Goal: Use online tool/utility: Utilize a website feature to perform a specific function

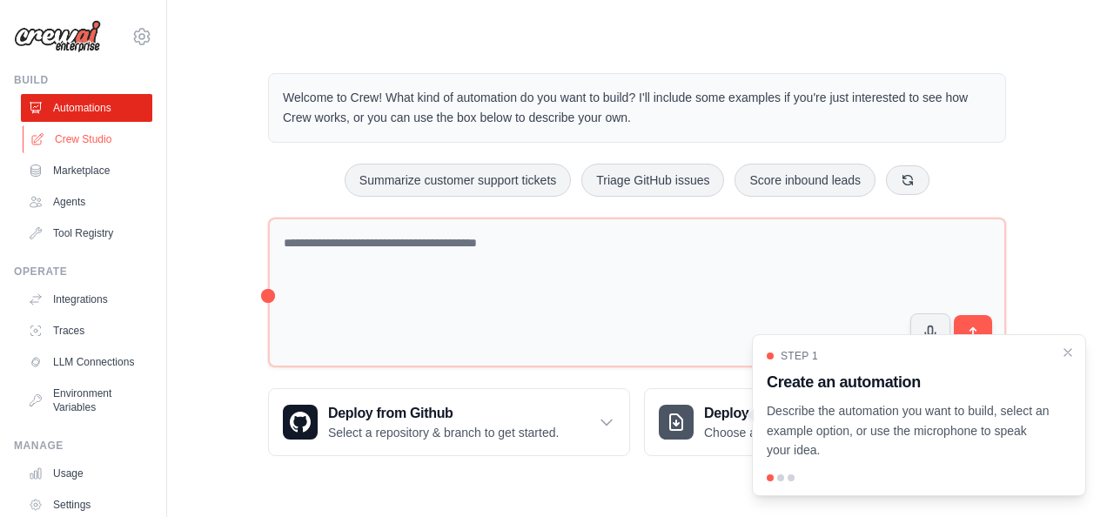
click at [71, 137] on link "Crew Studio" at bounding box center [88, 139] width 131 height 28
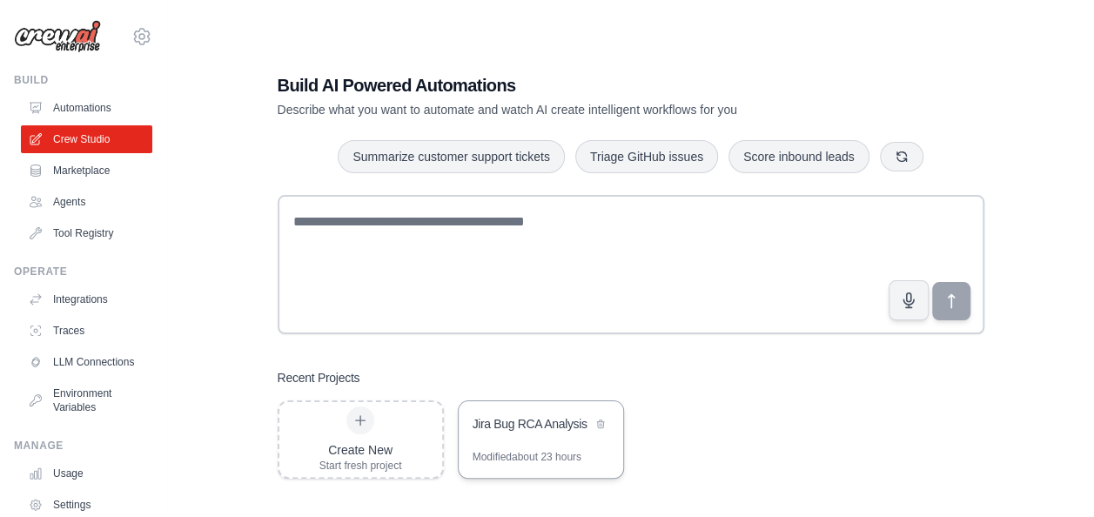
click at [533, 420] on div "Jira Bug RCA Analysis" at bounding box center [532, 423] width 119 height 17
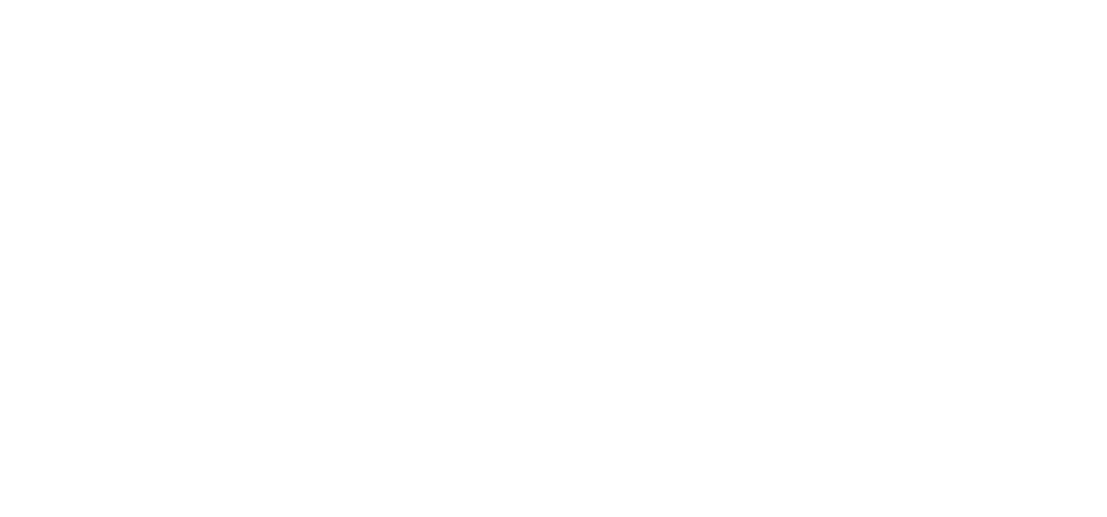
click at [539, 0] on html at bounding box center [553, 0] width 1107 height 0
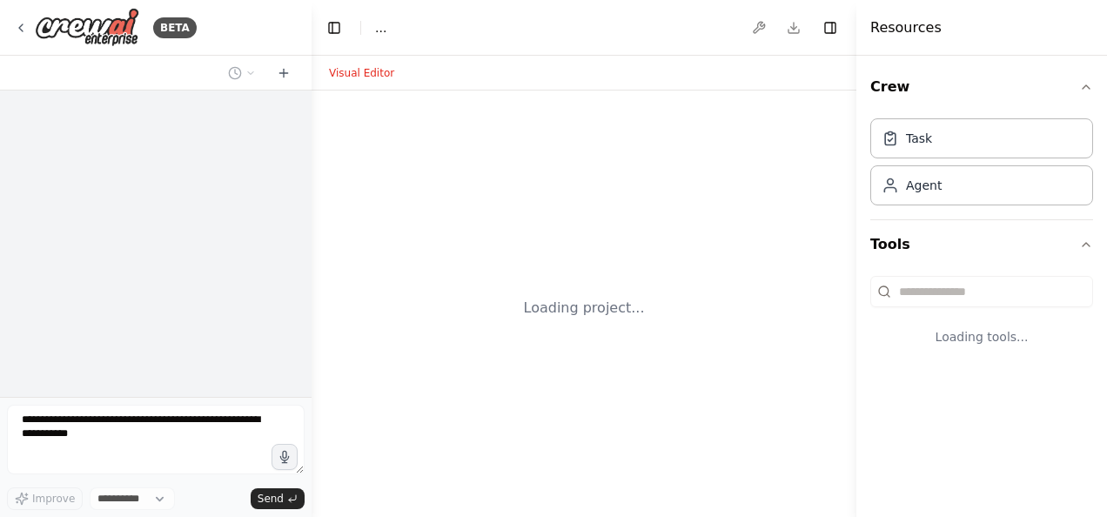
select select "****"
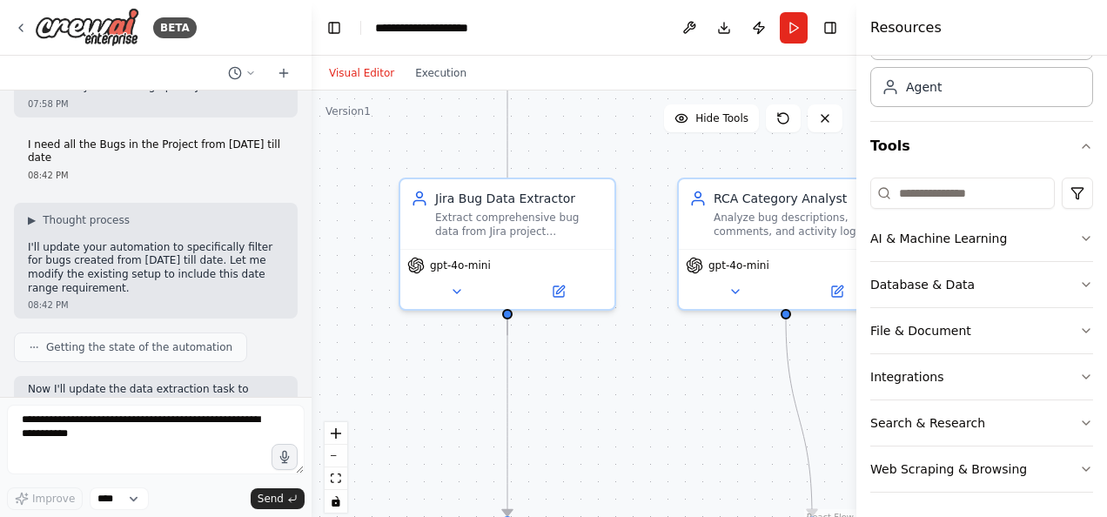
scroll to position [2686, 0]
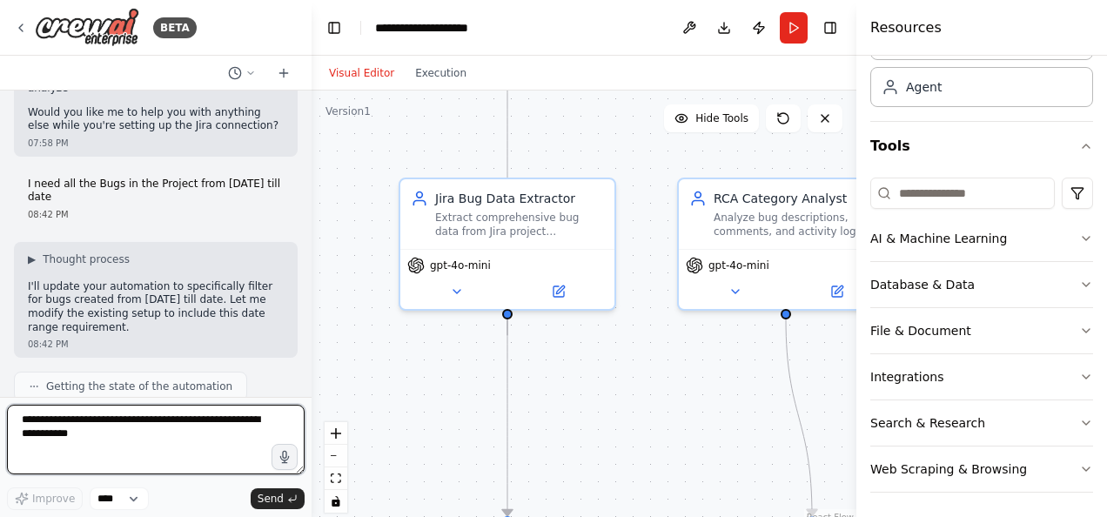
click at [84, 435] on textarea at bounding box center [156, 440] width 298 height 70
click at [45, 439] on textarea "**********" at bounding box center [156, 440] width 298 height 70
click at [59, 439] on textarea "**********" at bounding box center [156, 440] width 298 height 70
paste textarea "*********"
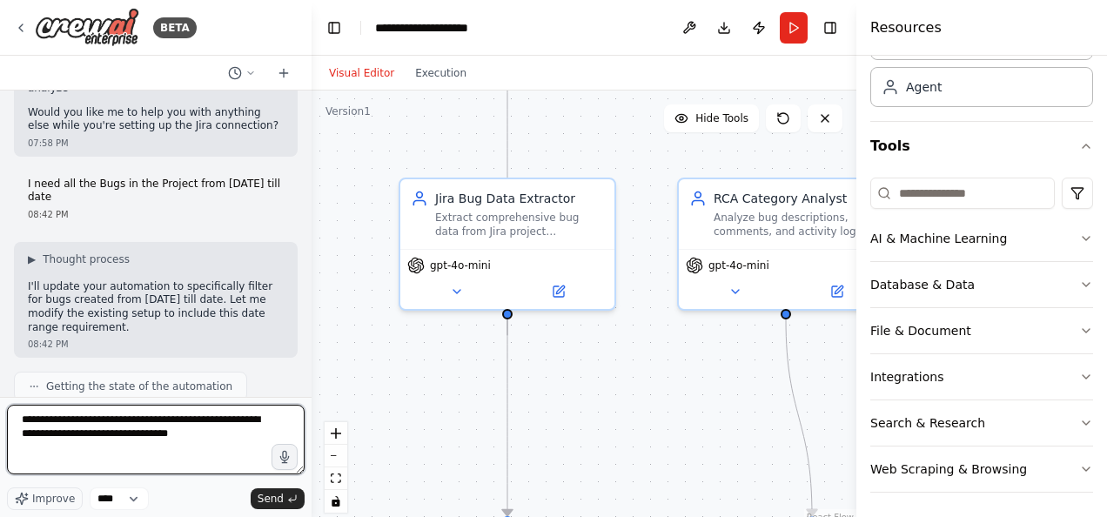
type textarea "**********"
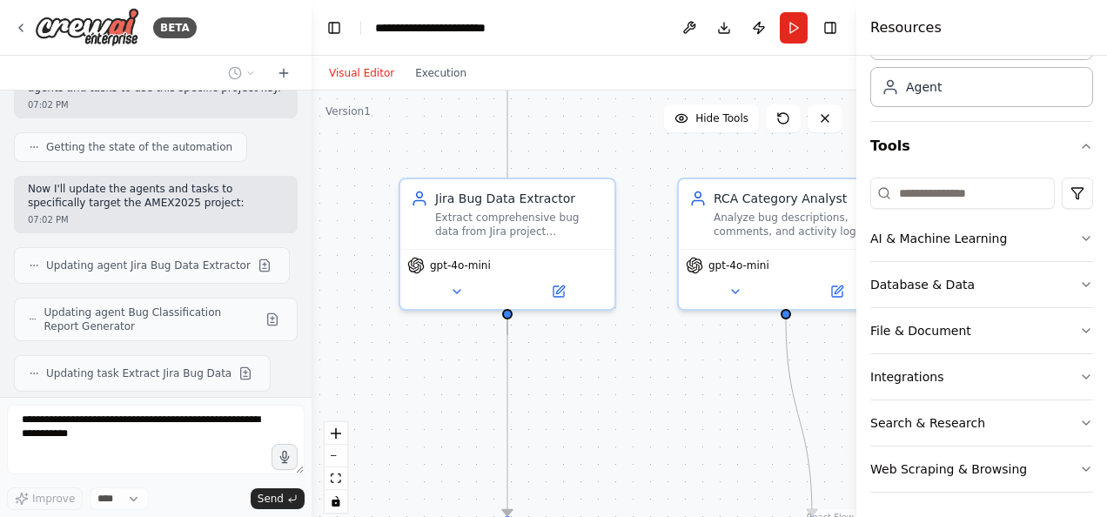
scroll to position [3919, 0]
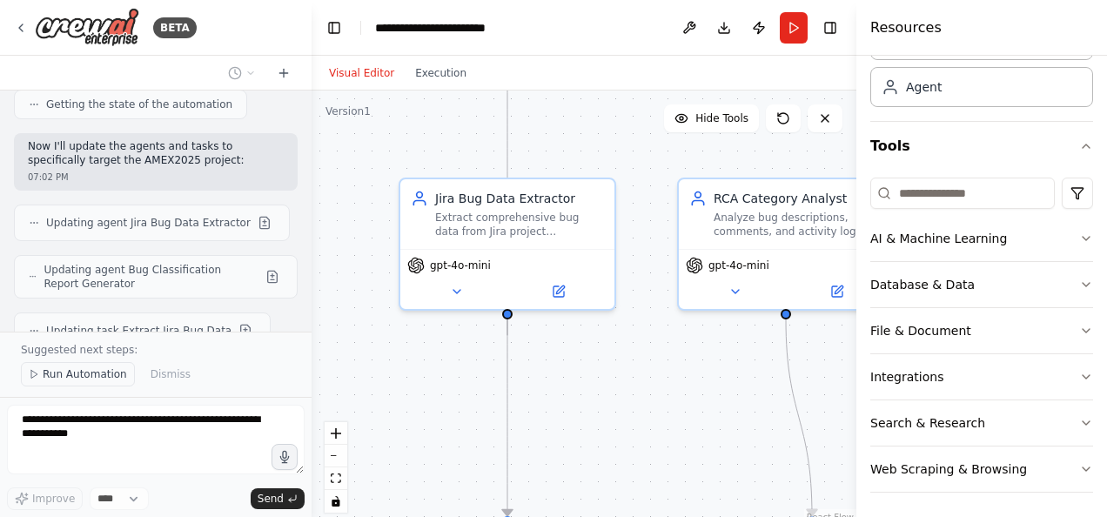
click at [37, 371] on icon at bounding box center [34, 374] width 10 height 10
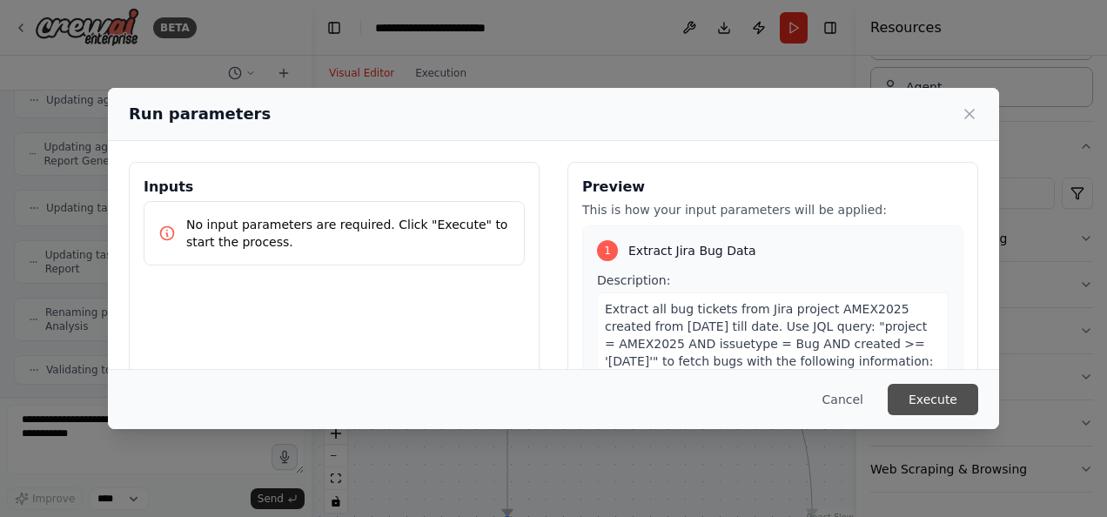
click at [961, 400] on button "Execute" at bounding box center [933, 399] width 91 height 31
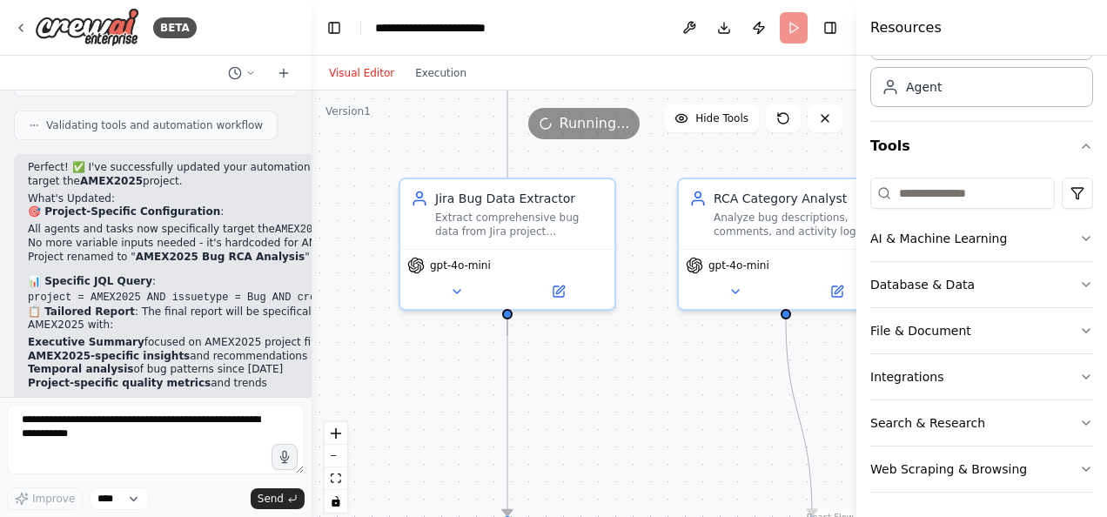
scroll to position [4300, 0]
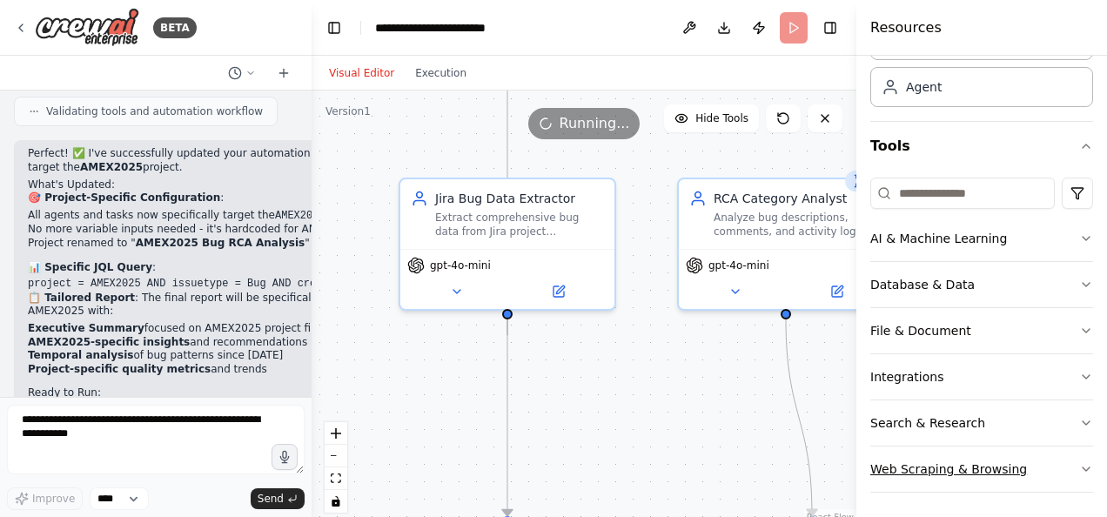
click at [1079, 468] on icon "button" at bounding box center [1086, 469] width 14 height 14
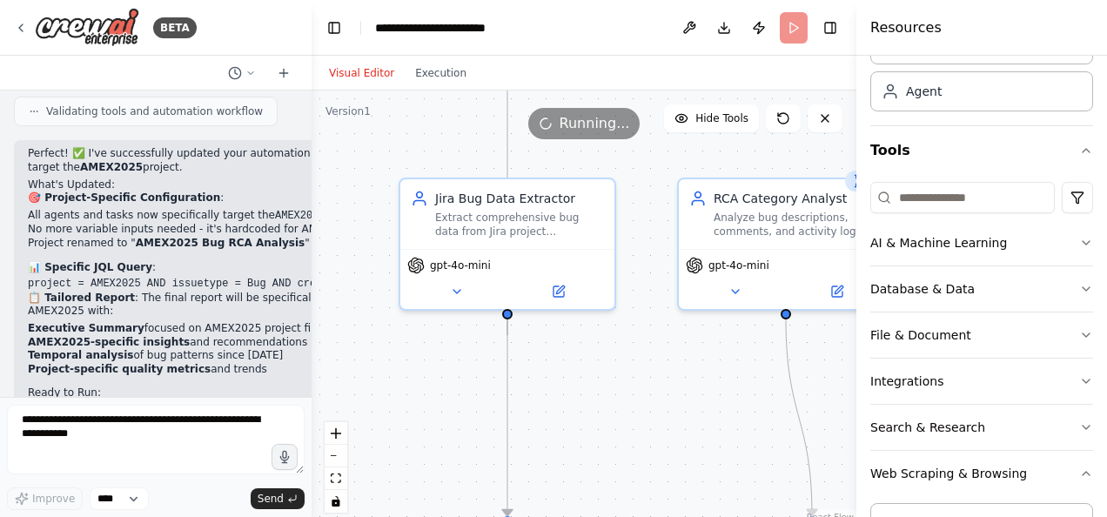
scroll to position [90, 0]
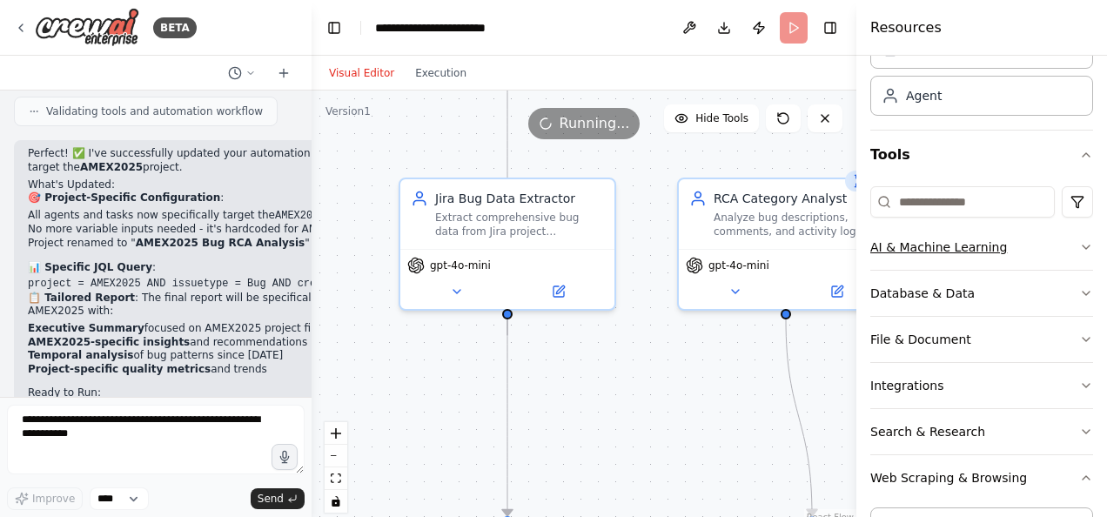
click at [1079, 240] on icon "button" at bounding box center [1086, 247] width 14 height 14
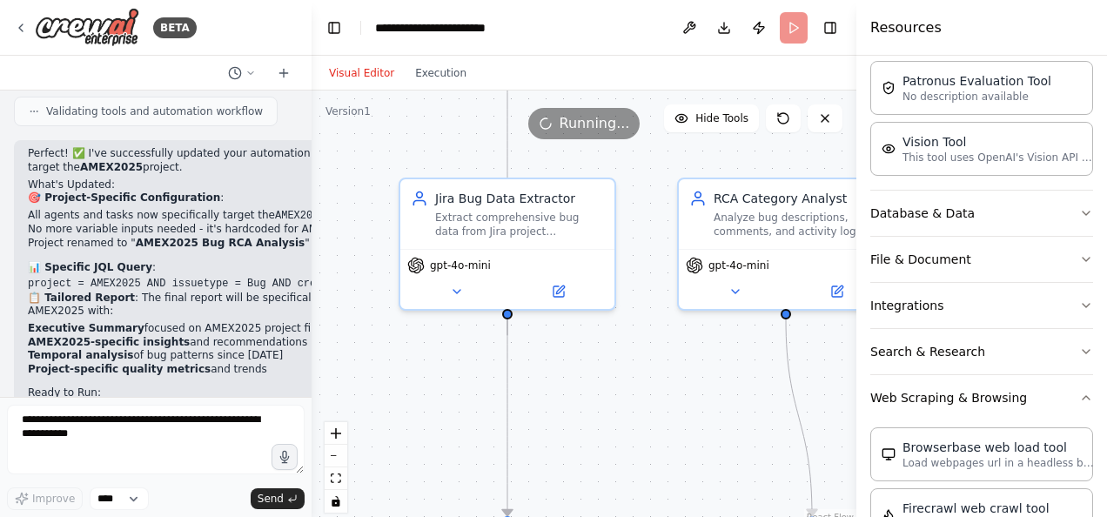
scroll to position [430, 0]
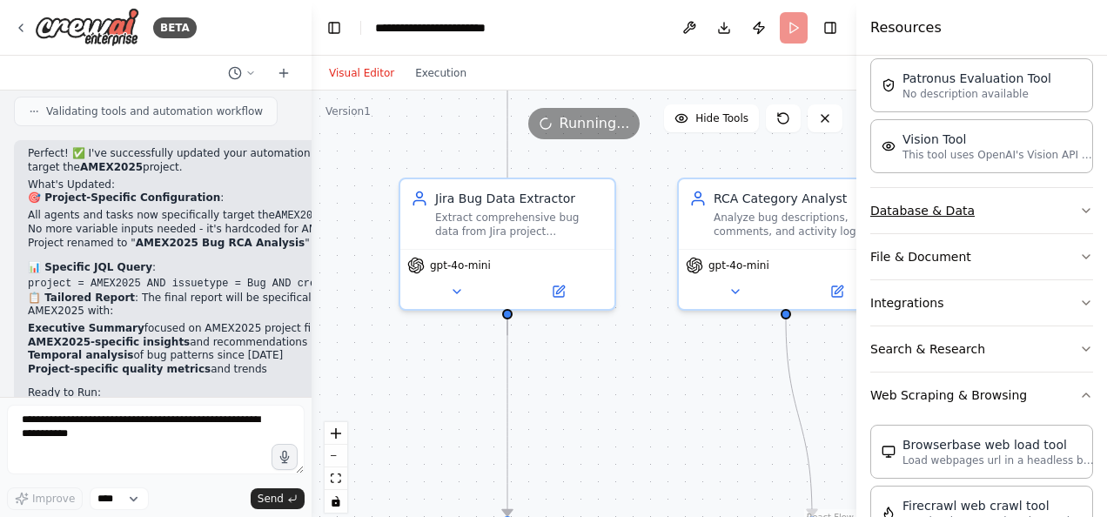
click at [1079, 210] on icon "button" at bounding box center [1086, 211] width 14 height 14
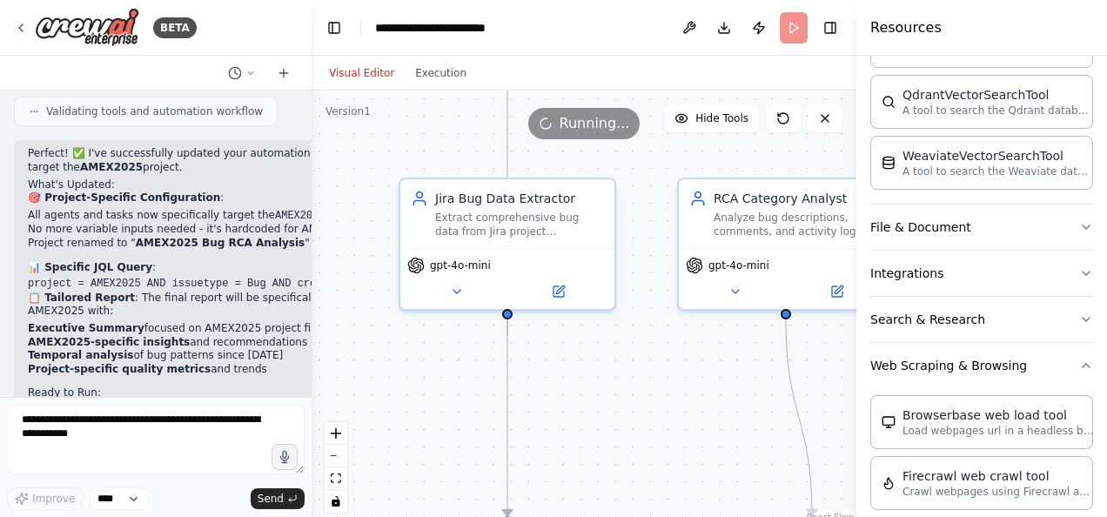
scroll to position [679, 0]
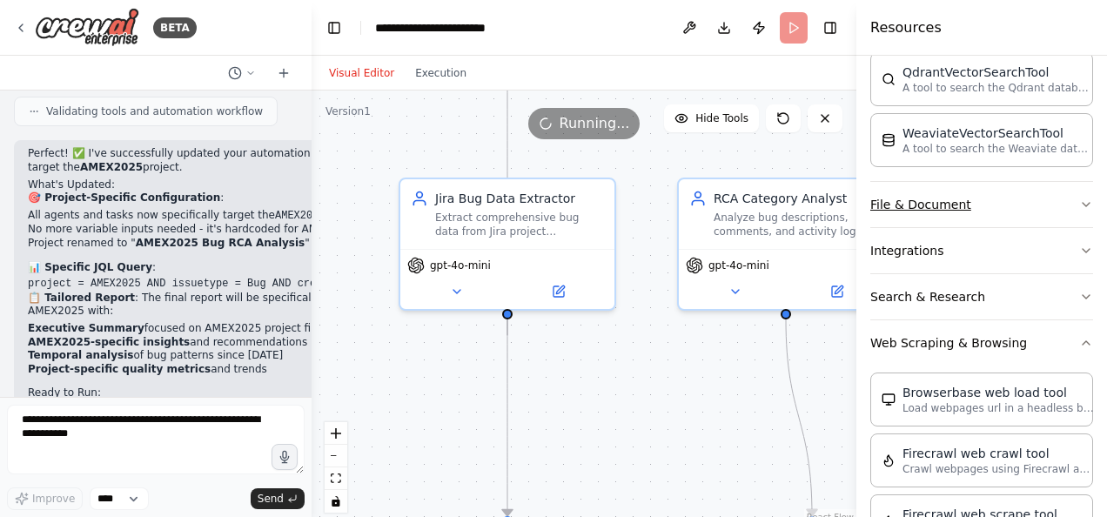
click at [1083, 203] on icon "button" at bounding box center [1086, 204] width 7 height 3
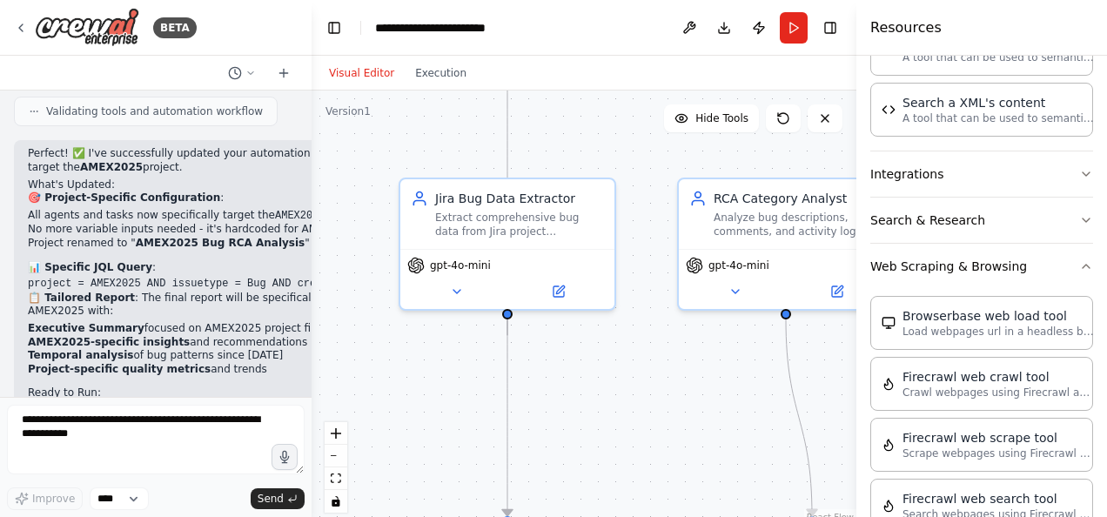
scroll to position [1267, 0]
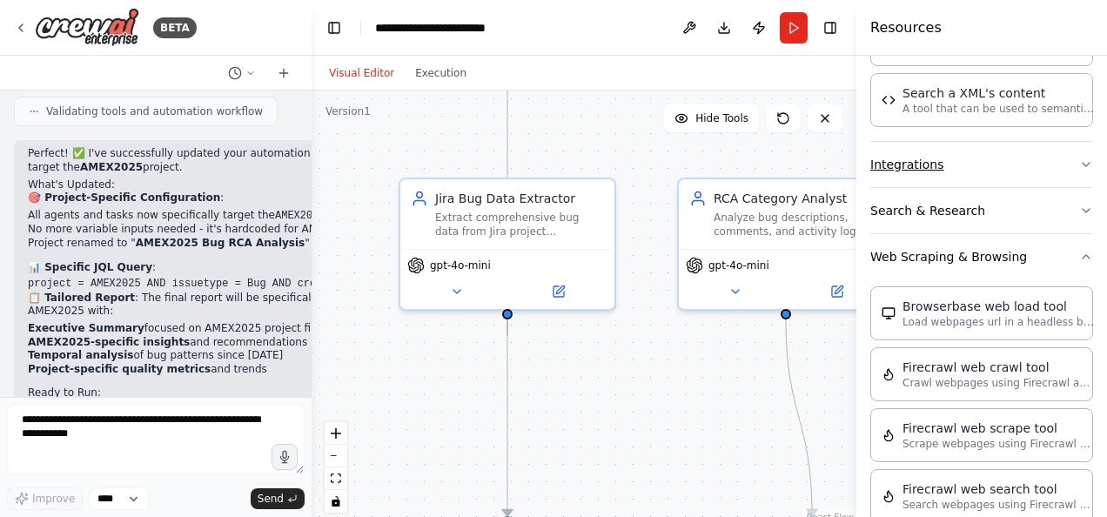
click at [1079, 158] on icon "button" at bounding box center [1086, 165] width 14 height 14
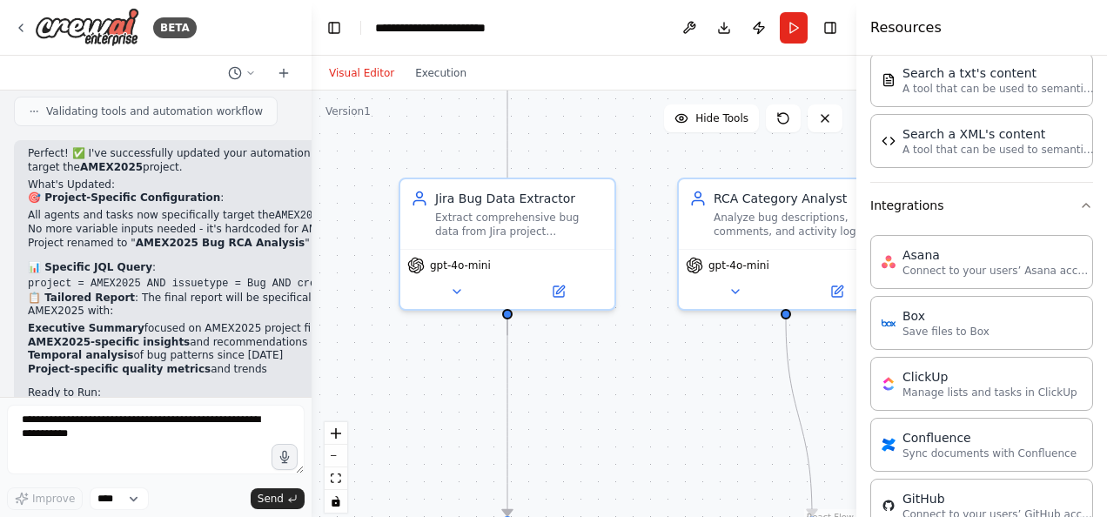
scroll to position [1038, 0]
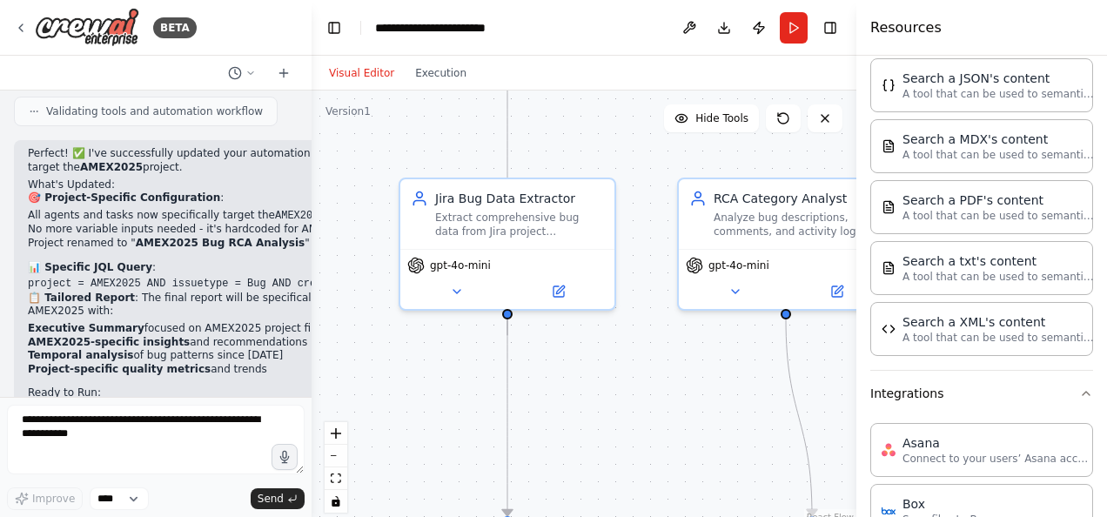
click at [306, 388] on div at bounding box center [308, 258] width 7 height 517
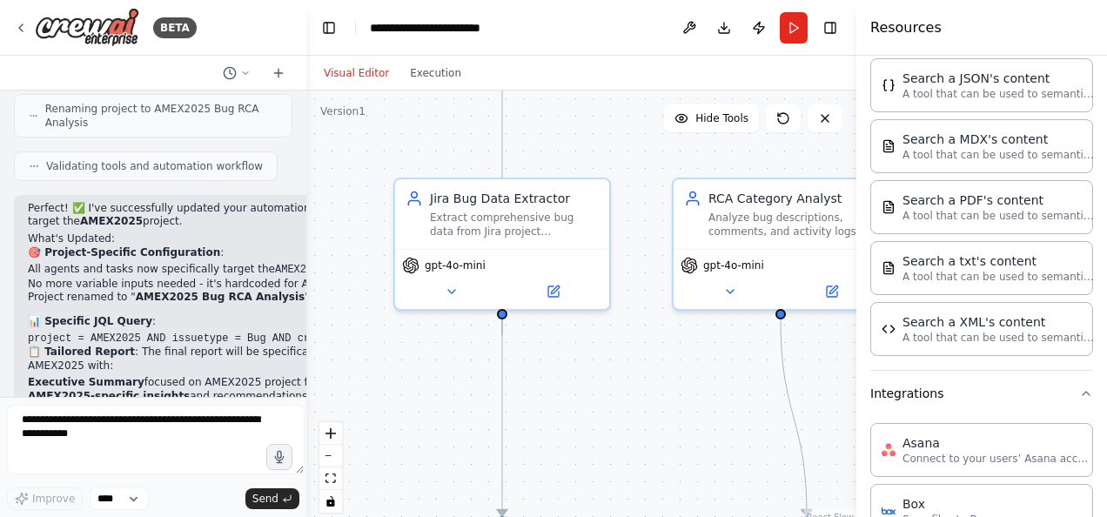
click at [306, 388] on div "BETA Summarize RCA Categories for all Bugs under a Project in Jira. Create a re…" at bounding box center [553, 258] width 1107 height 517
click at [306, 388] on div ".deletable-edge-delete-btn { width: 20px; height: 20px; border: 0px solid #ffff…" at bounding box center [581, 308] width 550 height 435
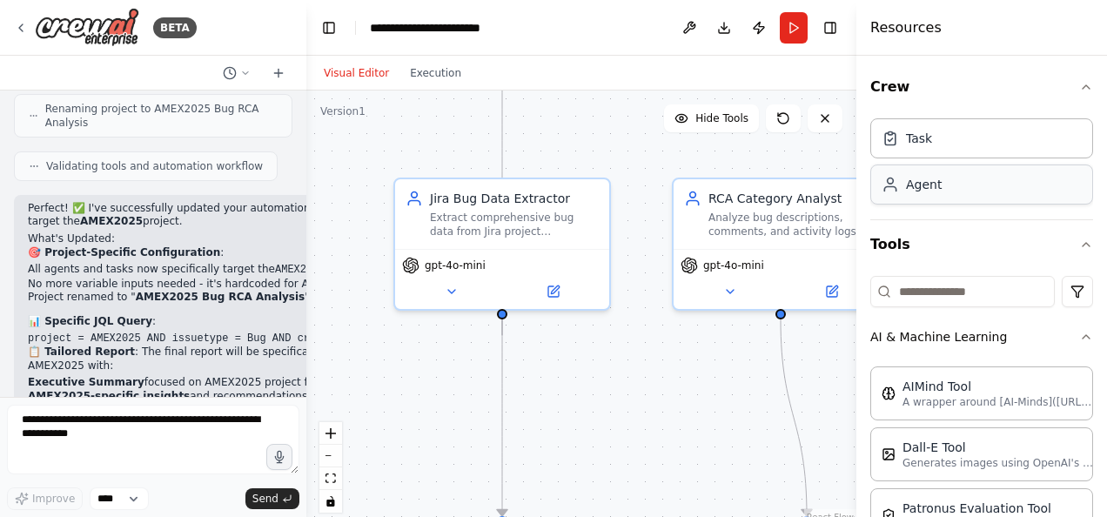
click at [984, 196] on div "Agent" at bounding box center [981, 185] width 223 height 40
click at [987, 188] on div "Agent" at bounding box center [981, 185] width 223 height 40
click at [1079, 82] on icon "button" at bounding box center [1086, 87] width 14 height 14
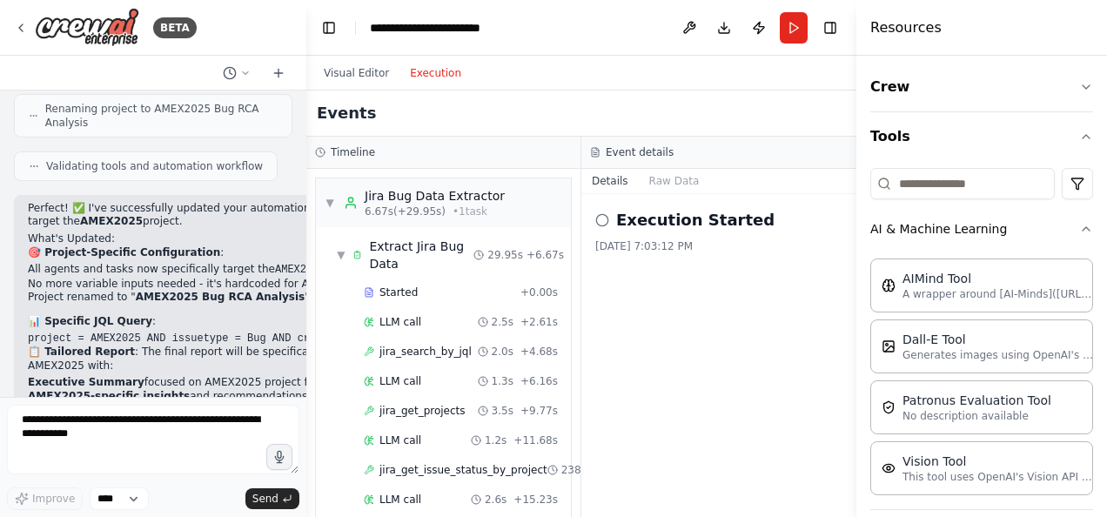
click at [433, 78] on button "Execution" at bounding box center [436, 73] width 72 height 21
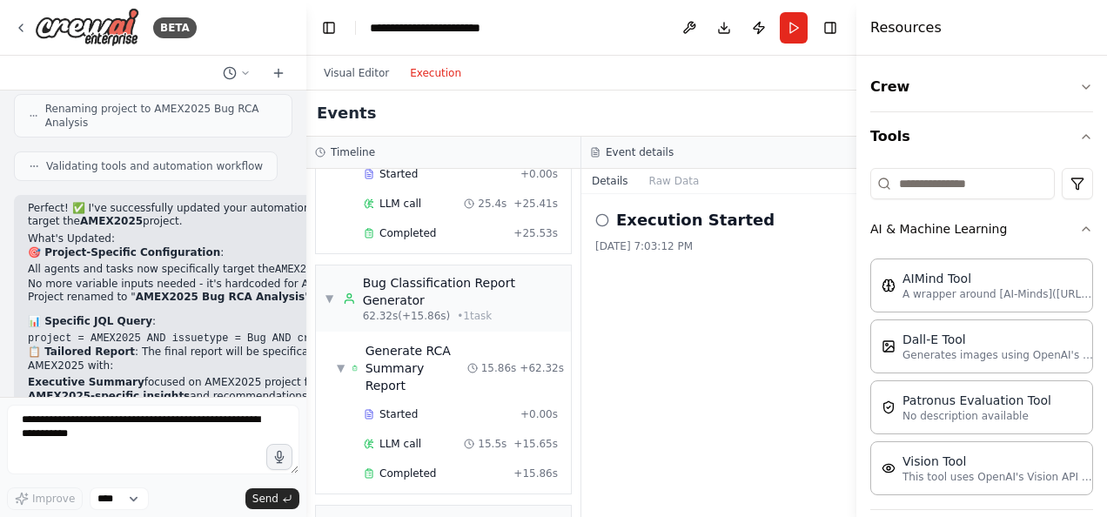
scroll to position [790, 0]
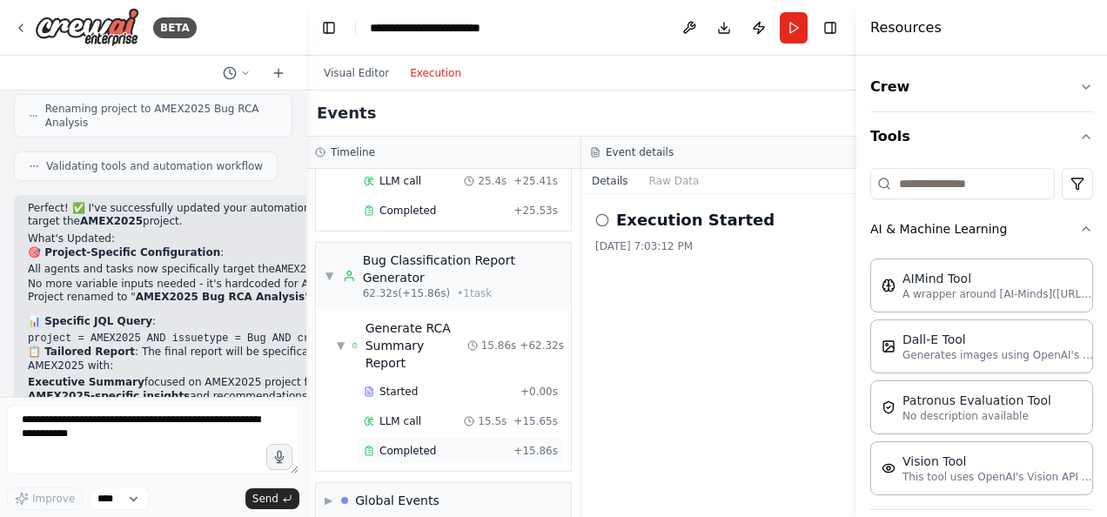
click at [393, 444] on span "Completed" at bounding box center [408, 451] width 57 height 14
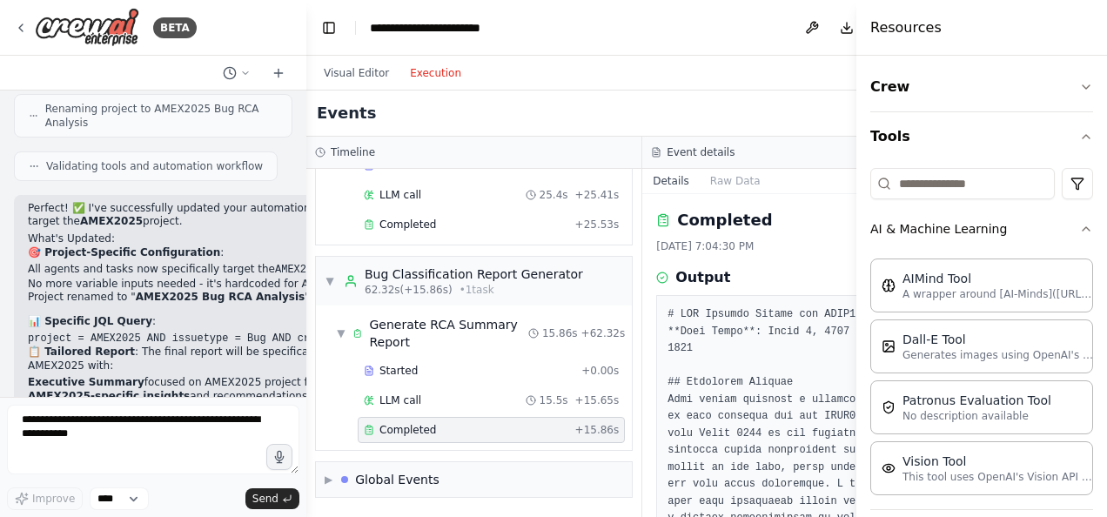
scroll to position [756, 0]
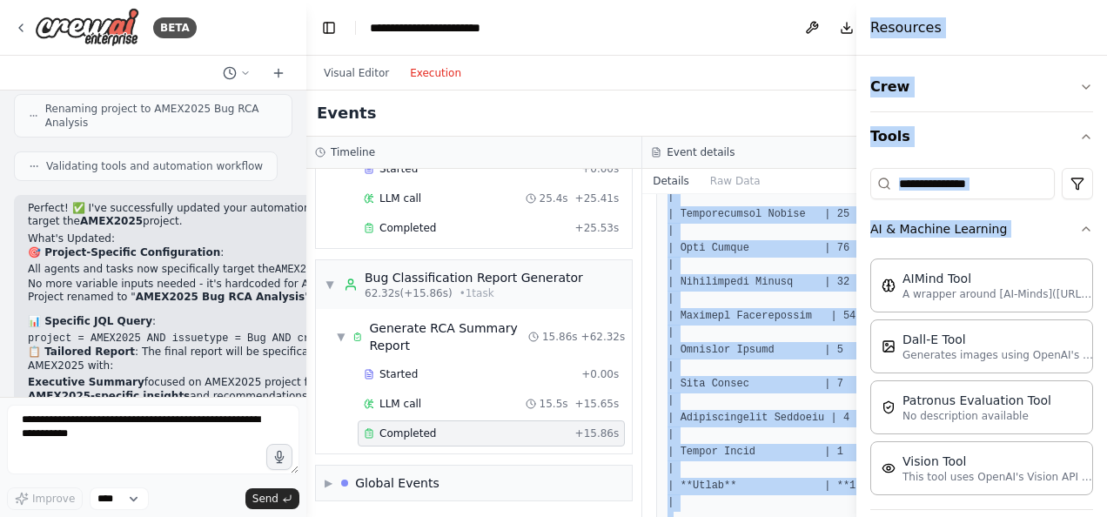
scroll to position [837, 0]
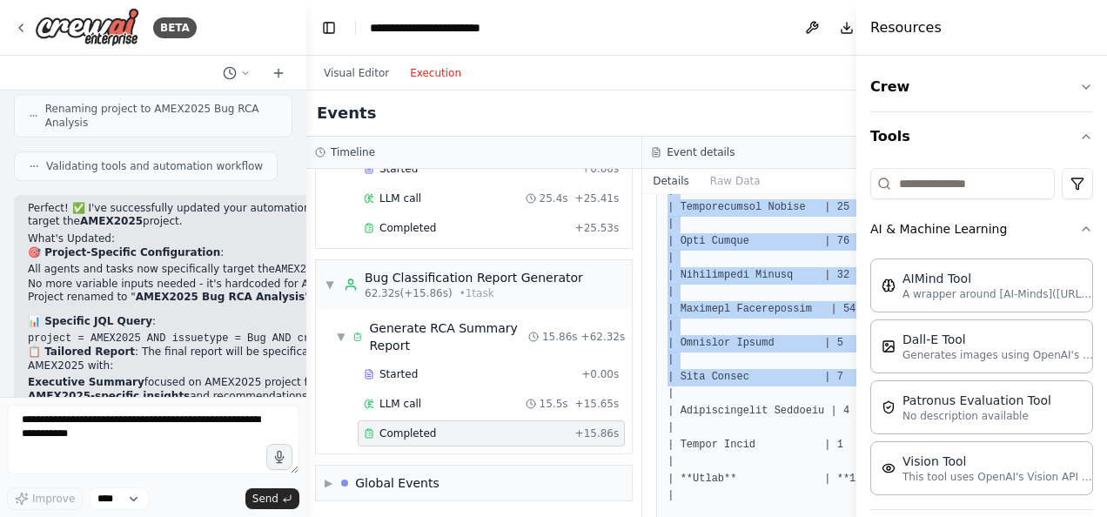
drag, startPoint x: 731, startPoint y: 394, endPoint x: 824, endPoint y: 393, distance: 93.1
drag, startPoint x: 824, startPoint y: 393, endPoint x: 778, endPoint y: 372, distance: 51.0
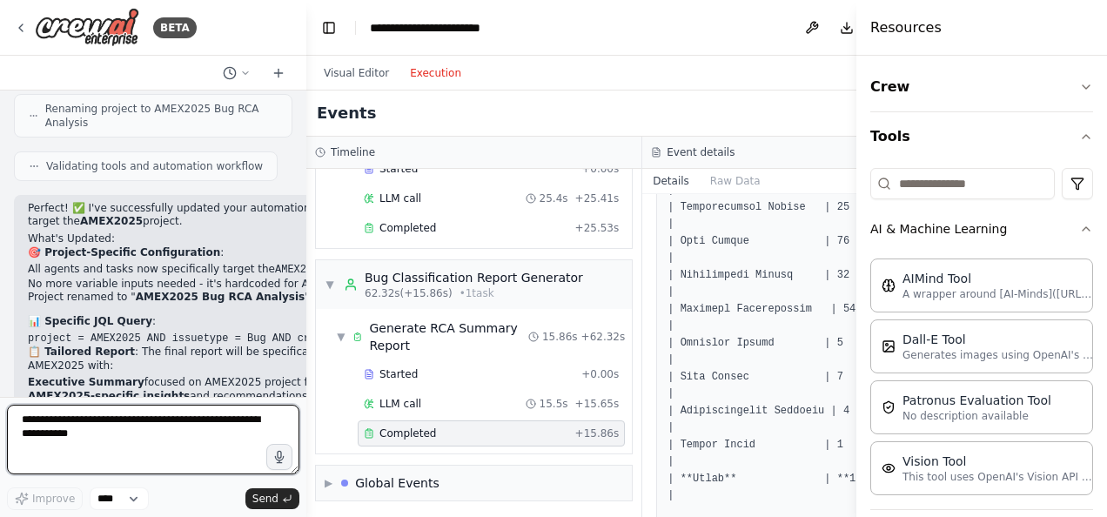
click at [94, 434] on textarea at bounding box center [153, 440] width 292 height 70
type textarea "**********"
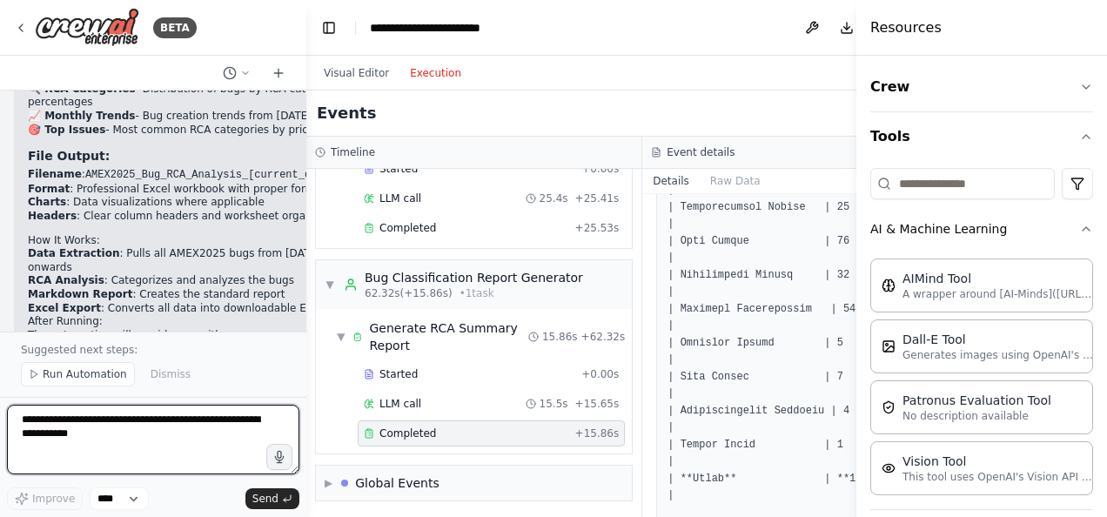
scroll to position [5837, 0]
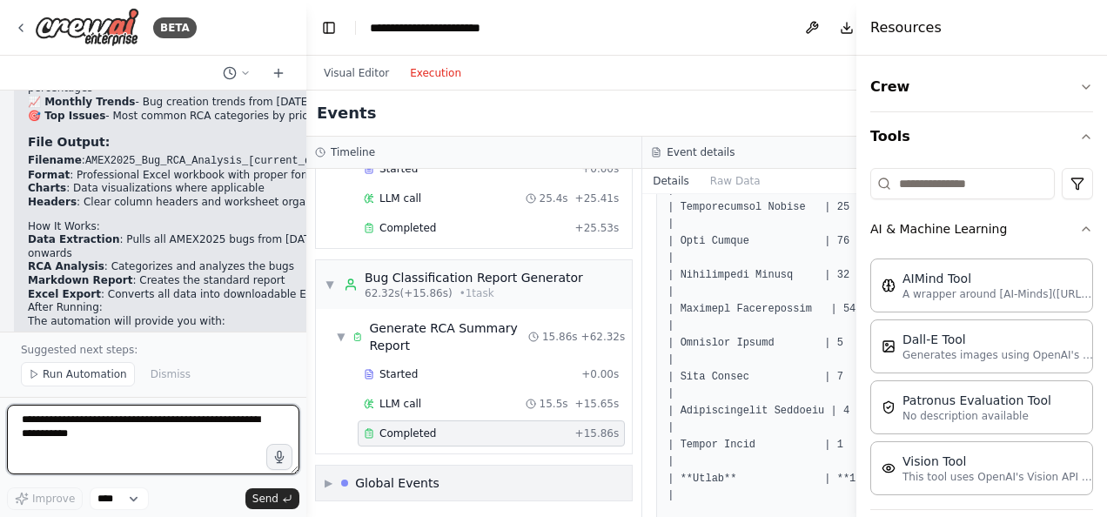
drag, startPoint x: 94, startPoint y: 434, endPoint x: 432, endPoint y: 450, distance: 338.1
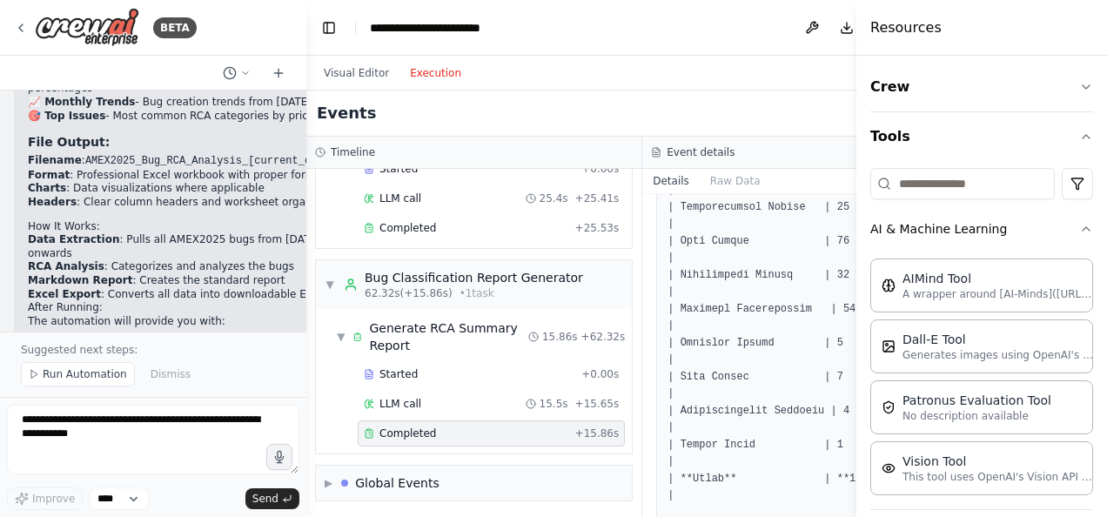
drag, startPoint x: 432, startPoint y: 450, endPoint x: 205, endPoint y: 256, distance: 298.2
click at [205, 383] on p "Your automation is now ready to generate both markdown and Excel outputs for co…" at bounding box center [197, 396] width 339 height 27
click at [70, 380] on span "Run Automation" at bounding box center [85, 374] width 84 height 14
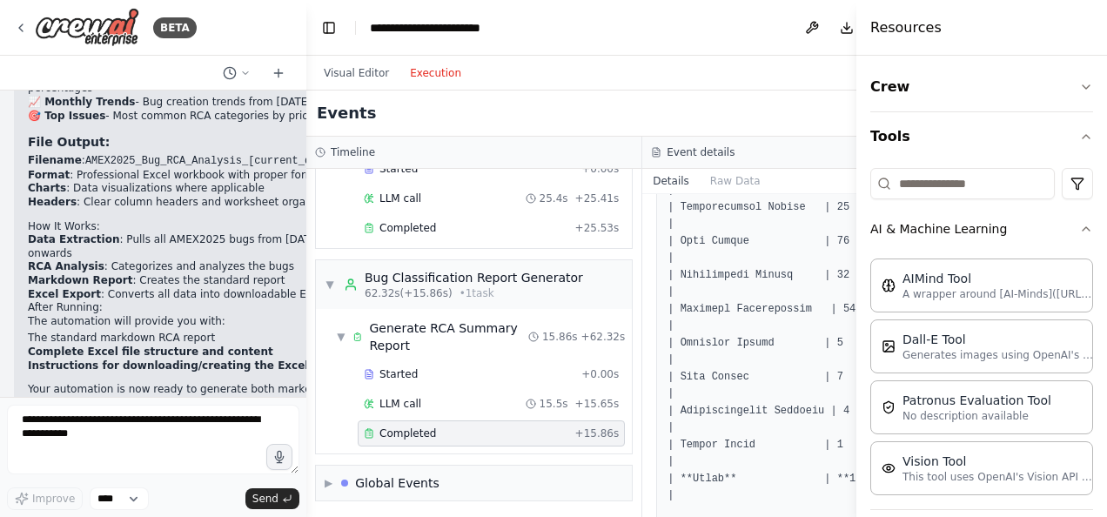
scroll to position [5772, 0]
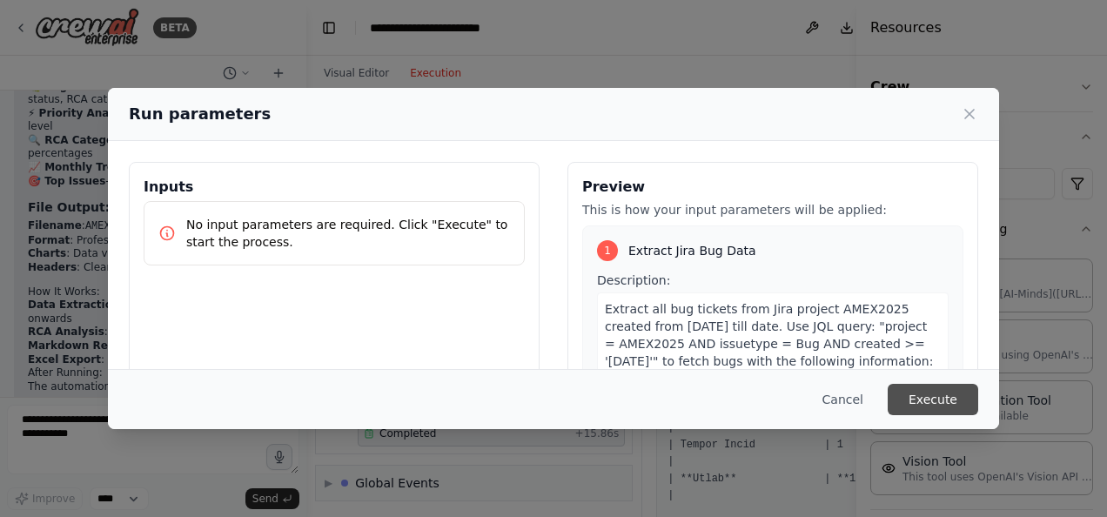
click at [924, 397] on button "Execute" at bounding box center [933, 399] width 91 height 31
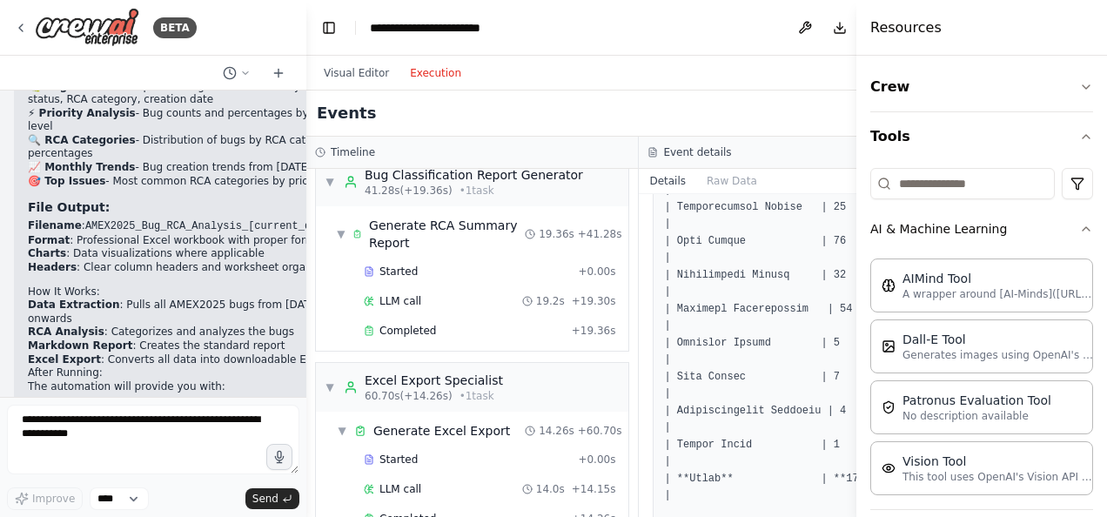
scroll to position [841, 0]
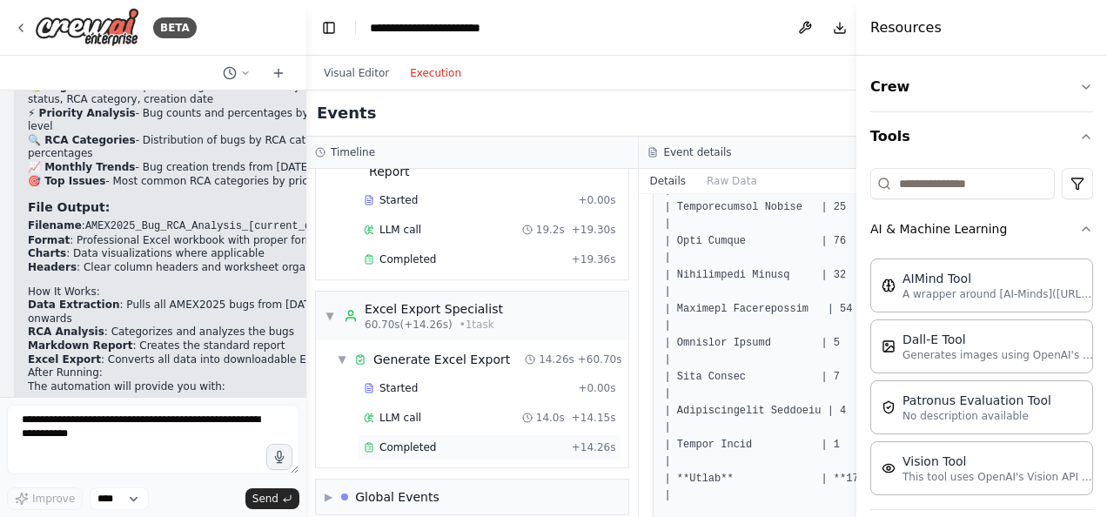
click at [402, 440] on span "Completed" at bounding box center [408, 447] width 57 height 14
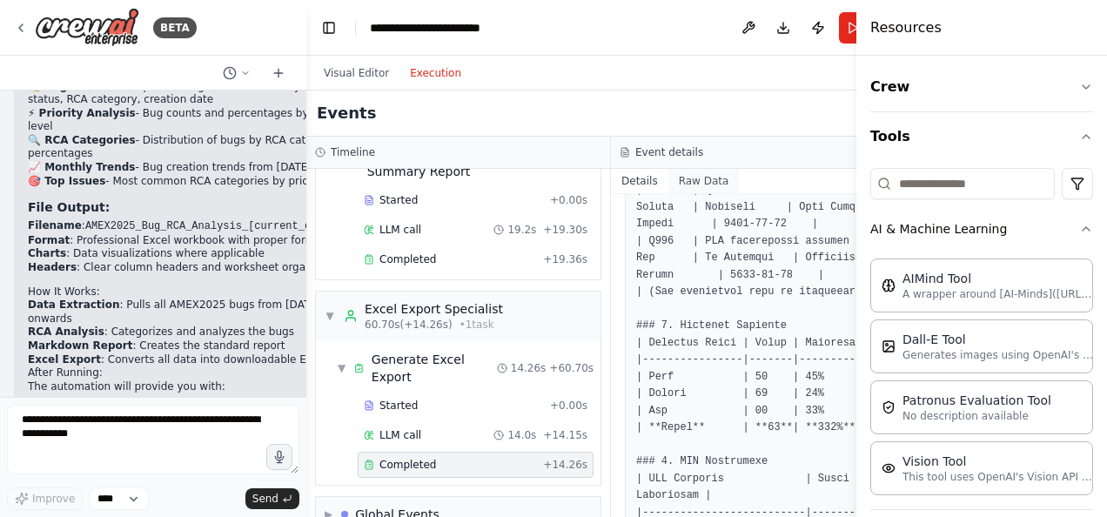
click at [670, 191] on button "Raw Data" at bounding box center [704, 181] width 71 height 24
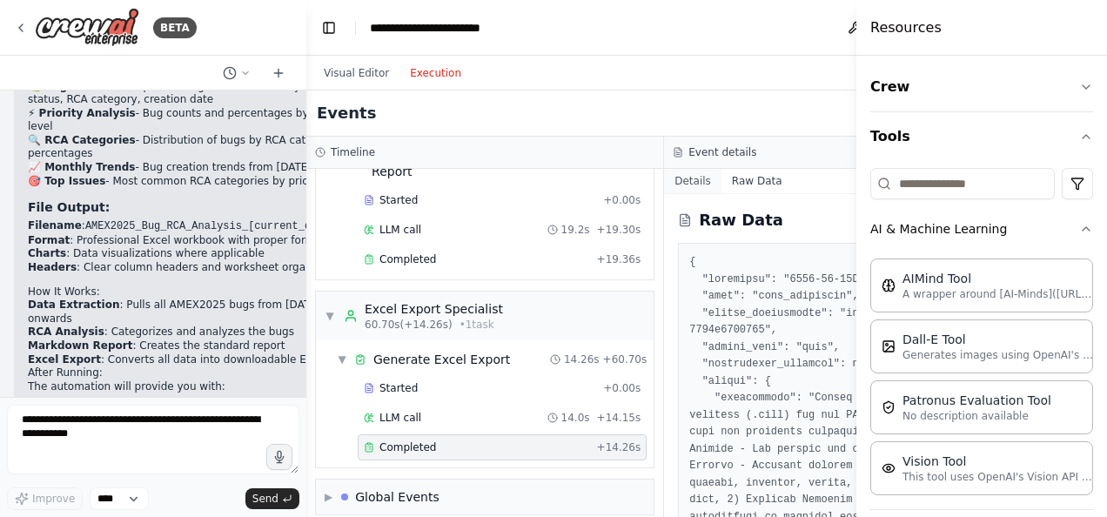
click at [667, 181] on button "Details" at bounding box center [692, 181] width 57 height 24
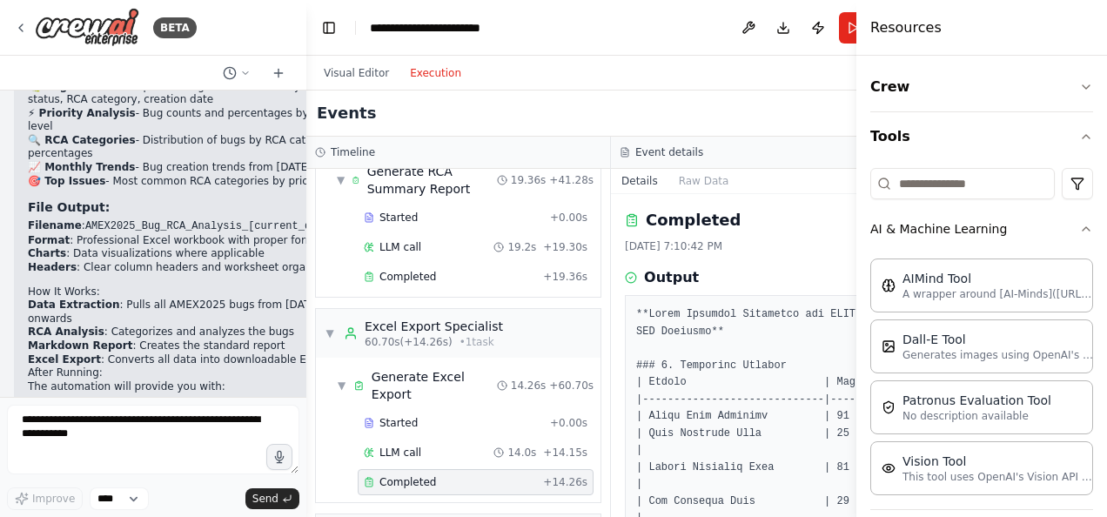
scroll to position [841, 0]
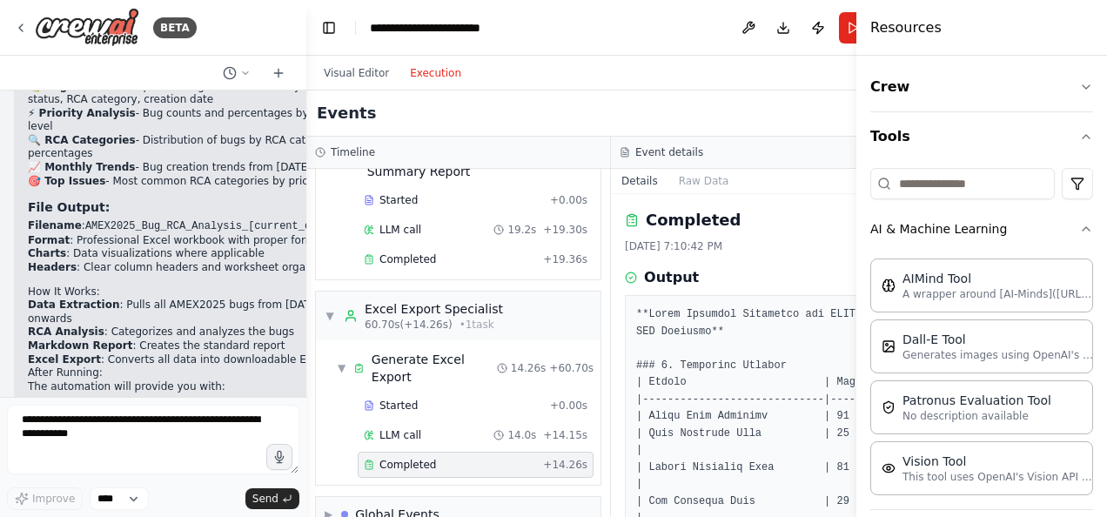
click at [890, 26] on h4 "Resources" at bounding box center [905, 27] width 71 height 21
click at [326, 28] on button "Toggle Left Sidebar" at bounding box center [329, 28] width 24 height 24
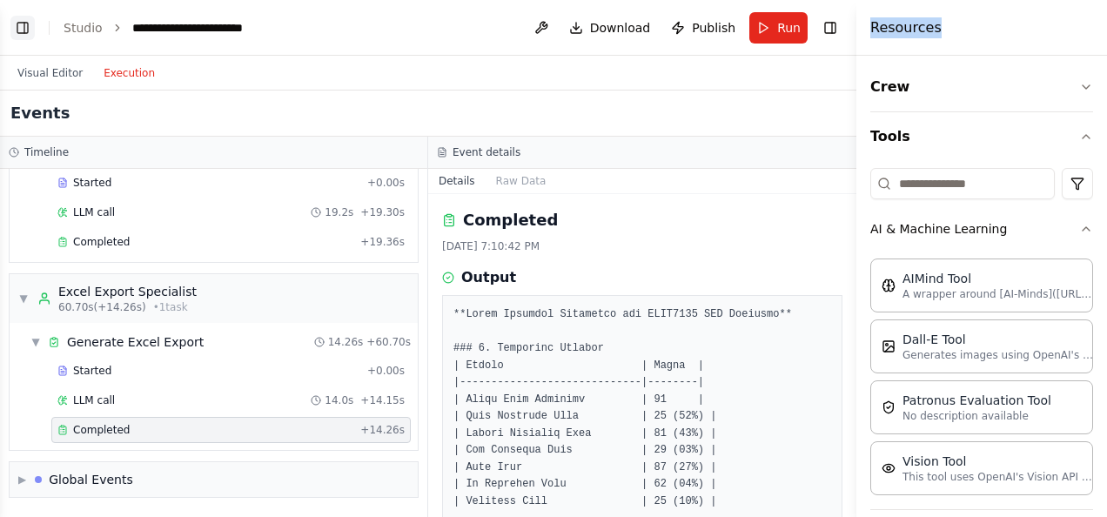
scroll to position [806, 0]
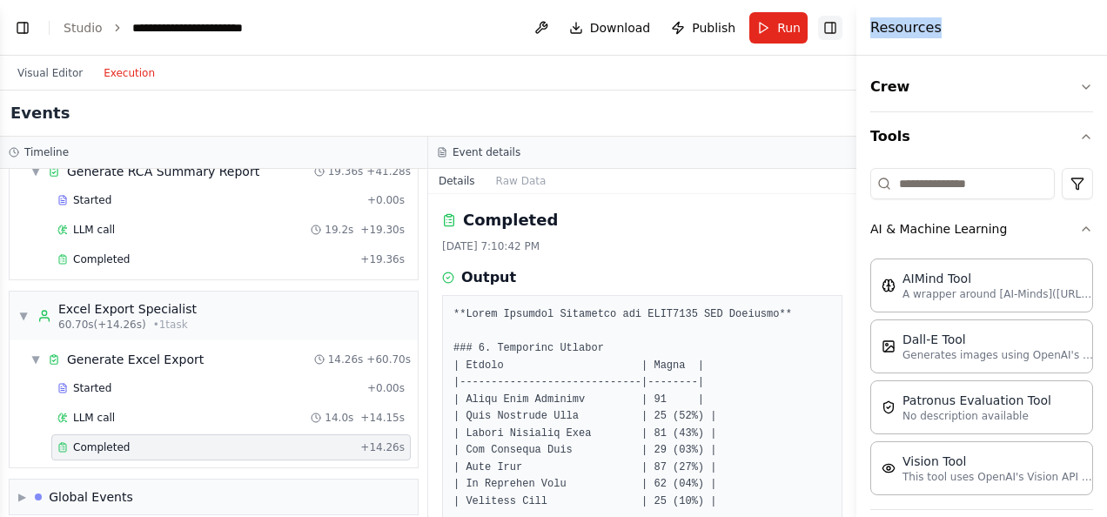
click at [838, 31] on button "Toggle Right Sidebar" at bounding box center [830, 28] width 24 height 24
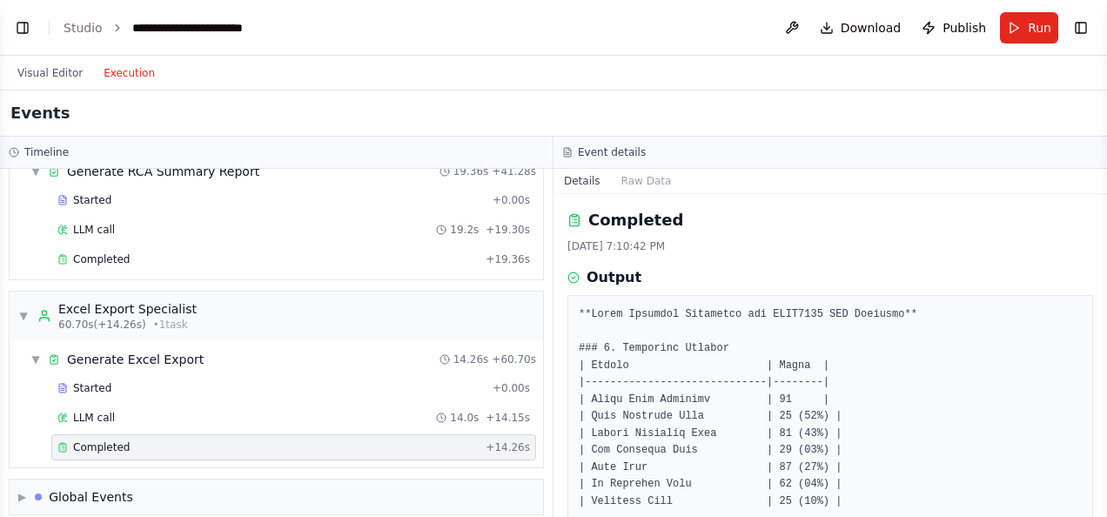
drag, startPoint x: 1102, startPoint y: 236, endPoint x: 1110, endPoint y: 316, distance: 80.5
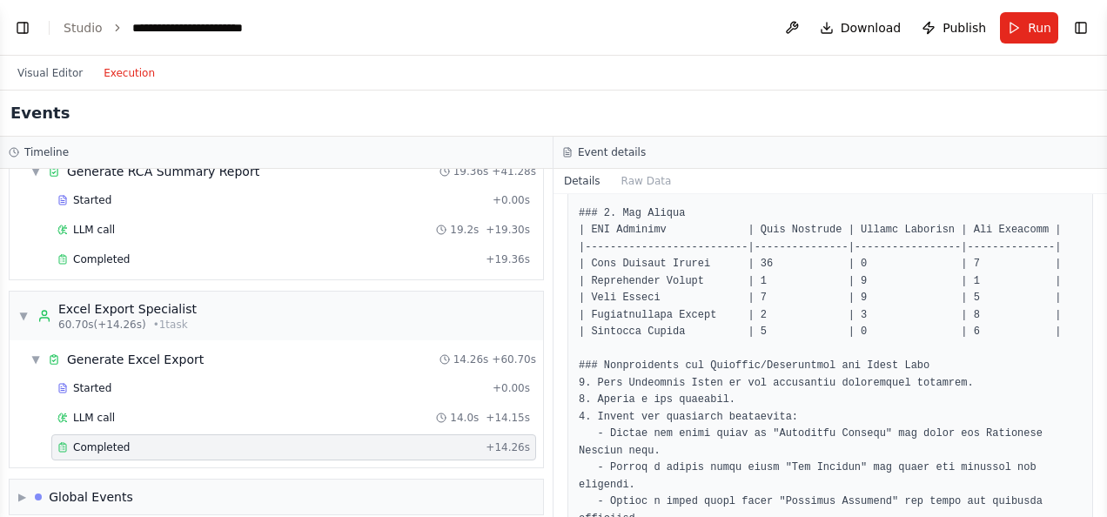
scroll to position [1219, 0]
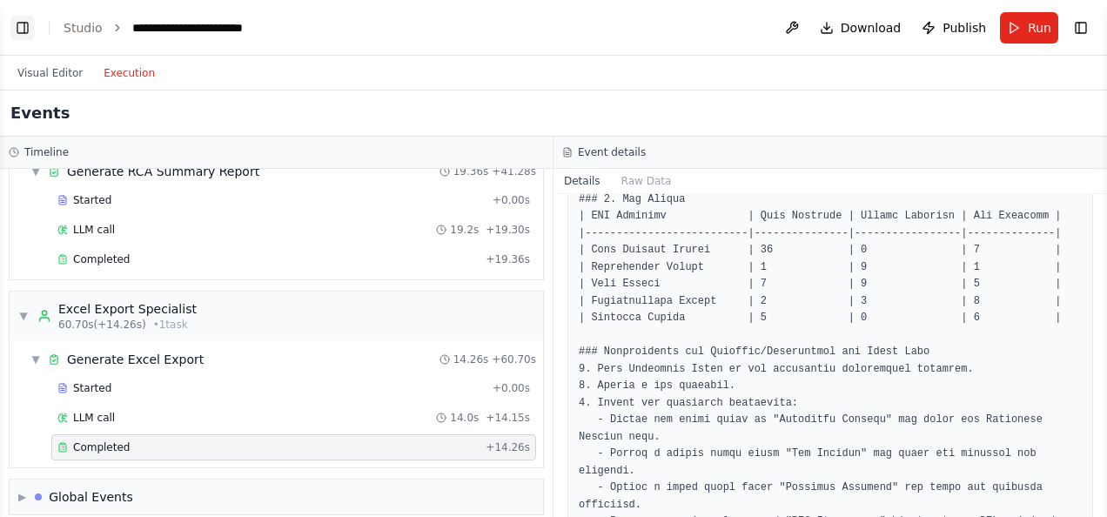
click at [24, 28] on button "Toggle Left Sidebar" at bounding box center [22, 28] width 24 height 24
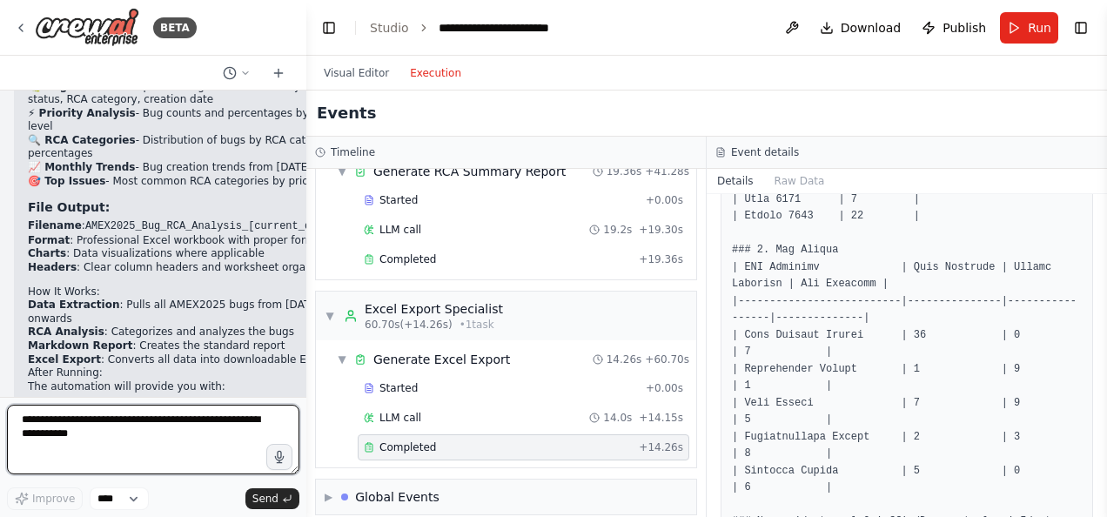
click at [65, 427] on textarea at bounding box center [153, 440] width 292 height 70
type textarea "**********"
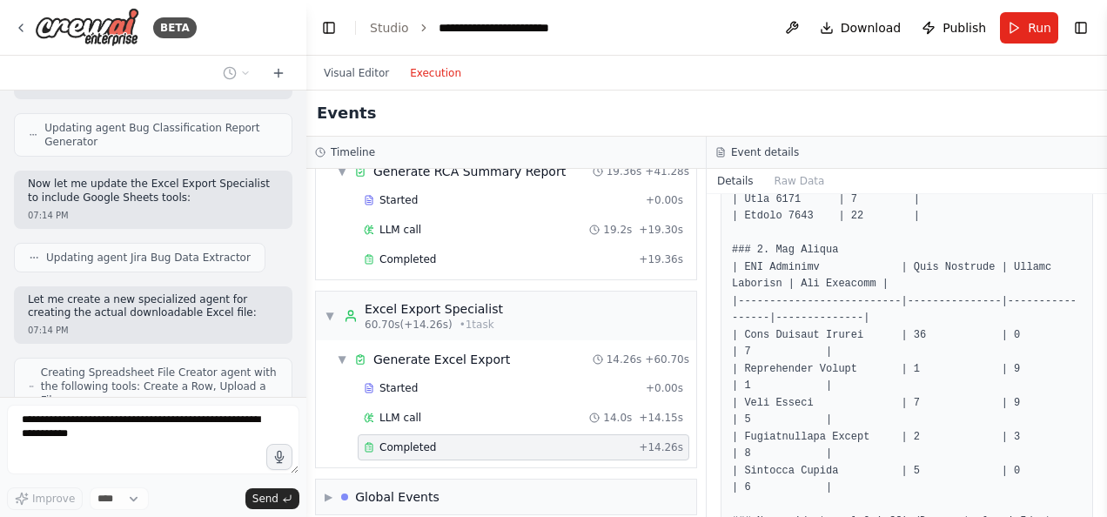
scroll to position [7046, 0]
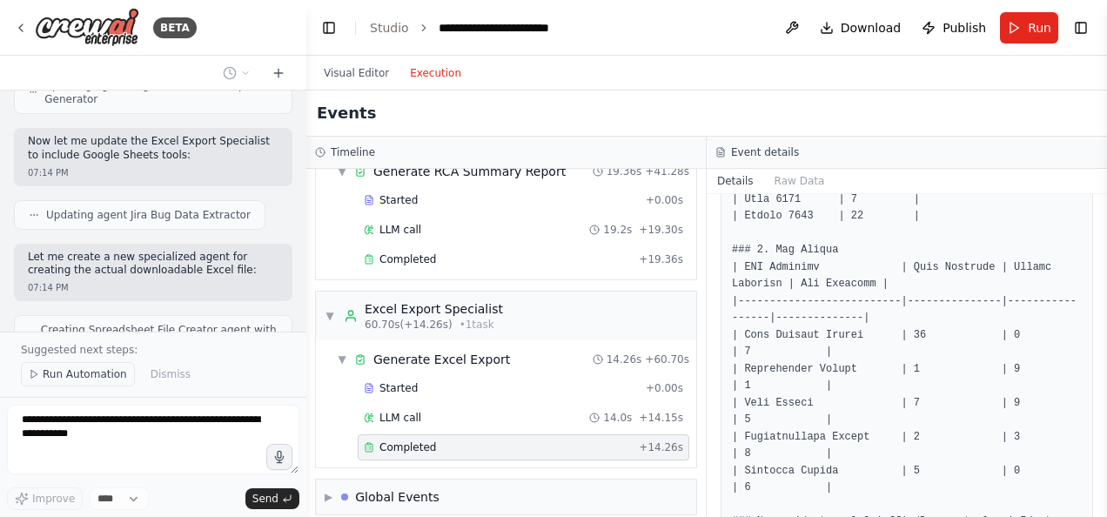
click at [66, 379] on span "Run Automation" at bounding box center [85, 374] width 84 height 14
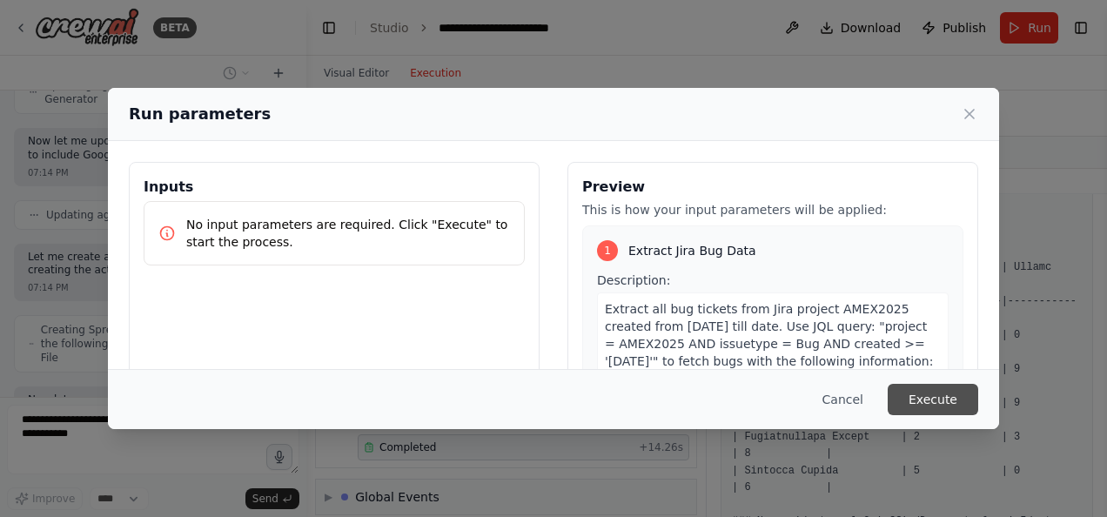
click at [958, 393] on button "Execute" at bounding box center [933, 399] width 91 height 31
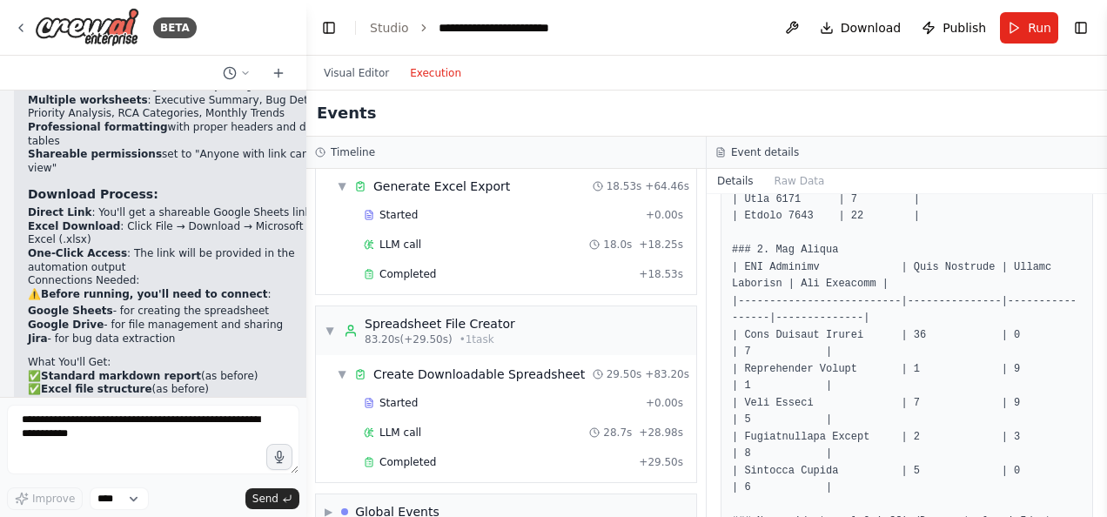
scroll to position [1050, 0]
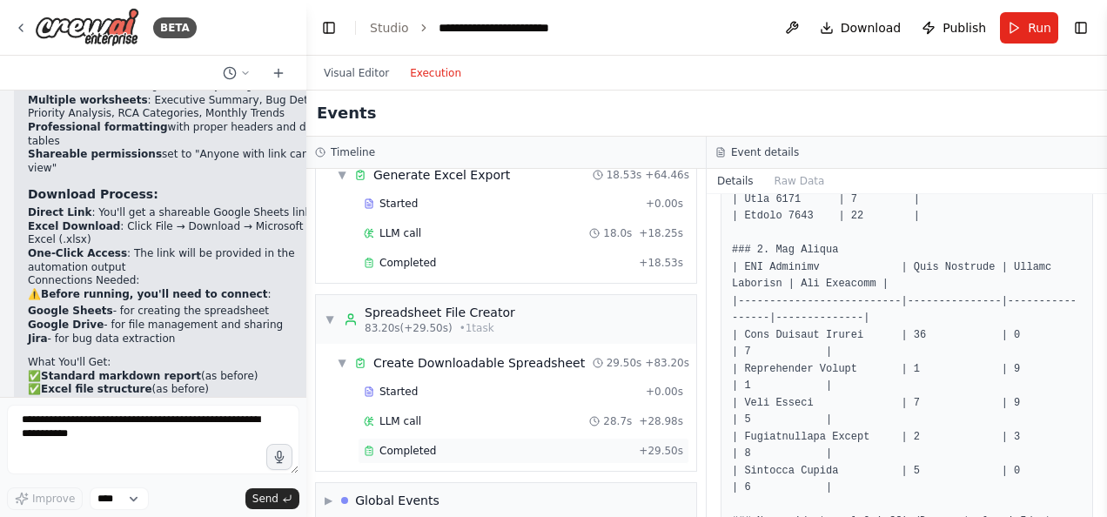
click at [420, 444] on span "Completed" at bounding box center [408, 451] width 57 height 14
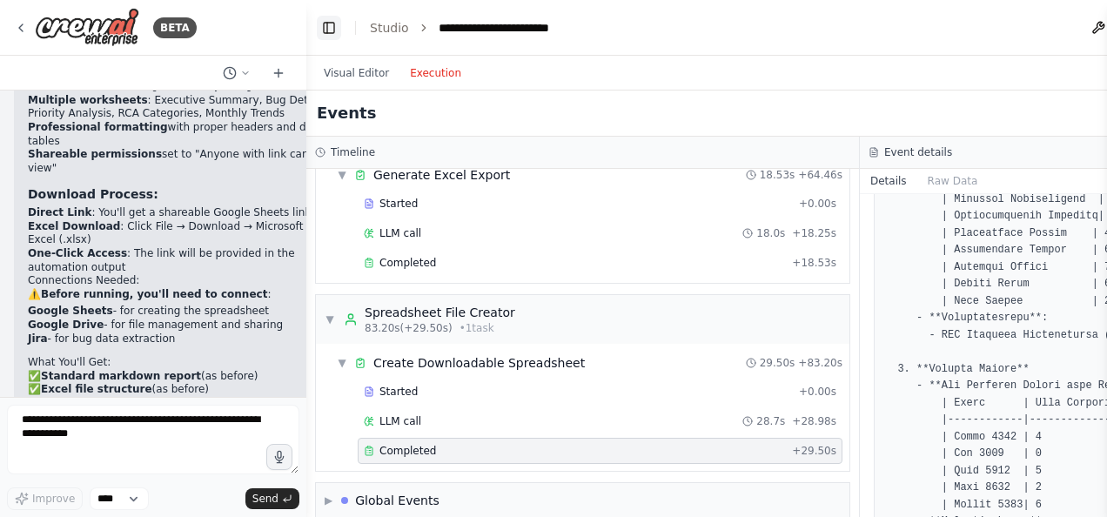
click at [331, 28] on button "Toggle Left Sidebar" at bounding box center [329, 28] width 24 height 24
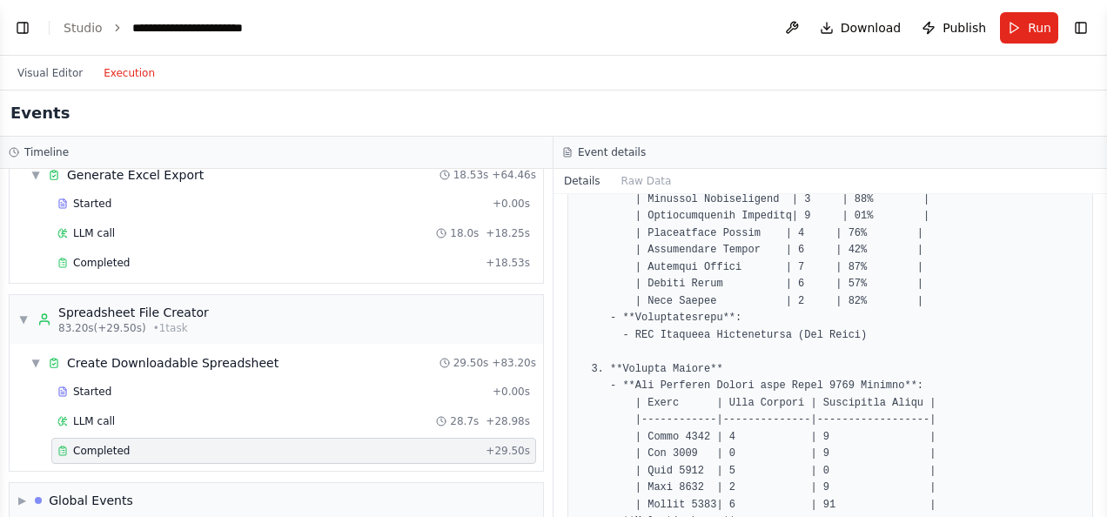
scroll to position [1864, 0]
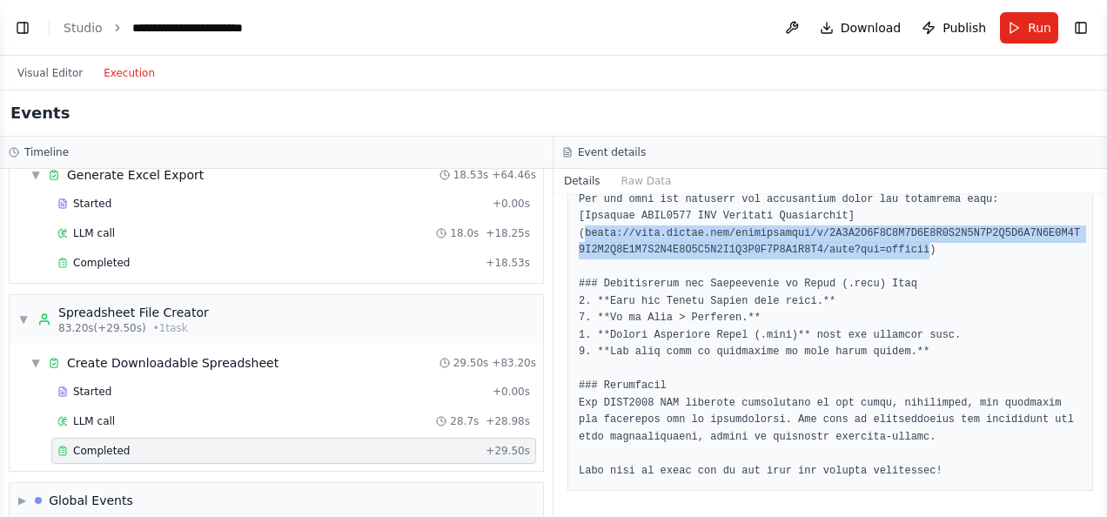
drag, startPoint x: 870, startPoint y: 249, endPoint x: 585, endPoint y: 239, distance: 284.8
copy pre "https://docs.google.com/spreadsheets/d/1A2B3C4D5E6F7G8H9I0J1K2L3M4N5O6P7Q8R9S0T…"
click at [860, 30] on span "Download" at bounding box center [871, 27] width 61 height 17
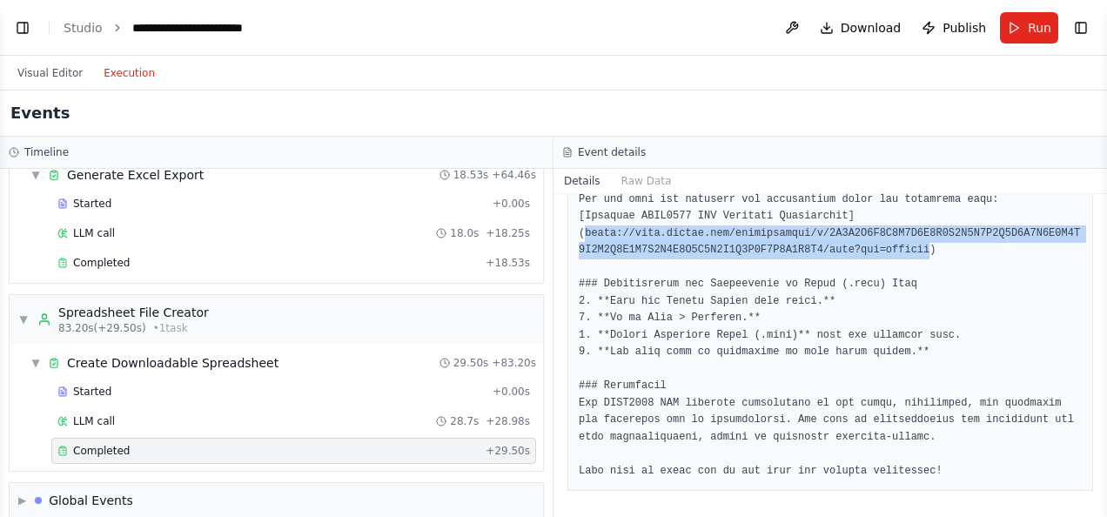
drag, startPoint x: 582, startPoint y: 234, endPoint x: 870, endPoint y: 254, distance: 288.0
copy pre "https://docs.google.com/spreadsheets/d/1A2B3C4D5E6F7G8H9I0J1K2L3M4N5O6P7Q8R9S0T…"
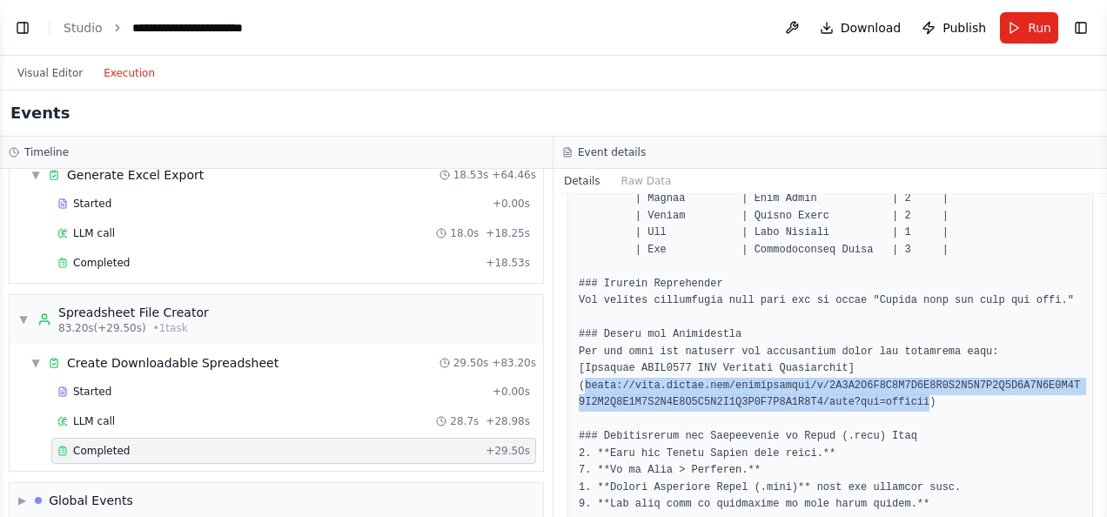
scroll to position [1689, 0]
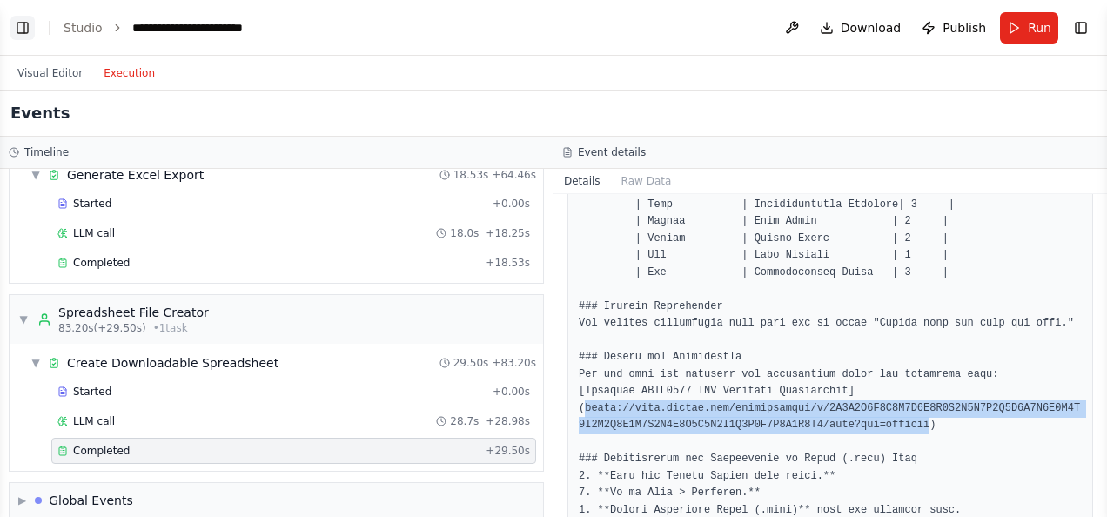
click at [19, 31] on button "Toggle Left Sidebar" at bounding box center [22, 28] width 24 height 24
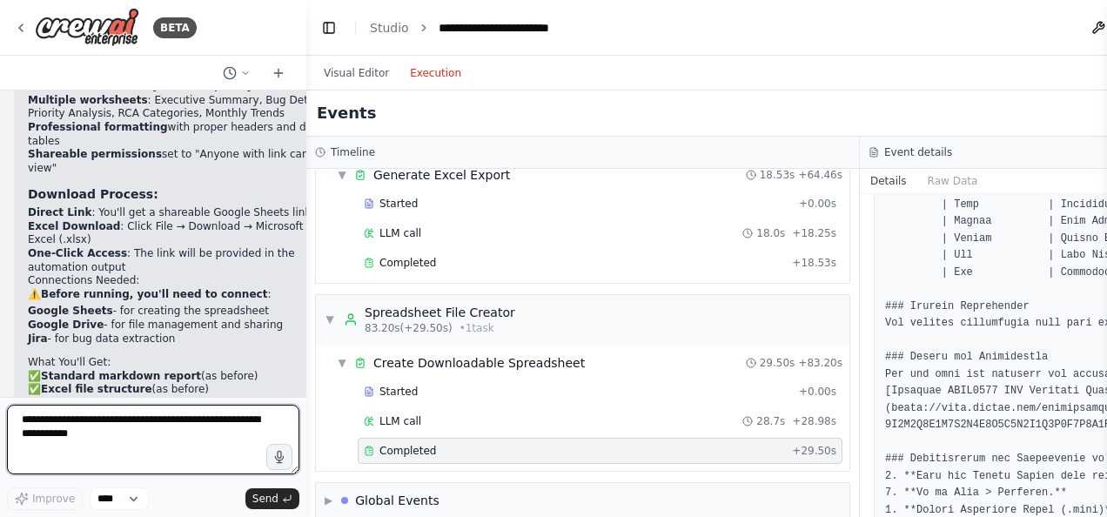
click at [43, 444] on textarea at bounding box center [153, 440] width 292 height 70
type textarea "**********"
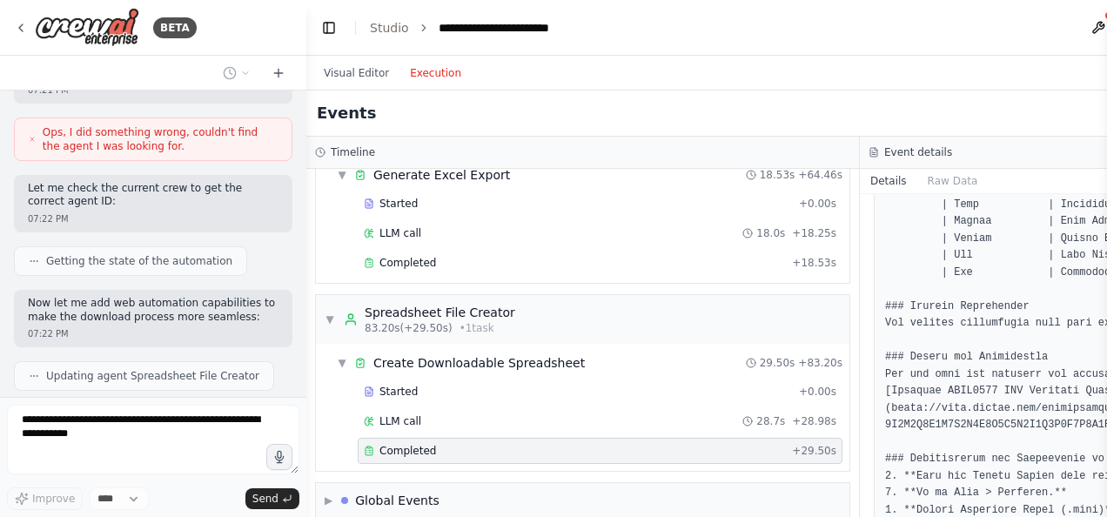
scroll to position [8398, 0]
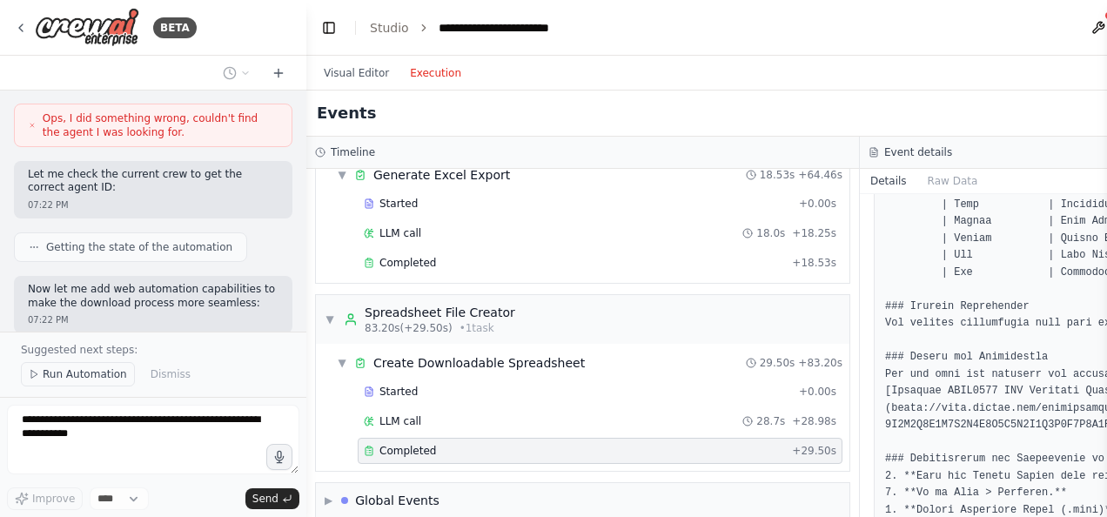
click at [80, 377] on span "Run Automation" at bounding box center [85, 374] width 84 height 14
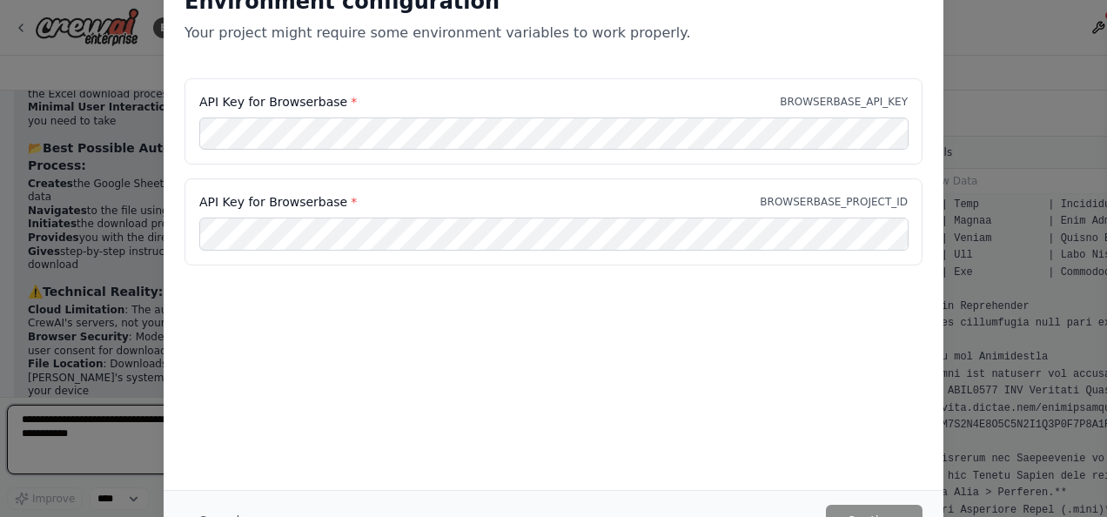
scroll to position [8954, 0]
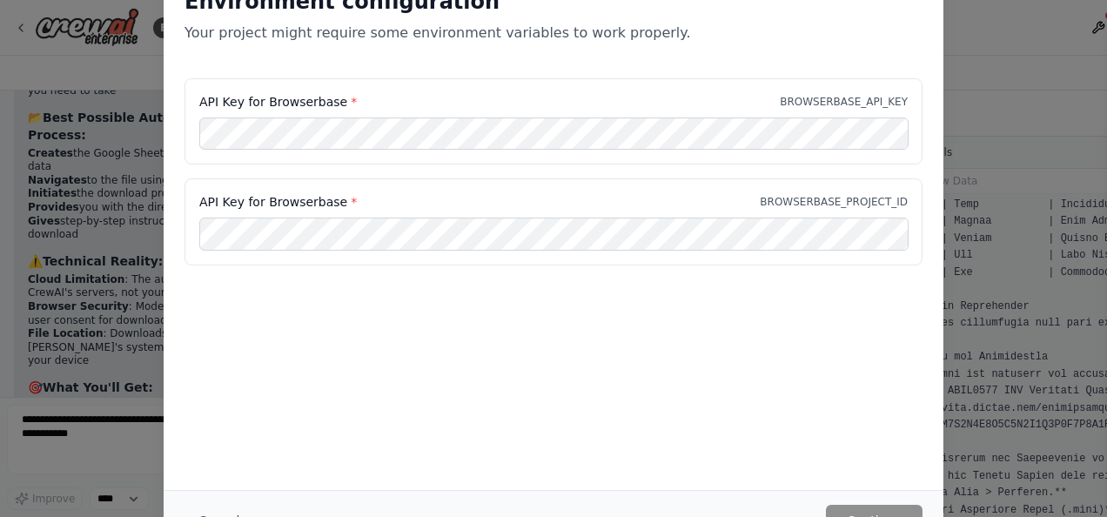
click at [113, 433] on div "Environment configuration Your project might require some environment variables…" at bounding box center [553, 258] width 1107 height 517
click at [302, 99] on label "API Key for Browserbase *" at bounding box center [278, 101] width 158 height 17
click at [94, 424] on div "Environment configuration Your project might require some environment variables…" at bounding box center [553, 258] width 1107 height 517
click at [271, 14] on h2 "Environment configuration" at bounding box center [554, 2] width 738 height 28
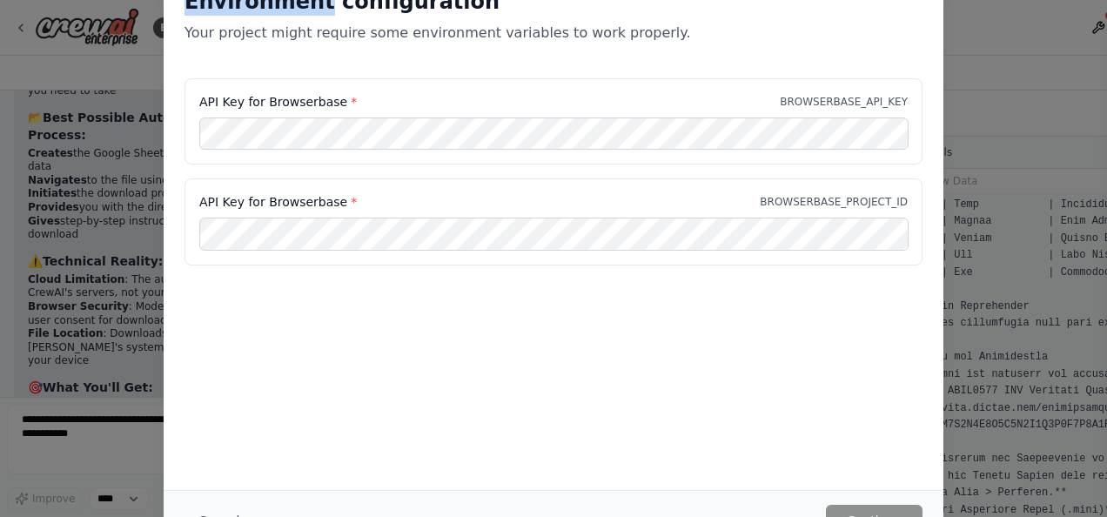
click at [271, 14] on h2 "Environment configuration" at bounding box center [554, 2] width 738 height 28
click at [66, 427] on div "Environment configuration Your project might require some environment variables…" at bounding box center [553, 258] width 1107 height 517
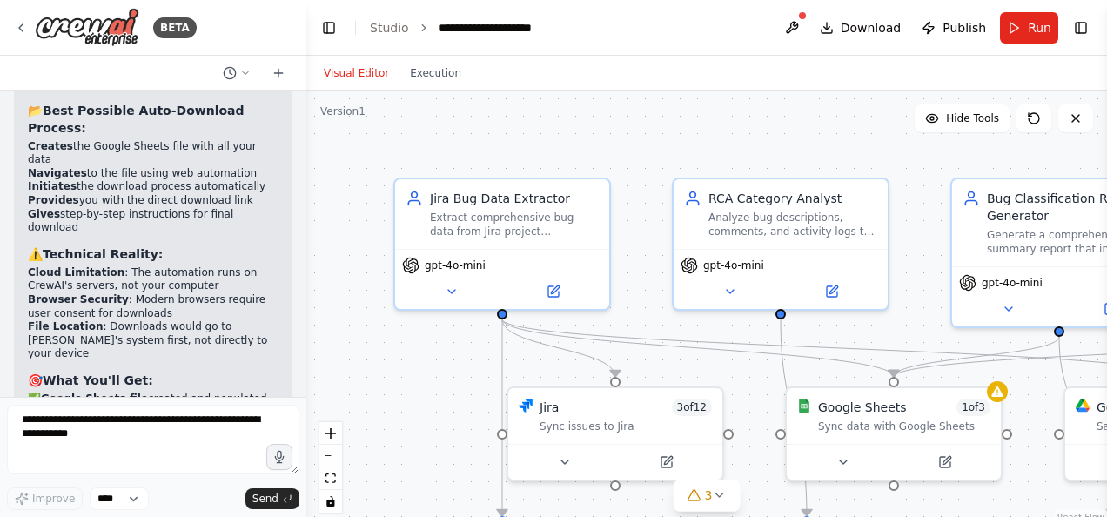
scroll to position [8954, 0]
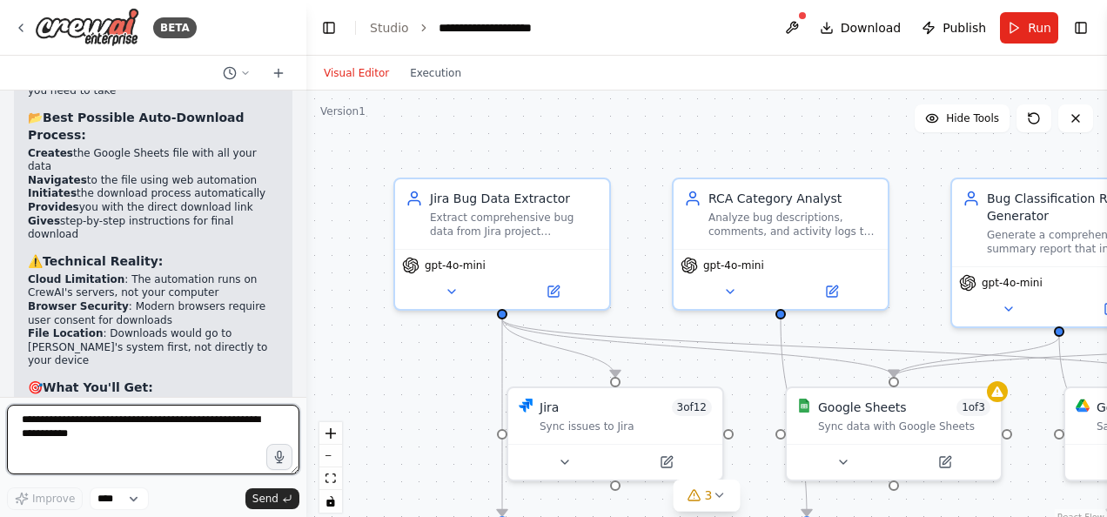
click at [120, 428] on textarea at bounding box center [153, 440] width 292 height 70
type textarea "*"
type textarea "***"
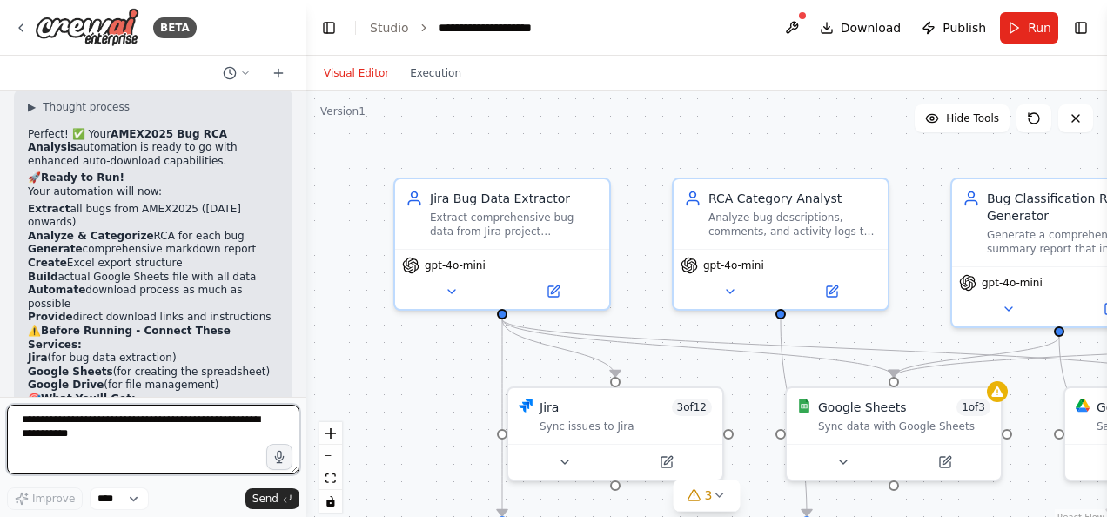
scroll to position [9543, 0]
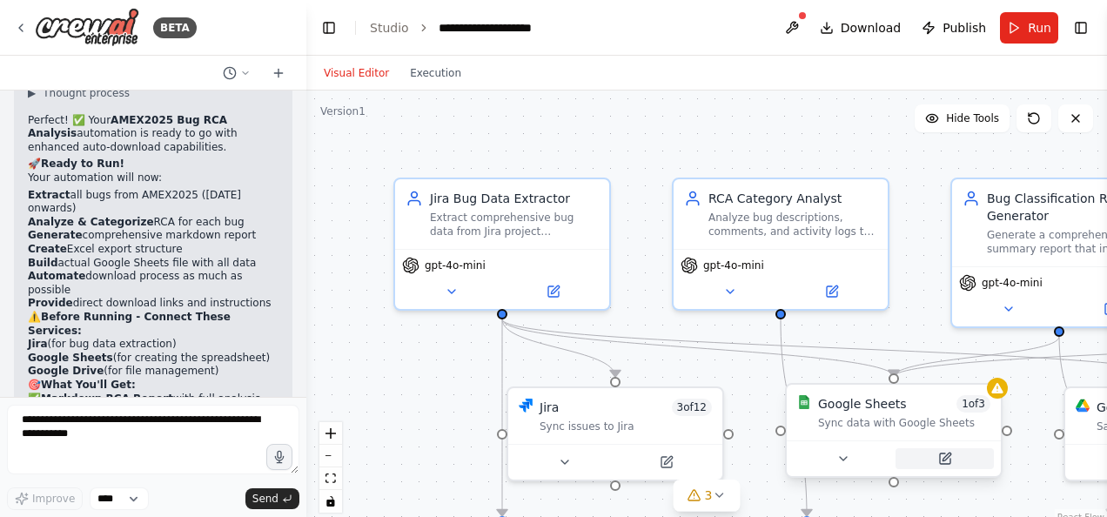
click at [948, 460] on icon at bounding box center [945, 459] width 10 height 10
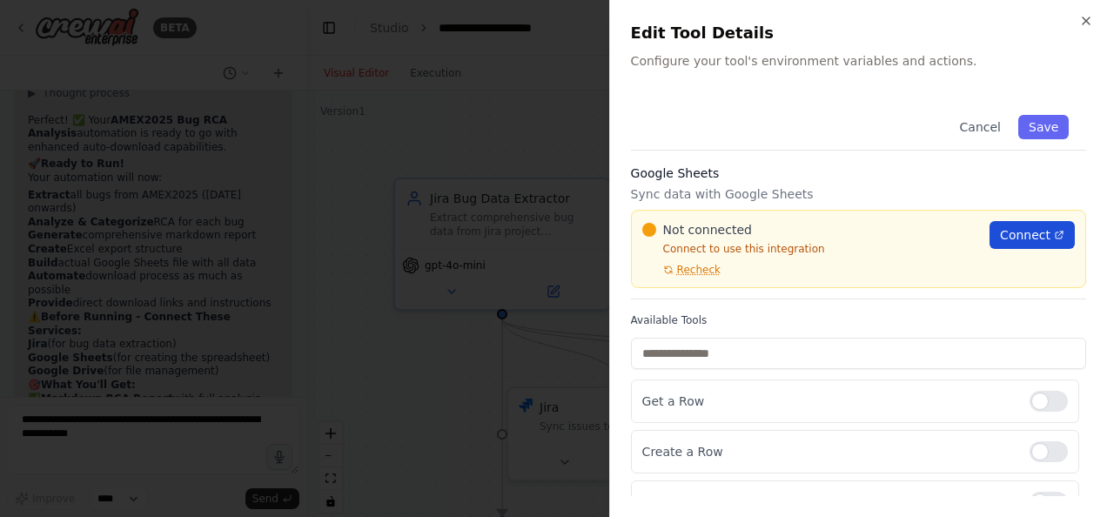
click at [1000, 237] on span "Connect" at bounding box center [1025, 234] width 50 height 17
click at [1088, 19] on icon "button" at bounding box center [1086, 20] width 7 height 7
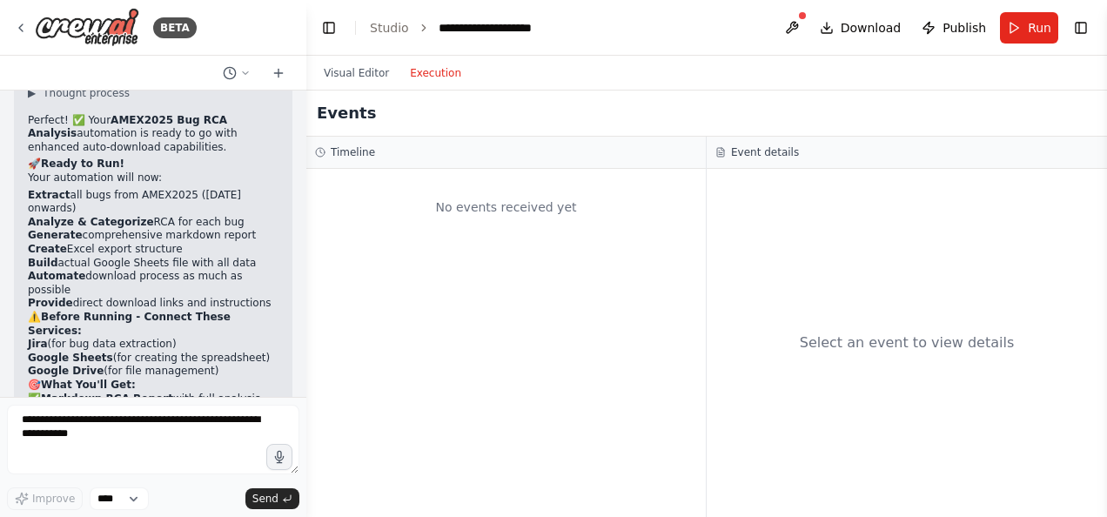
click at [441, 78] on button "Execution" at bounding box center [436, 73] width 72 height 21
click at [746, 151] on h3 "Event details" at bounding box center [765, 152] width 68 height 14
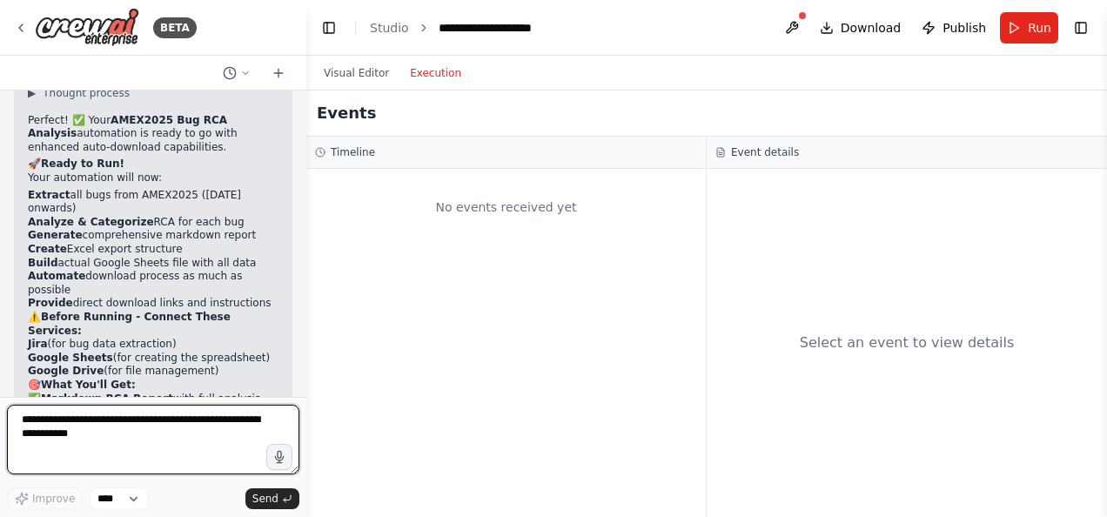
click at [101, 452] on textarea at bounding box center [153, 440] width 292 height 70
type textarea "**********"
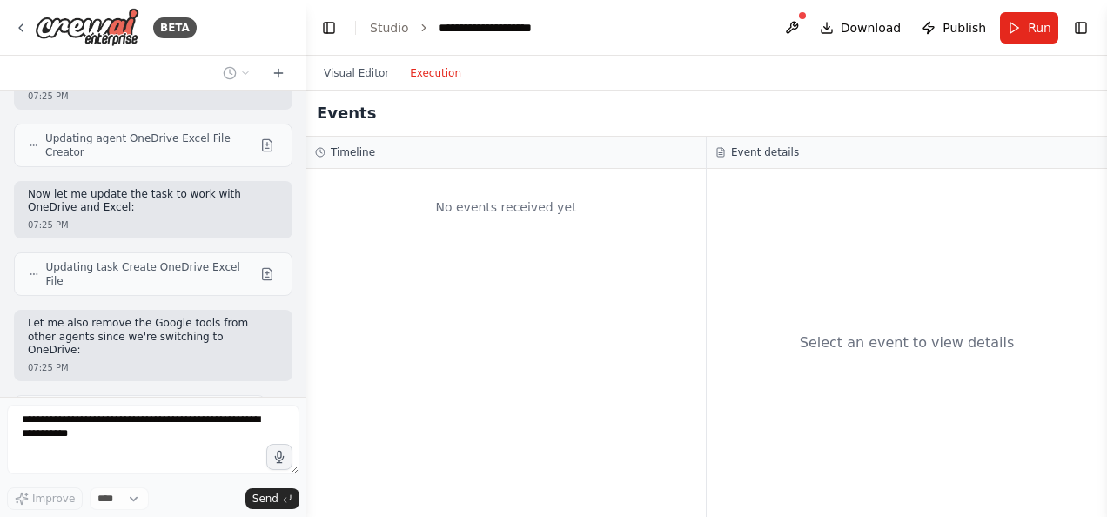
scroll to position [10683, 0]
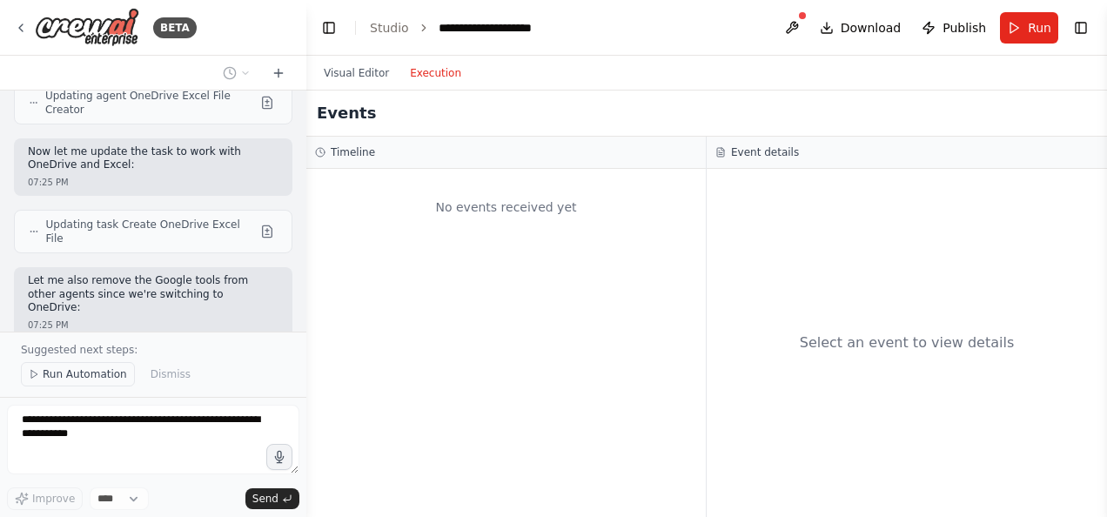
click at [78, 376] on span "Run Automation" at bounding box center [85, 374] width 84 height 14
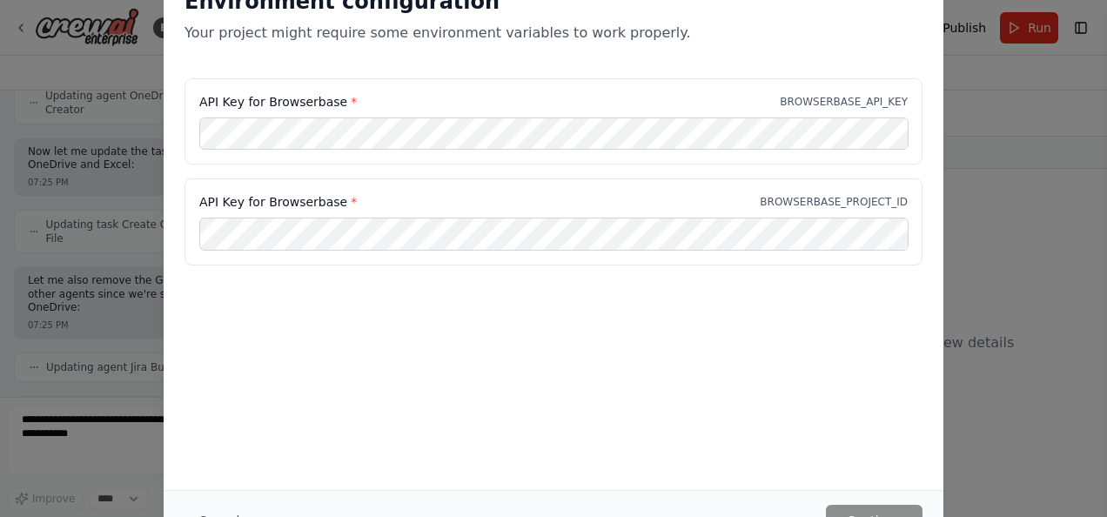
click at [84, 437] on div "Environment configuration Your project might require some environment variables…" at bounding box center [553, 258] width 1107 height 517
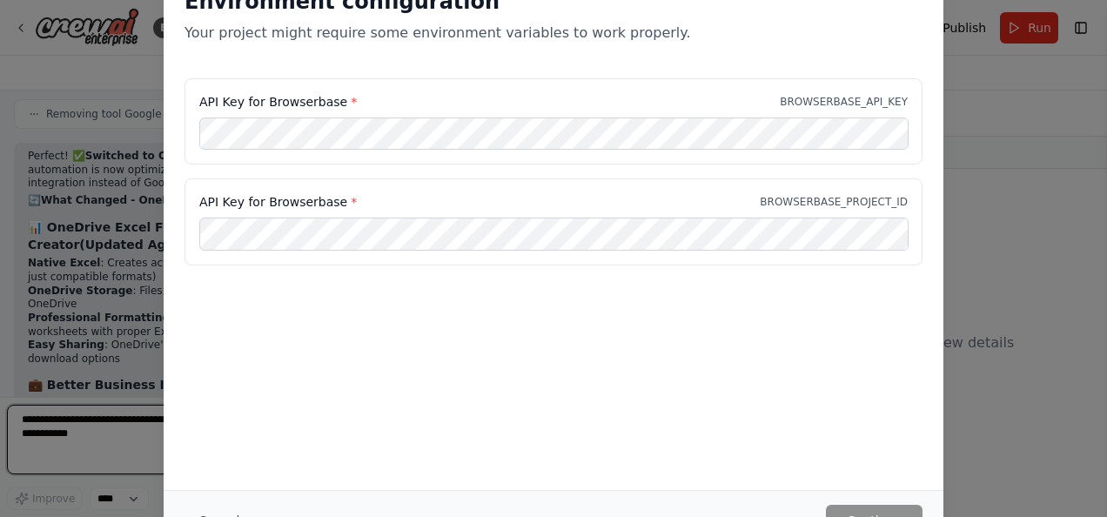
scroll to position [11209, 0]
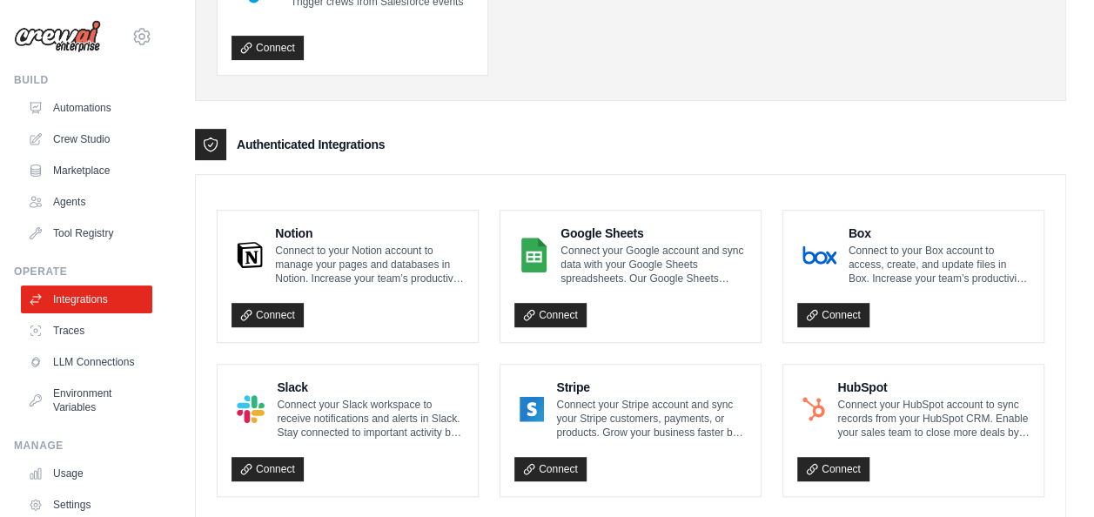
scroll to position [310, 0]
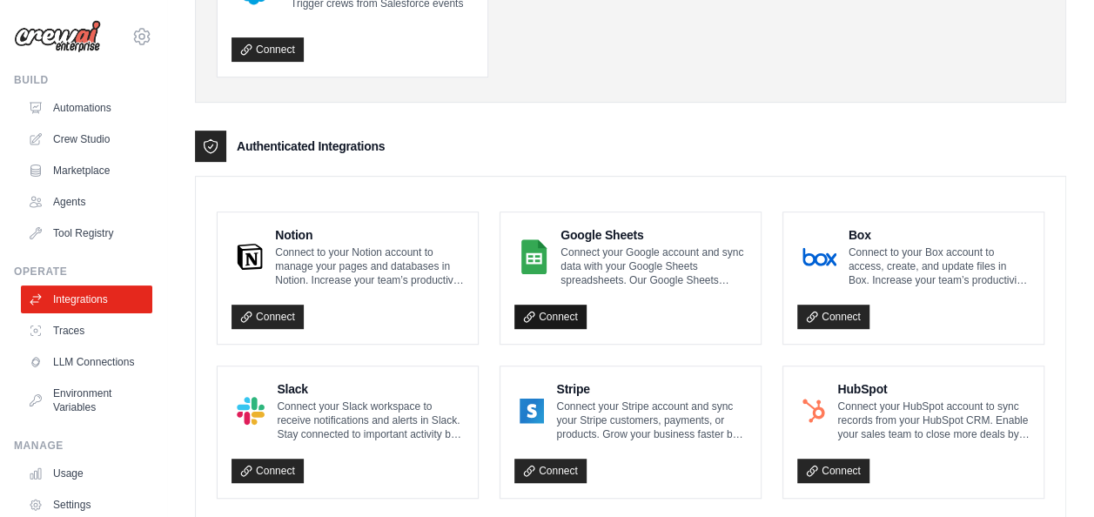
click at [570, 309] on link "Connect" at bounding box center [550, 317] width 72 height 24
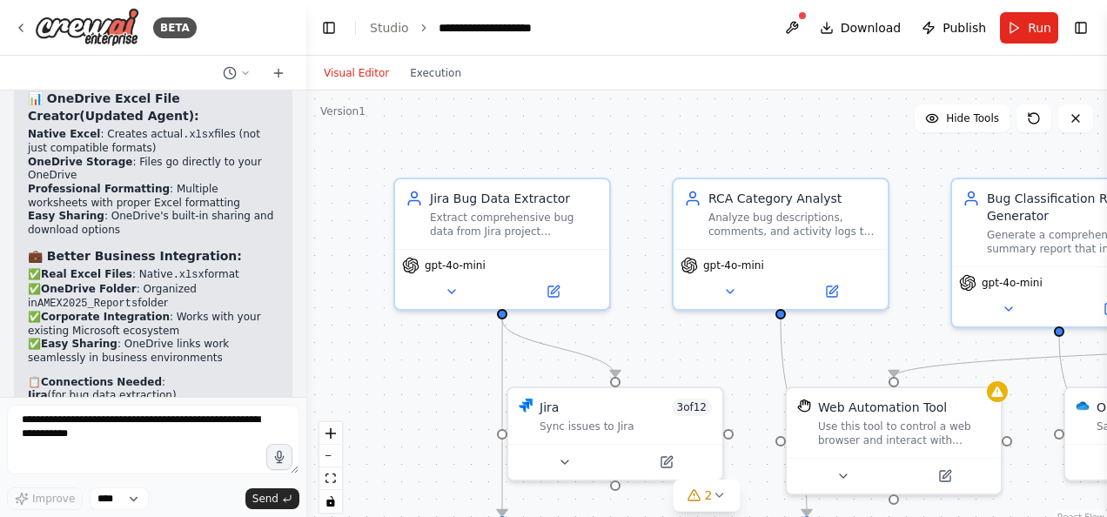
scroll to position [11311, 0]
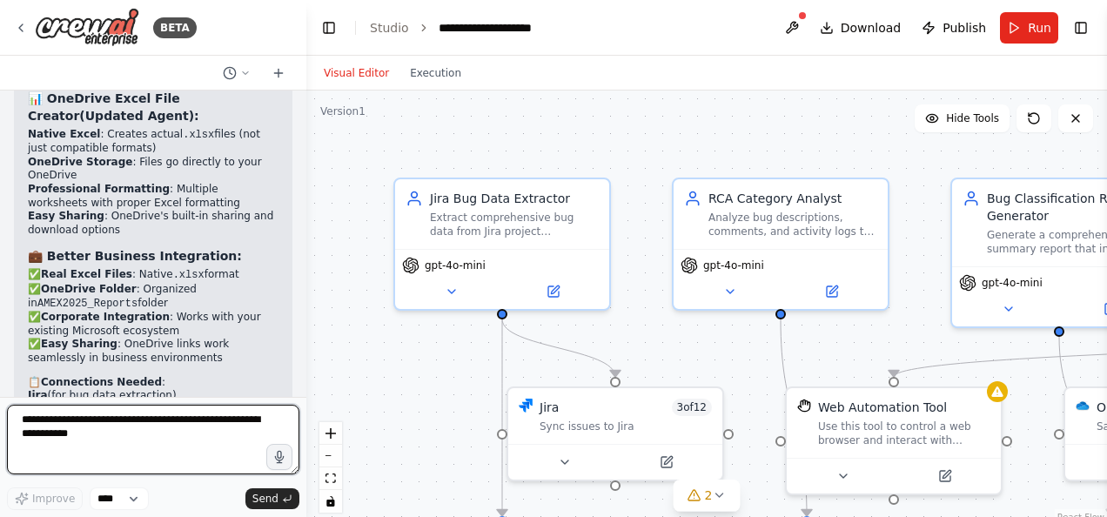
click at [111, 451] on textarea at bounding box center [153, 440] width 292 height 70
type textarea "***"
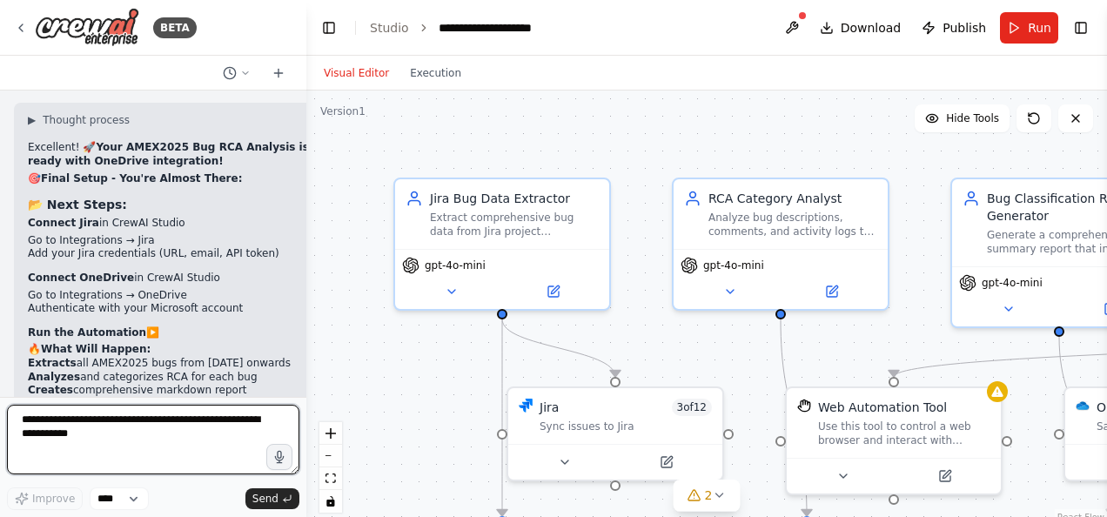
scroll to position [11985, 0]
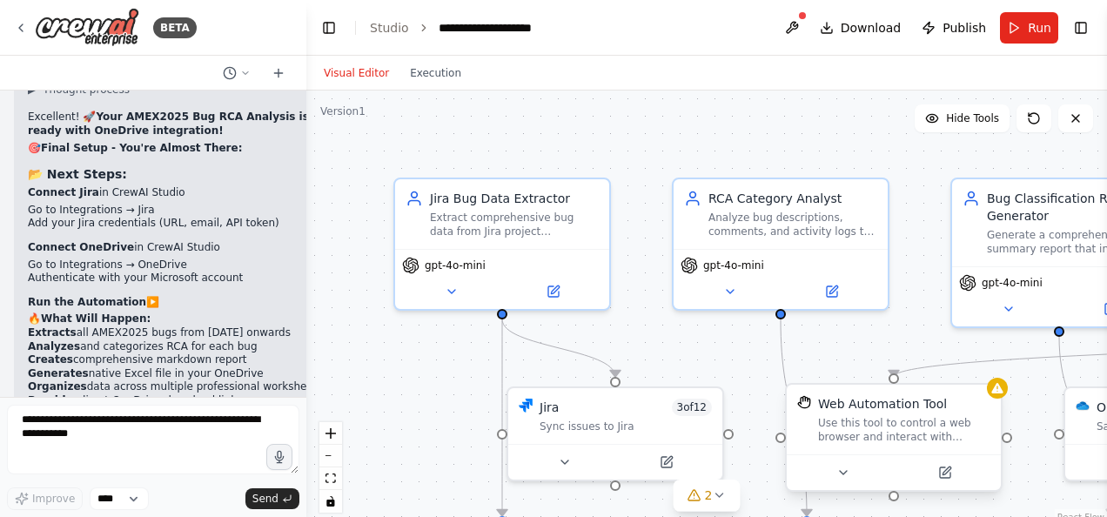
click at [953, 484] on div at bounding box center [894, 472] width 214 height 36
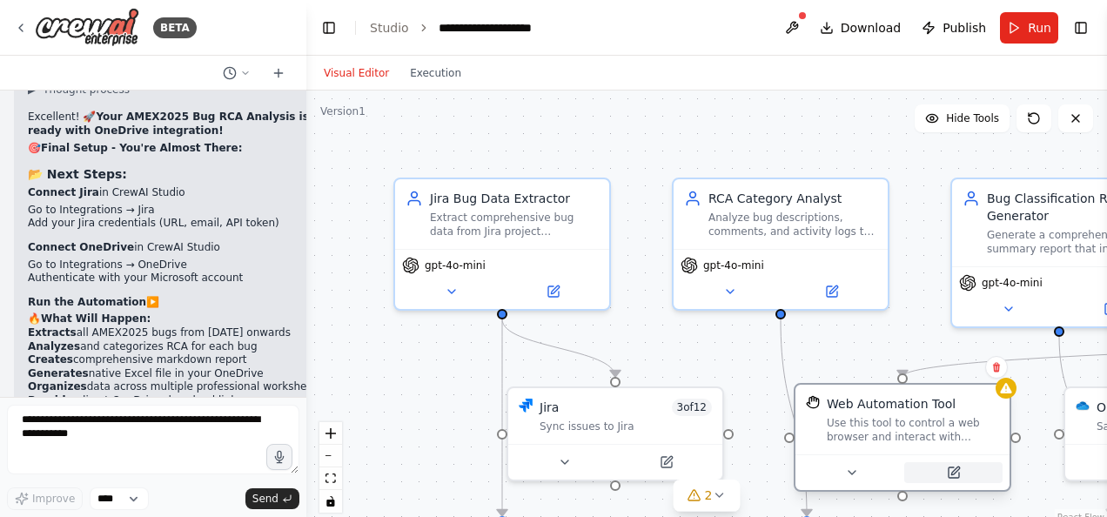
click at [947, 480] on button at bounding box center [953, 472] width 98 height 21
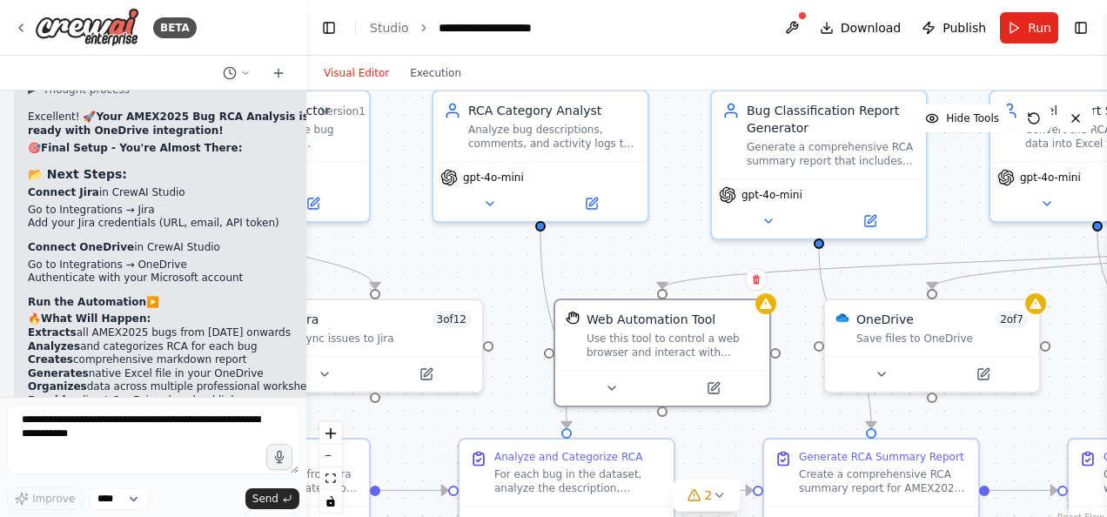
drag, startPoint x: 649, startPoint y: 318, endPoint x: 409, endPoint y: 230, distance: 255.8
click at [409, 230] on div ".deletable-edge-delete-btn { width: 20px; height: 20px; border: 0px solid #ffff…" at bounding box center [706, 308] width 801 height 435
click at [987, 366] on icon at bounding box center [984, 371] width 14 height 14
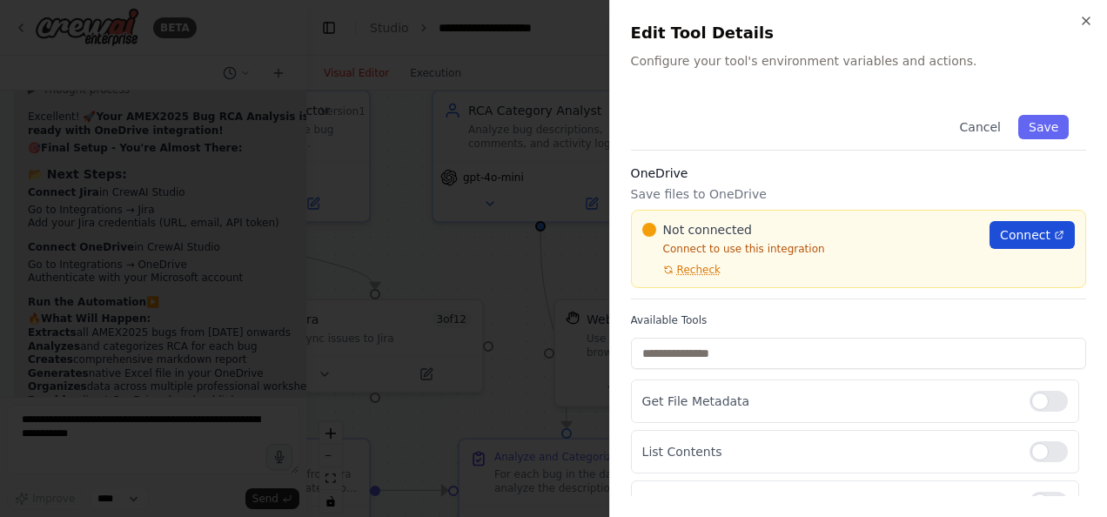
click at [1014, 229] on span "Connect" at bounding box center [1025, 234] width 50 height 17
click at [1085, 21] on icon "button" at bounding box center [1086, 20] width 7 height 7
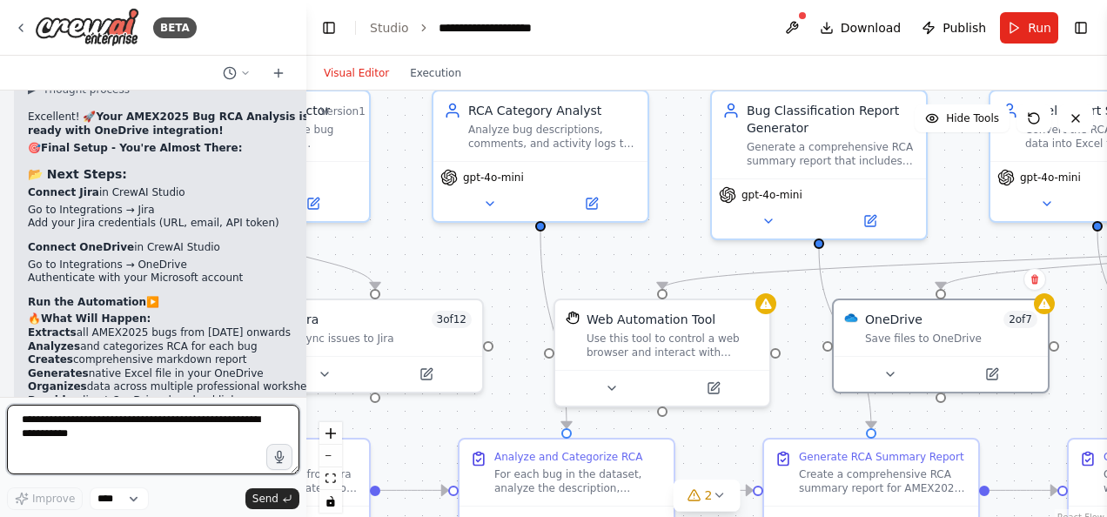
click at [117, 428] on textarea at bounding box center [153, 440] width 292 height 70
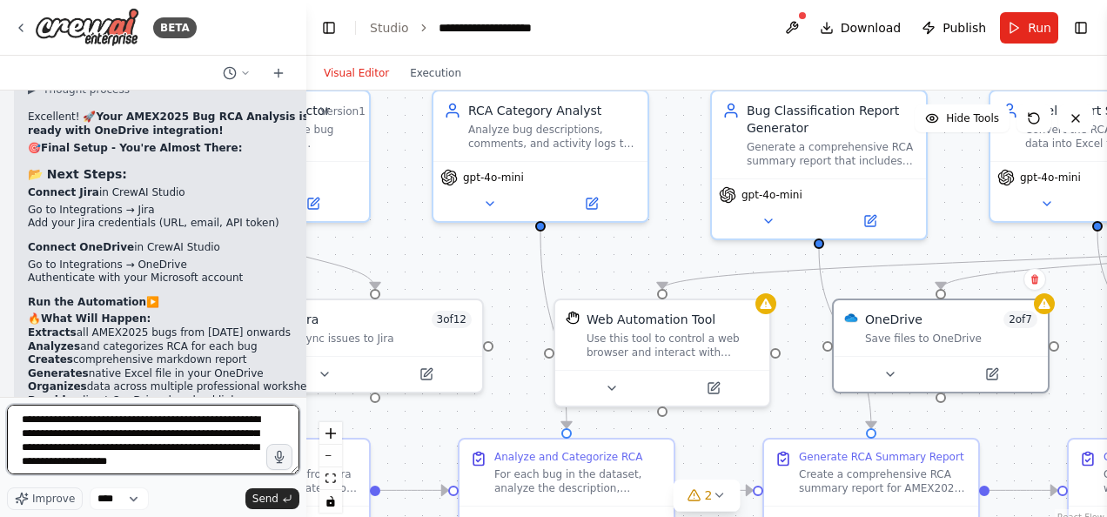
scroll to position [8, 0]
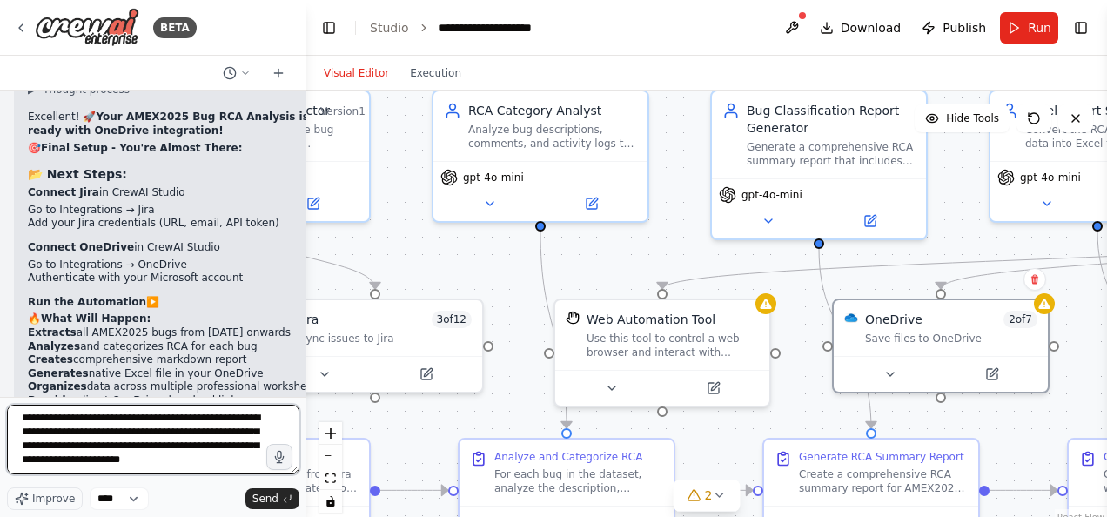
type textarea "**********"
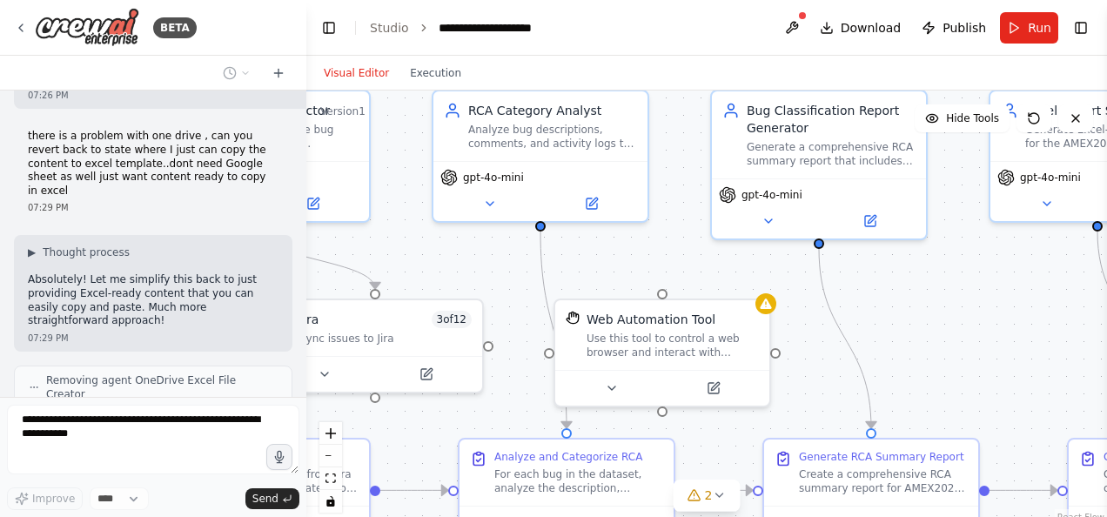
scroll to position [12580, 0]
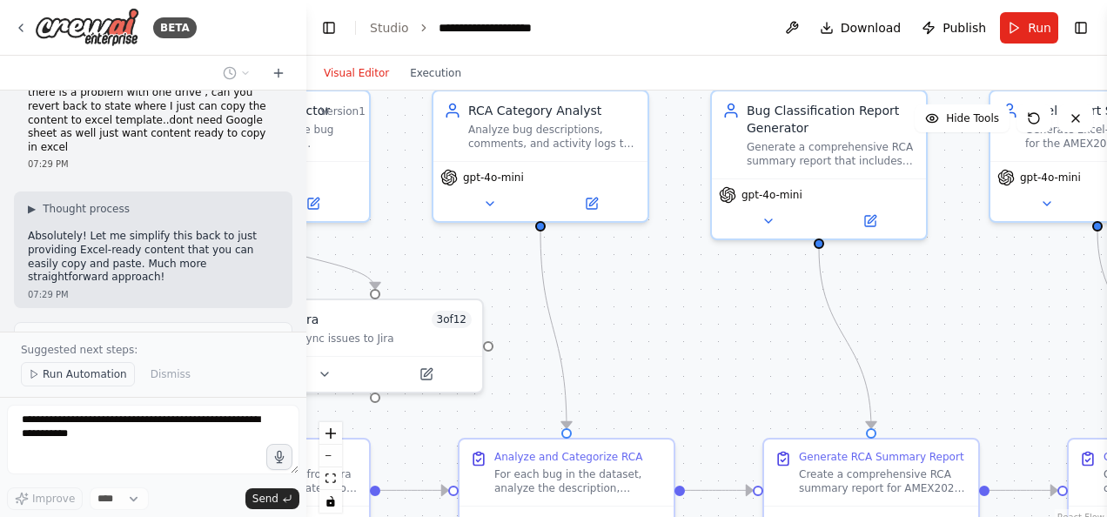
click at [50, 376] on span "Run Automation" at bounding box center [85, 374] width 84 height 14
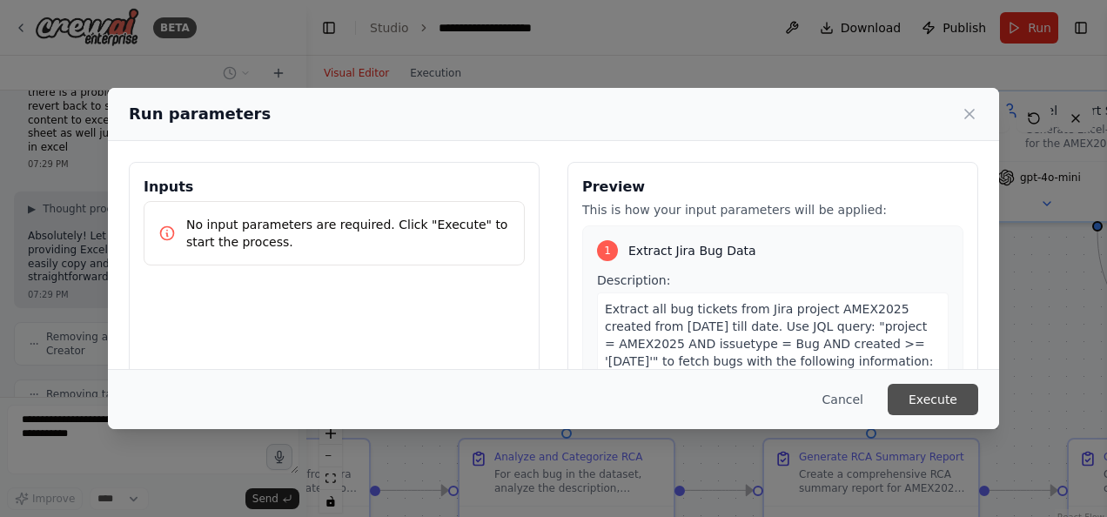
click at [957, 395] on button "Execute" at bounding box center [933, 399] width 91 height 31
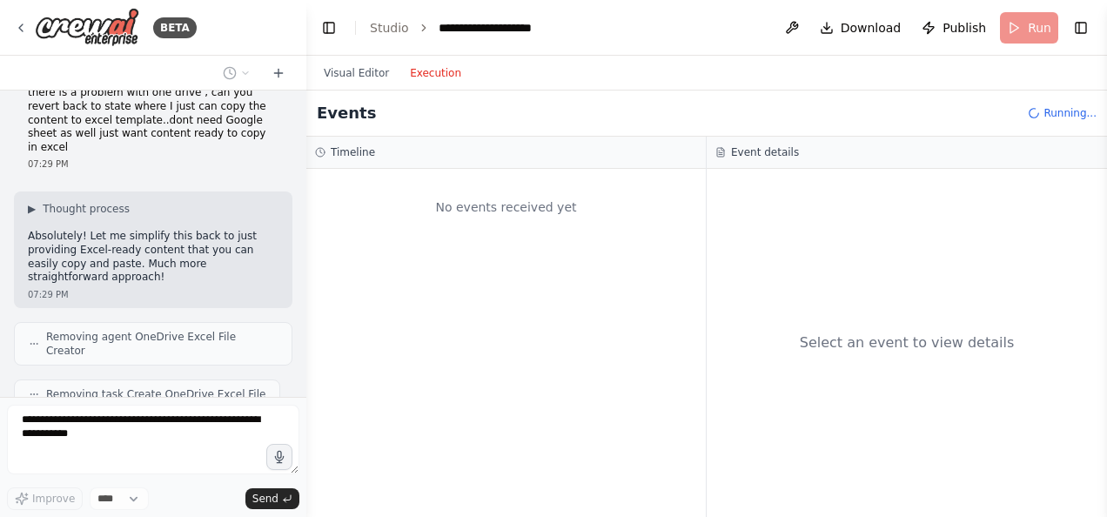
click at [426, 69] on button "Execution" at bounding box center [436, 73] width 72 height 21
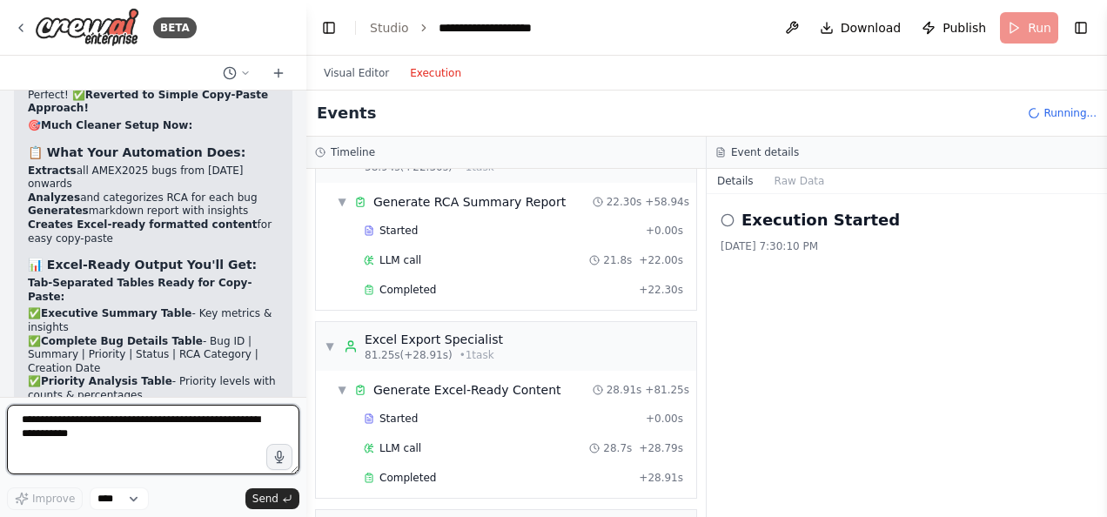
scroll to position [864, 0]
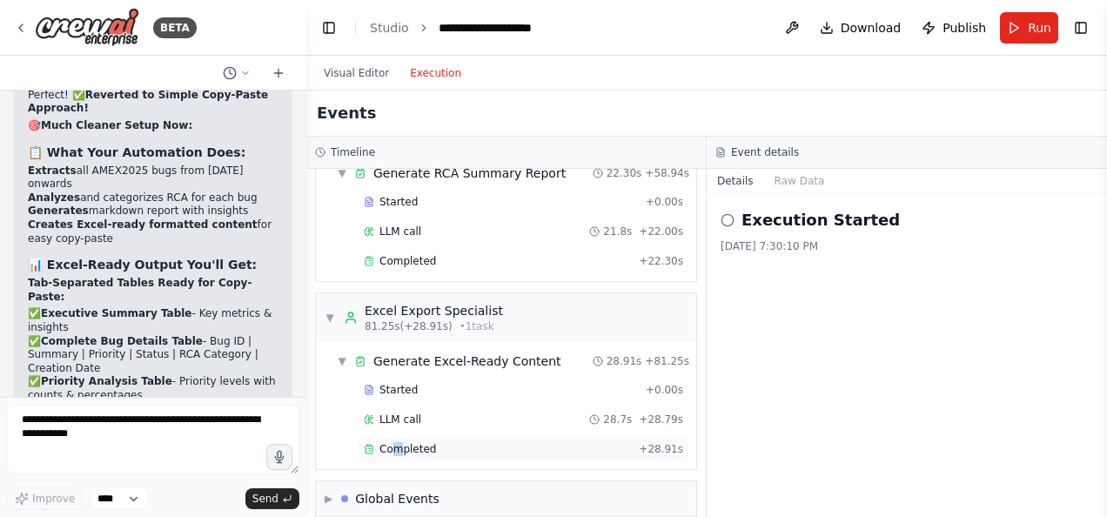
drag, startPoint x: 710, startPoint y: 463, endPoint x: 397, endPoint y: 430, distance: 315.1
click at [397, 442] on span "Completed" at bounding box center [408, 449] width 57 height 14
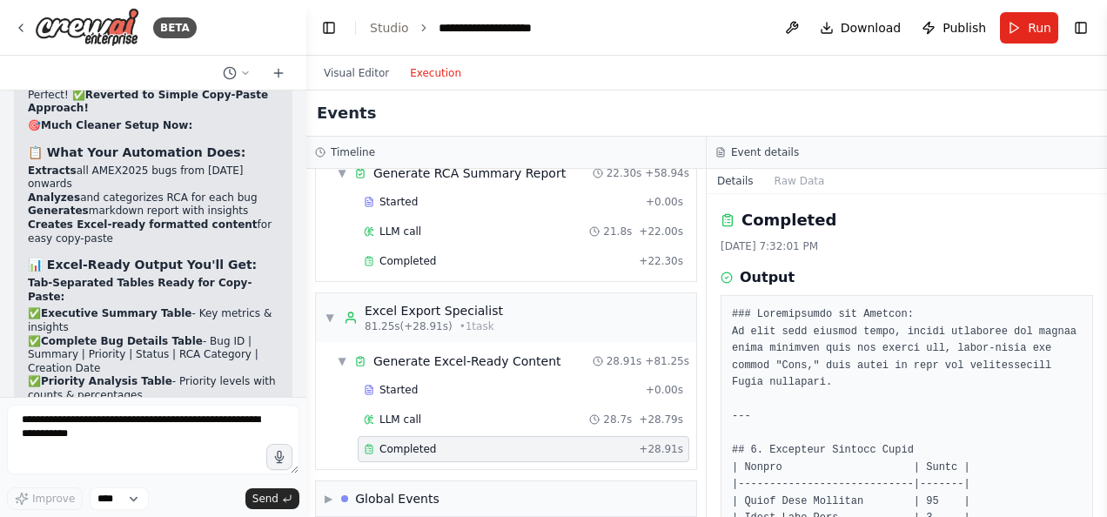
drag, startPoint x: 764, startPoint y: 456, endPoint x: 733, endPoint y: 308, distance: 151.3
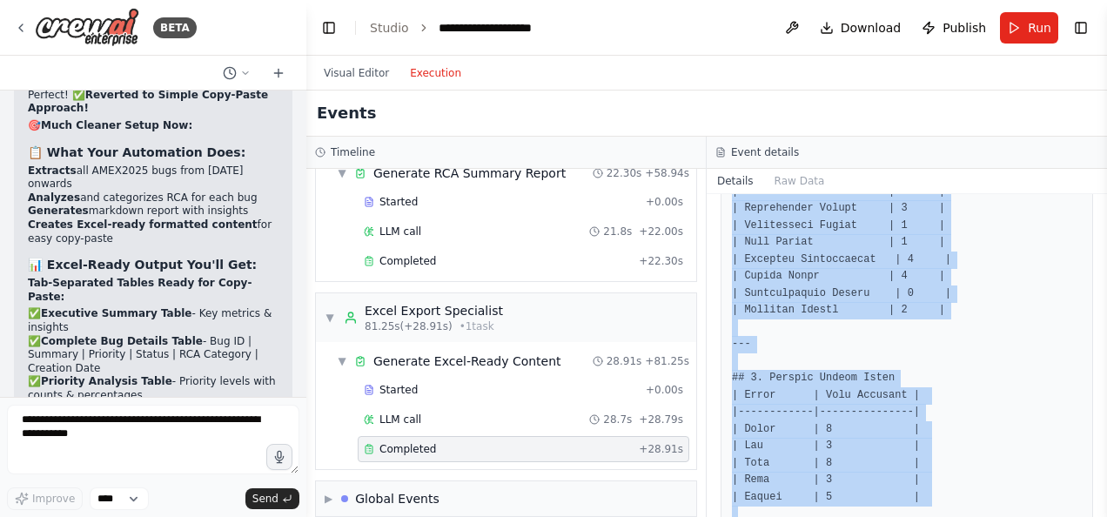
scroll to position [1372, 0]
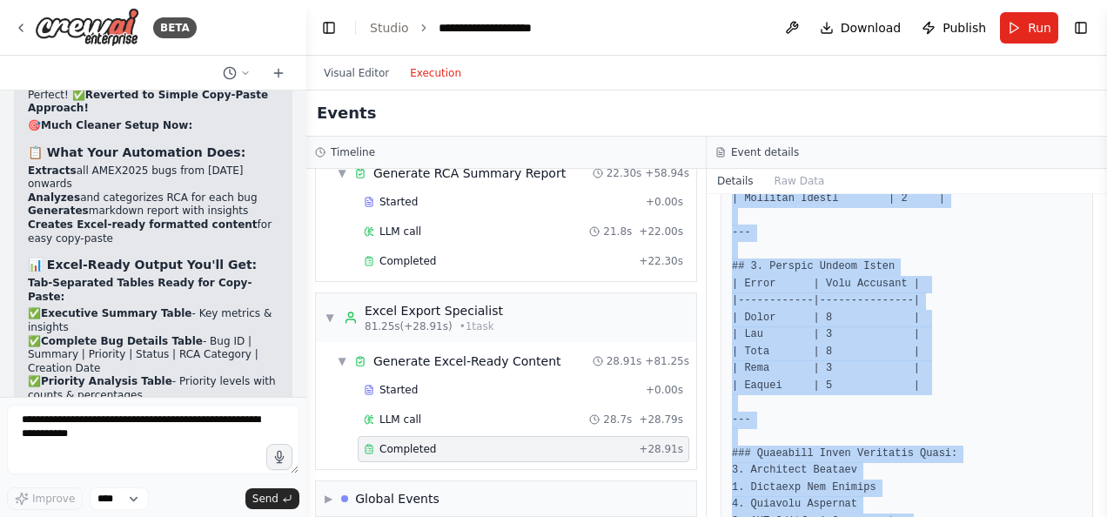
drag, startPoint x: 733, startPoint y: 308, endPoint x: 952, endPoint y: 508, distance: 297.0
click at [952, 508] on div "Completed 8/23/2025, 7:32:01 PM Output" at bounding box center [907, 355] width 400 height 323
copy pre "### Instructions for Copying: To copy each section below, simply highlight the …"
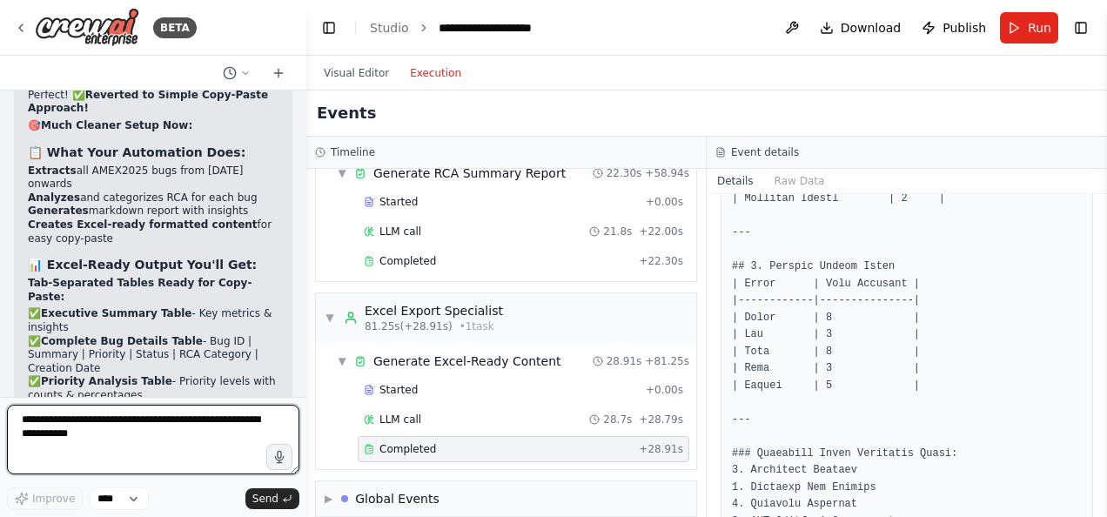
click at [154, 432] on textarea at bounding box center [153, 440] width 292 height 70
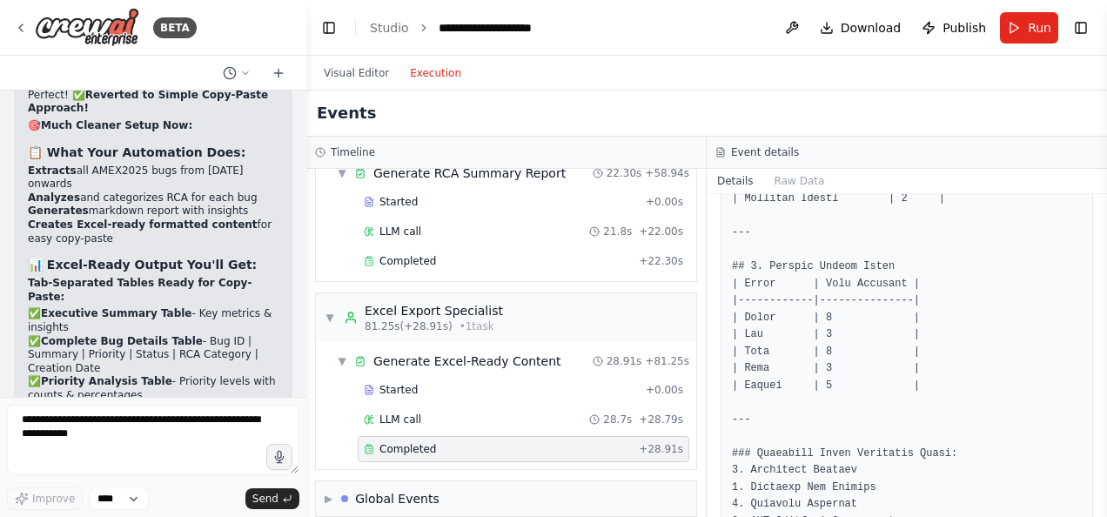
drag, startPoint x: 1100, startPoint y: 474, endPoint x: 1096, endPoint y: 460, distance: 14.6
click at [1096, 460] on div "BETA Summarize RCA Categories for all Bugs under a Project in Jira. Create a re…" at bounding box center [553, 258] width 1107 height 517
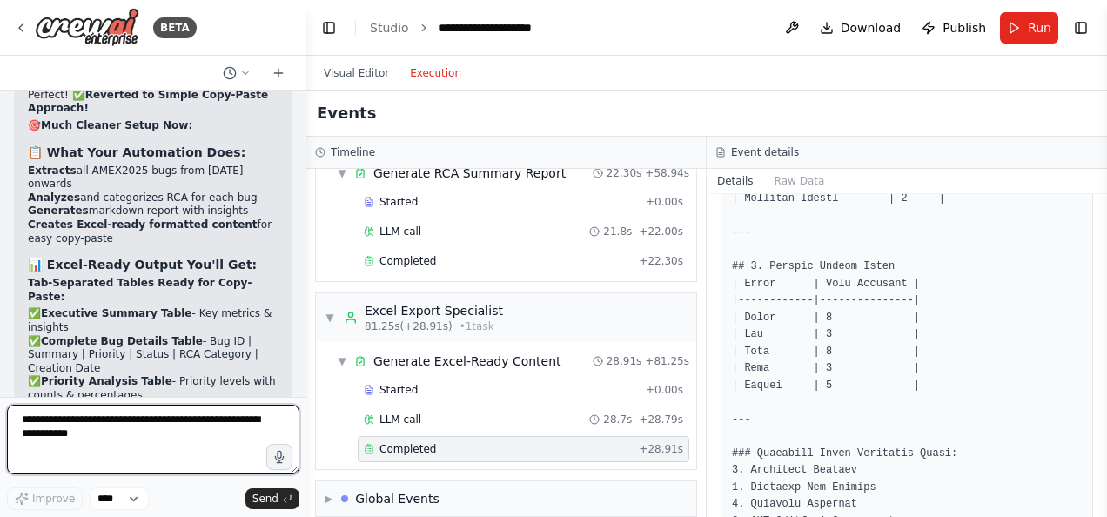
click at [47, 434] on textarea at bounding box center [153, 440] width 292 height 70
click at [198, 452] on textarea "**********" at bounding box center [153, 440] width 292 height 70
type textarea "**********"
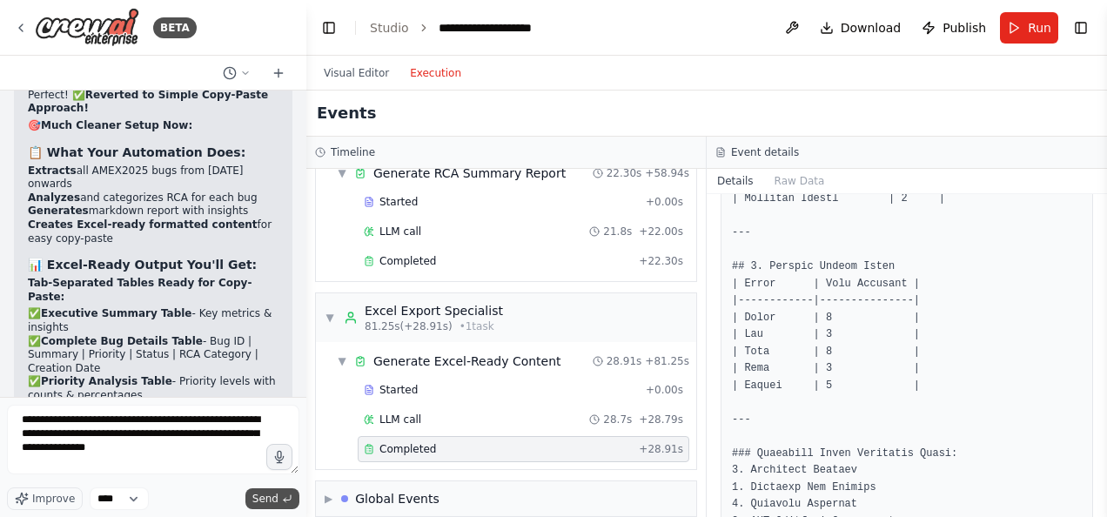
click at [271, 494] on span "Send" at bounding box center [265, 499] width 26 height 14
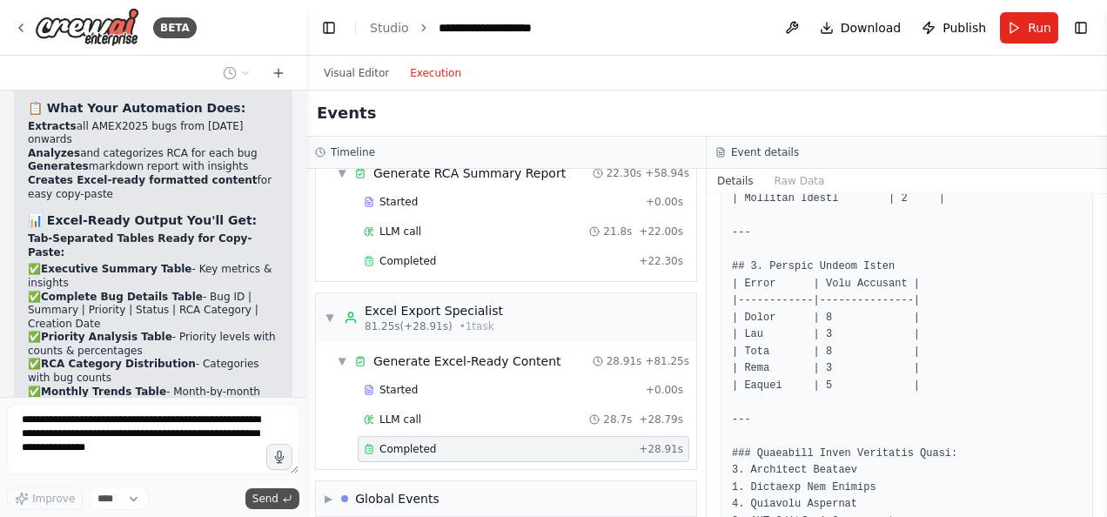
scroll to position [13290, 0]
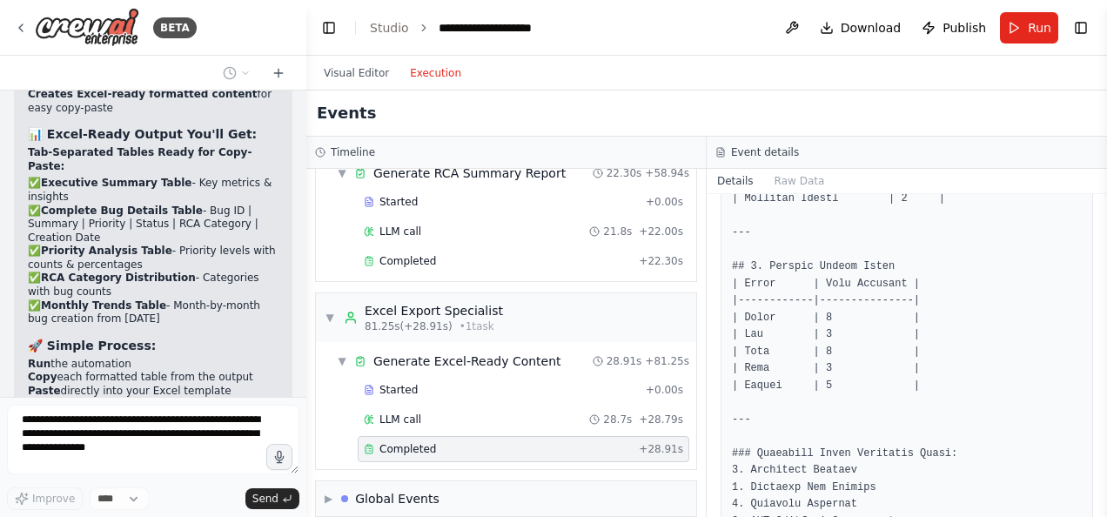
drag, startPoint x: 1100, startPoint y: 460, endPoint x: 1095, endPoint y: 409, distance: 51.6
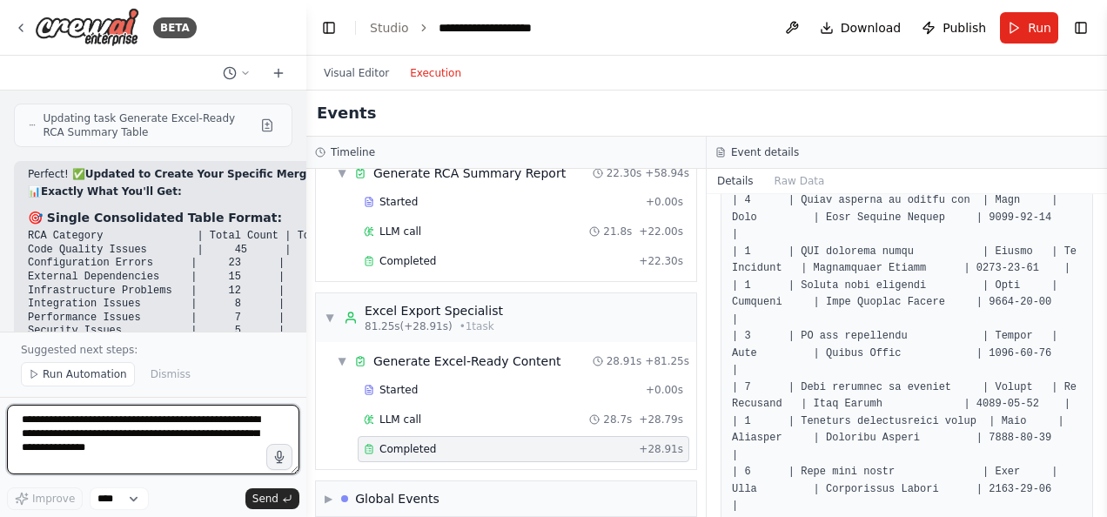
scroll to position [14008, 0]
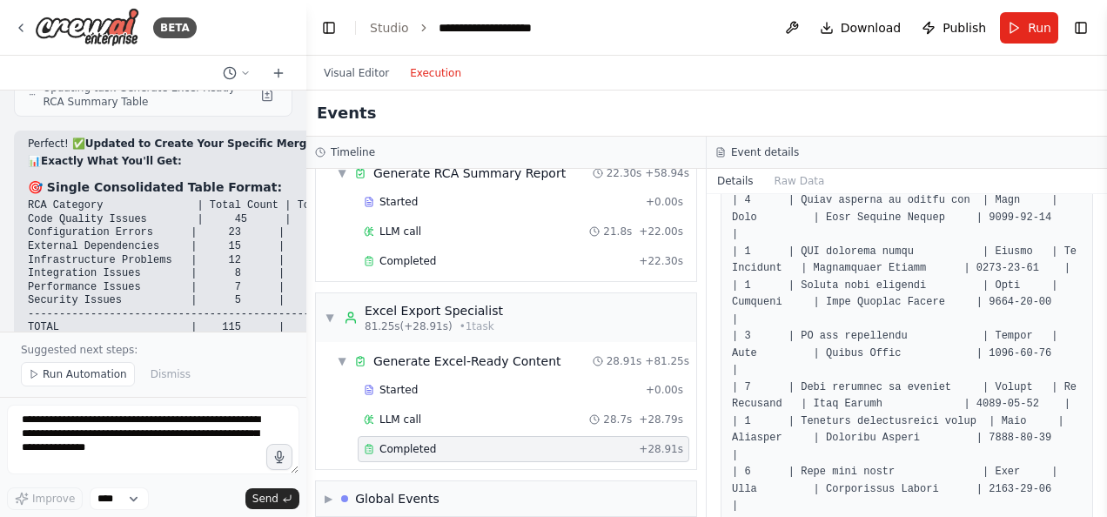
drag, startPoint x: 1102, startPoint y: 315, endPoint x: 1104, endPoint y: 282, distance: 33.1
drag, startPoint x: 1104, startPoint y: 282, endPoint x: 40, endPoint y: 371, distance: 1067.4
click at [40, 371] on button "Run Automation" at bounding box center [78, 374] width 114 height 24
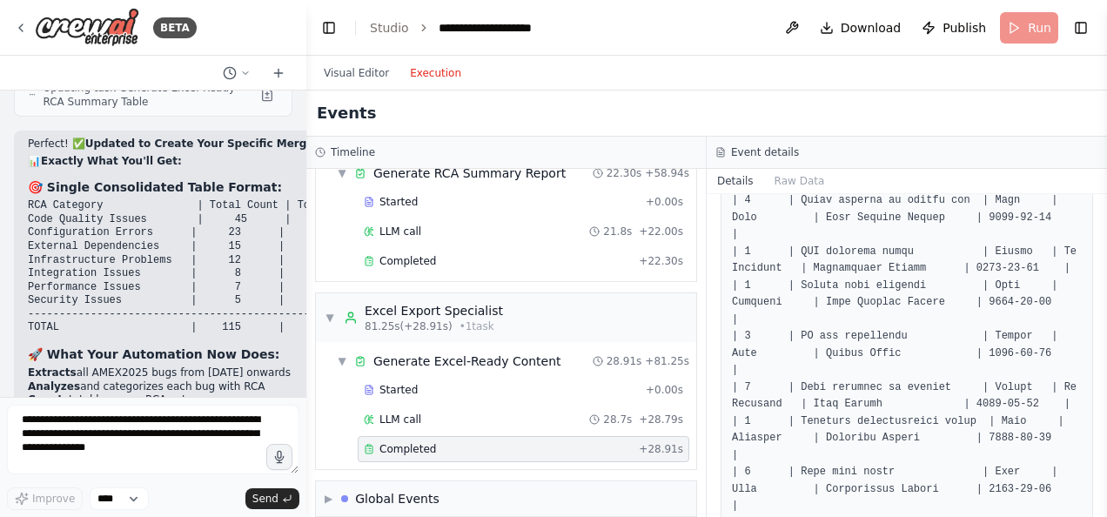
scroll to position [13943, 0]
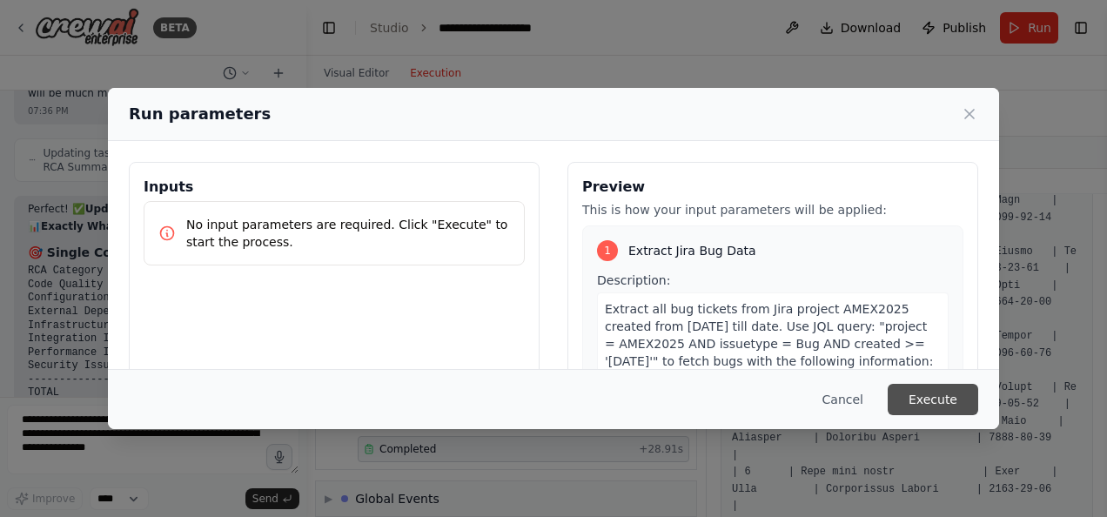
click at [933, 405] on button "Execute" at bounding box center [933, 399] width 91 height 31
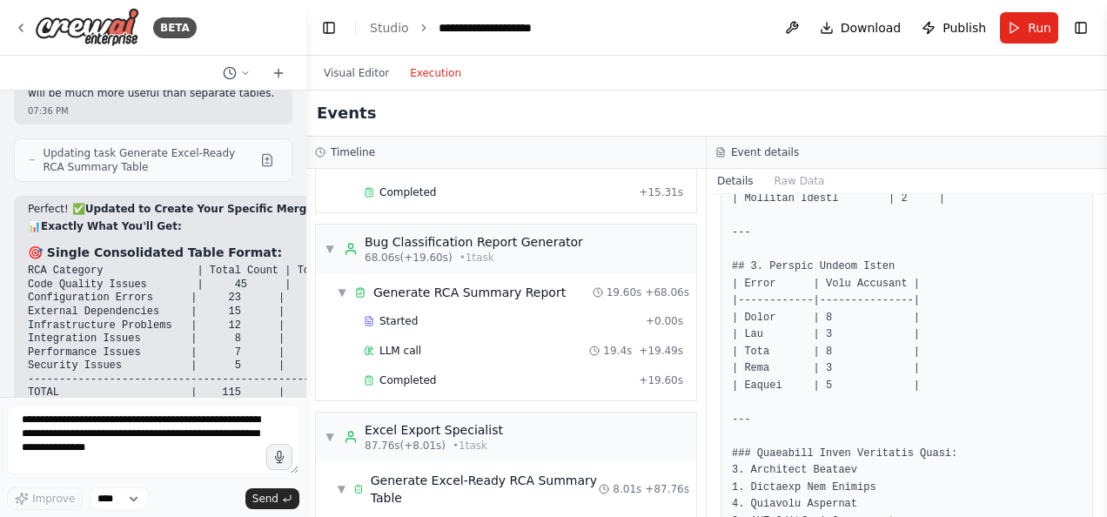
scroll to position [881, 0]
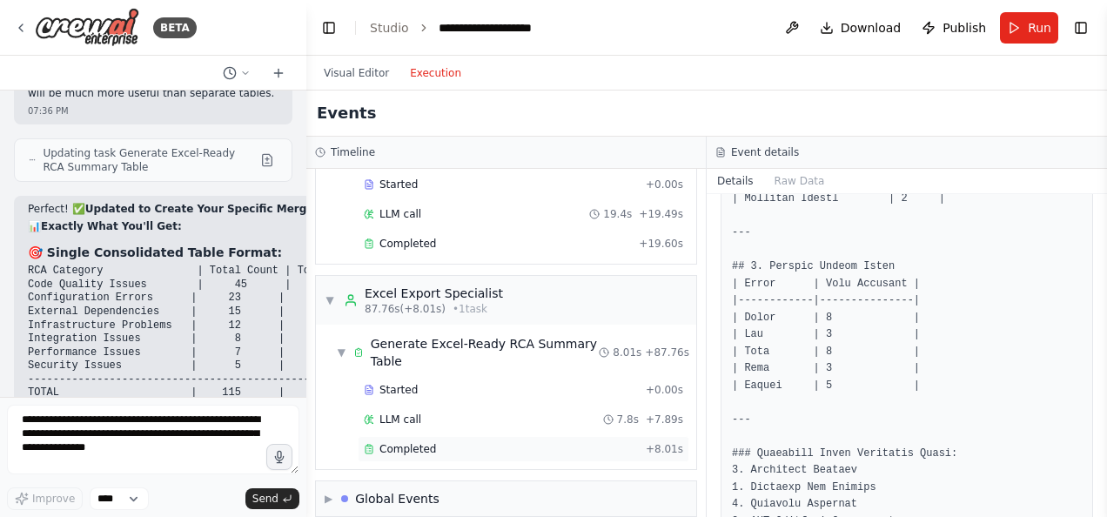
click at [420, 442] on span "Completed" at bounding box center [408, 449] width 57 height 14
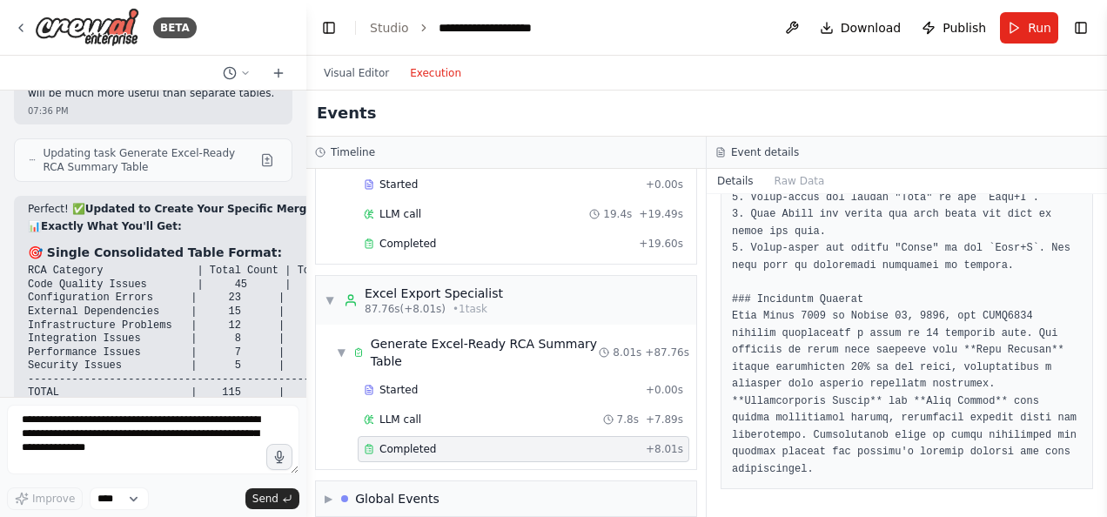
scroll to position [370, 0]
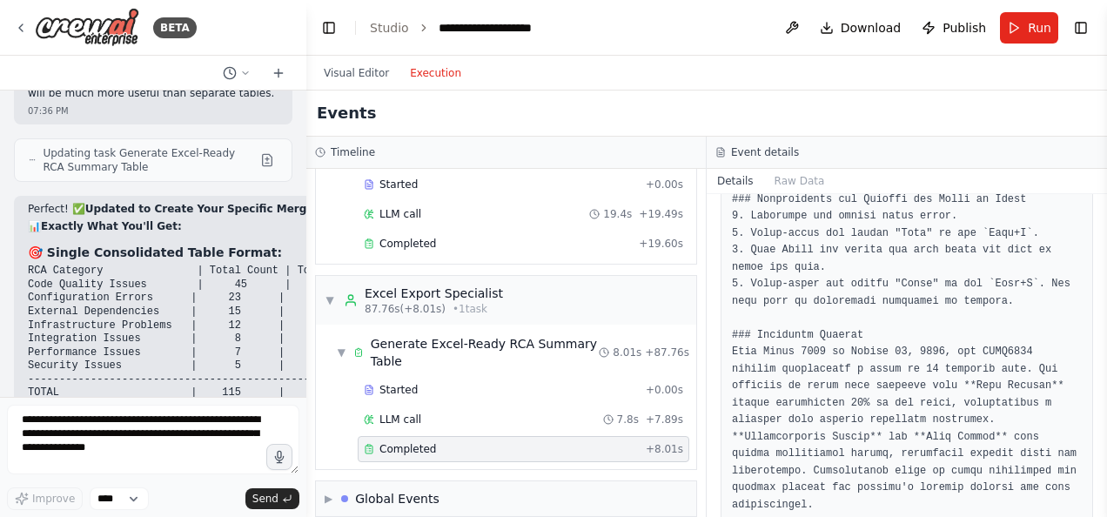
drag, startPoint x: 1101, startPoint y: 391, endPoint x: 1102, endPoint y: 381, distance: 9.6
click at [1102, 381] on button "Toggle Sidebar" at bounding box center [1107, 258] width 14 height 517
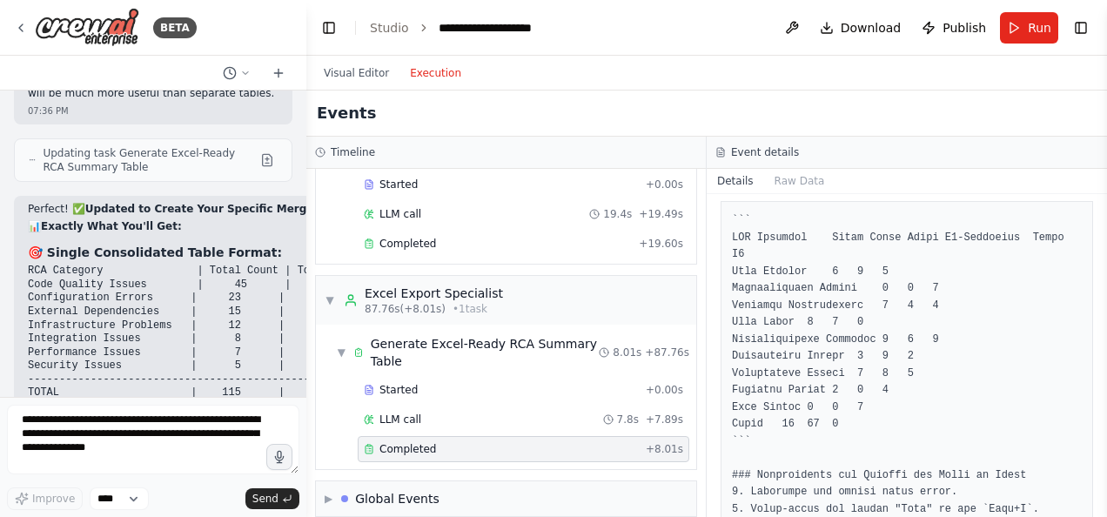
scroll to position [97, 0]
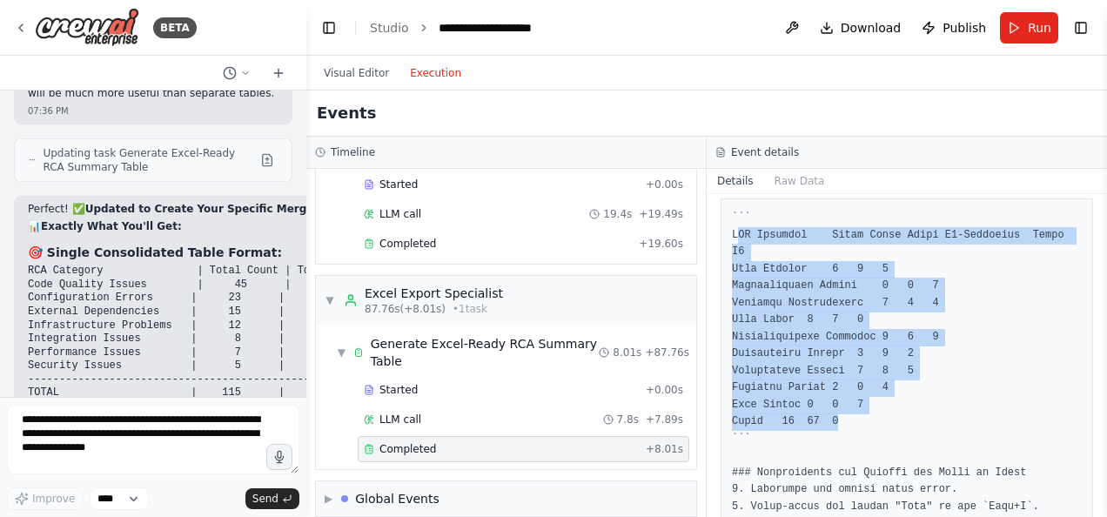
drag, startPoint x: 853, startPoint y: 405, endPoint x: 735, endPoint y: 239, distance: 203.4
click at [735, 239] on pre at bounding box center [907, 498] width 350 height 577
copy pre "CA Category Total Count Total P1-Immediate Total P2 Code Quality 4 4 0 Configur…"
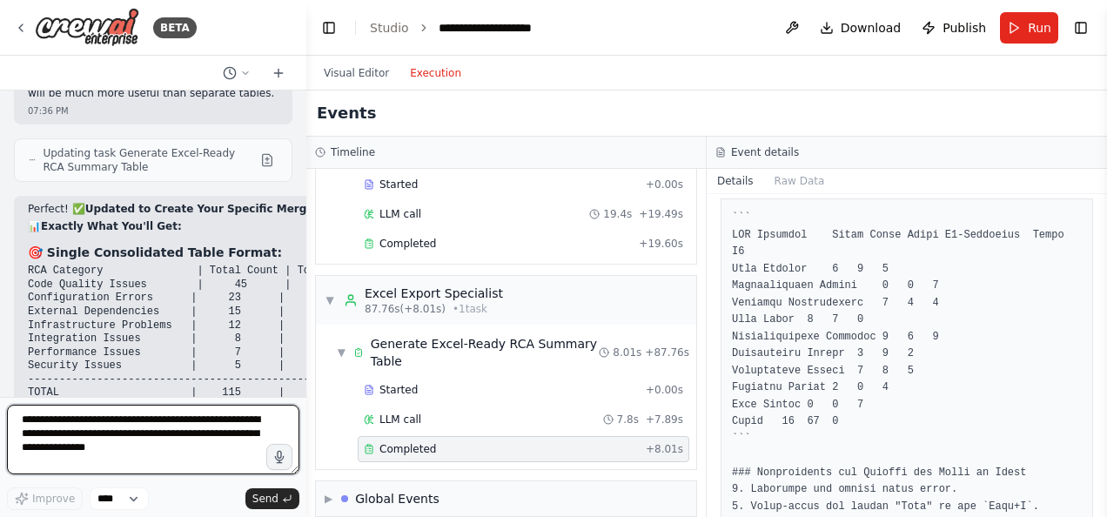
click at [110, 439] on textarea "**********" at bounding box center [153, 440] width 292 height 70
type textarea "**********"
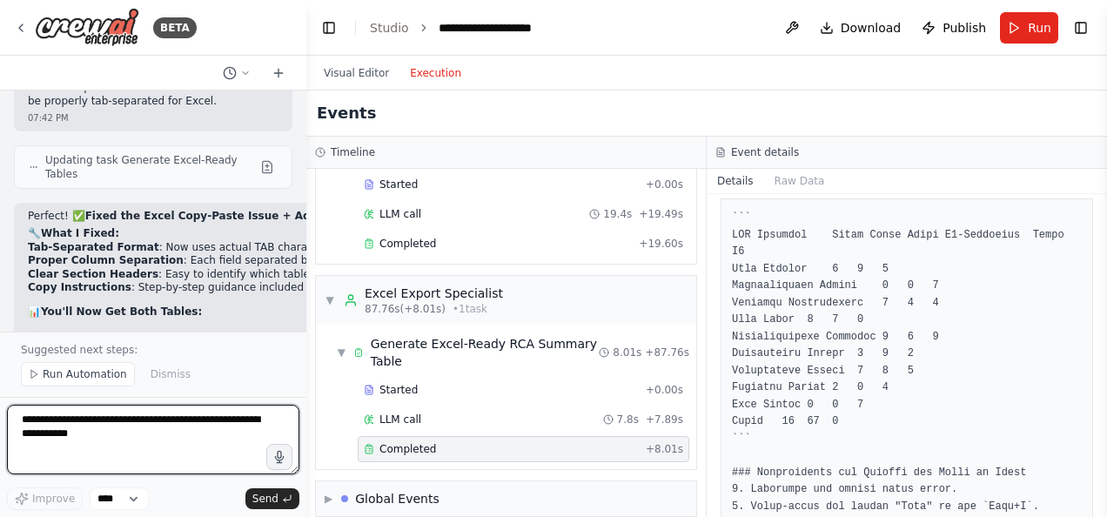
scroll to position [14747, 0]
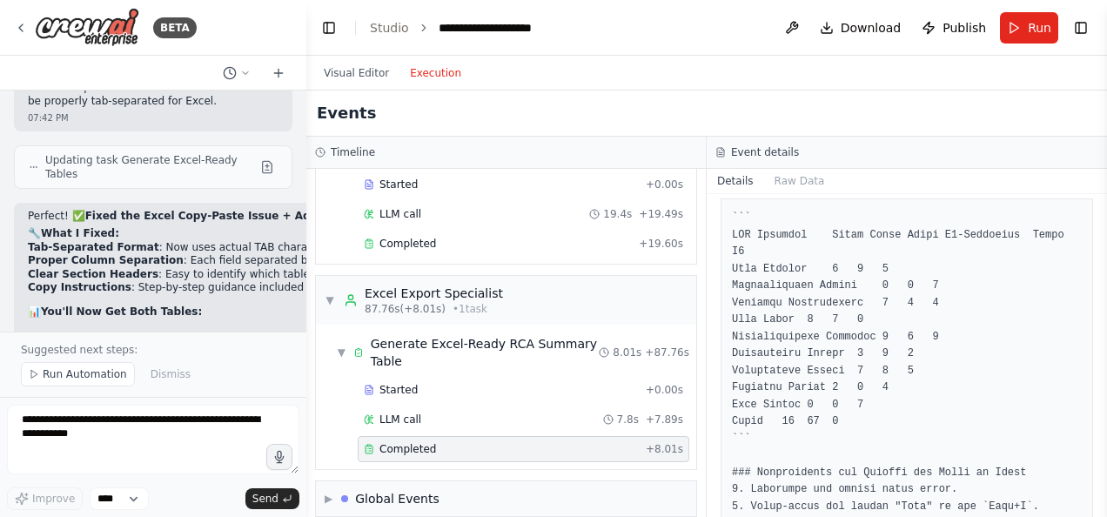
click at [586, 442] on div "Completed" at bounding box center [501, 449] width 275 height 14
drag, startPoint x: 1104, startPoint y: 305, endPoint x: 1110, endPoint y: 379, distance: 74.2
click at [1106, 379] on html "BETA Summarize RCA Categories for all Bugs under a Project in Jira. Create a re…" at bounding box center [553, 258] width 1107 height 517
click at [760, 246] on pre at bounding box center [907, 498] width 350 height 577
drag, startPoint x: 1102, startPoint y: 287, endPoint x: 1088, endPoint y: 181, distance: 107.1
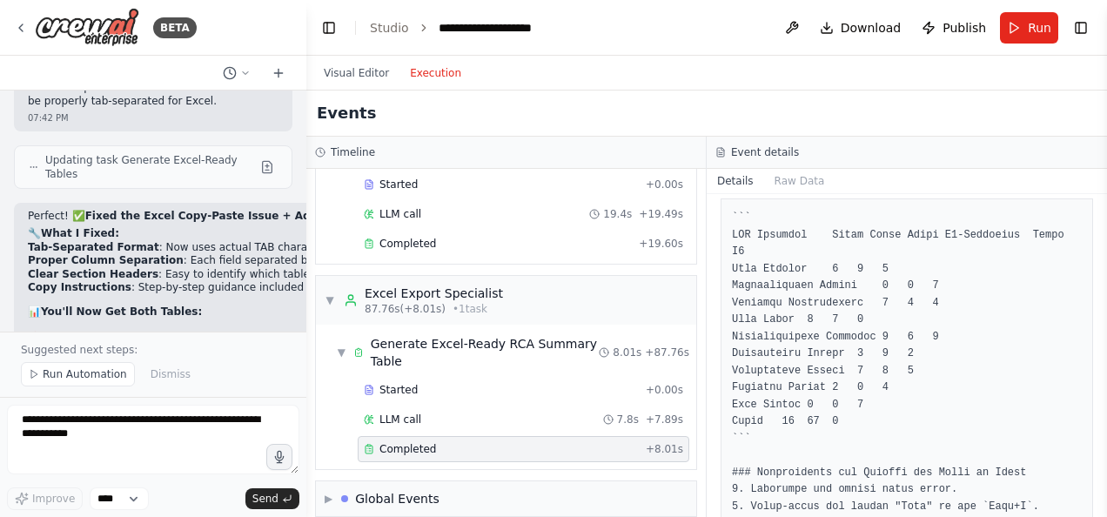
click at [1088, 181] on div "BETA Summarize RCA Categories for all Bugs under a Project in Jira. Create a re…" at bounding box center [553, 258] width 1107 height 517
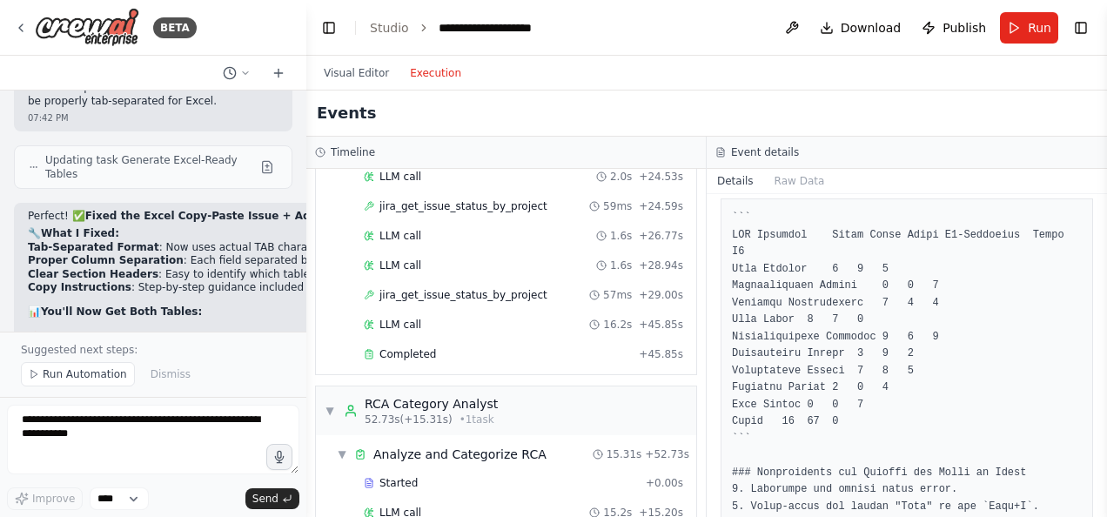
scroll to position [397, 0]
click at [50, 379] on span "Run Automation" at bounding box center [85, 374] width 84 height 14
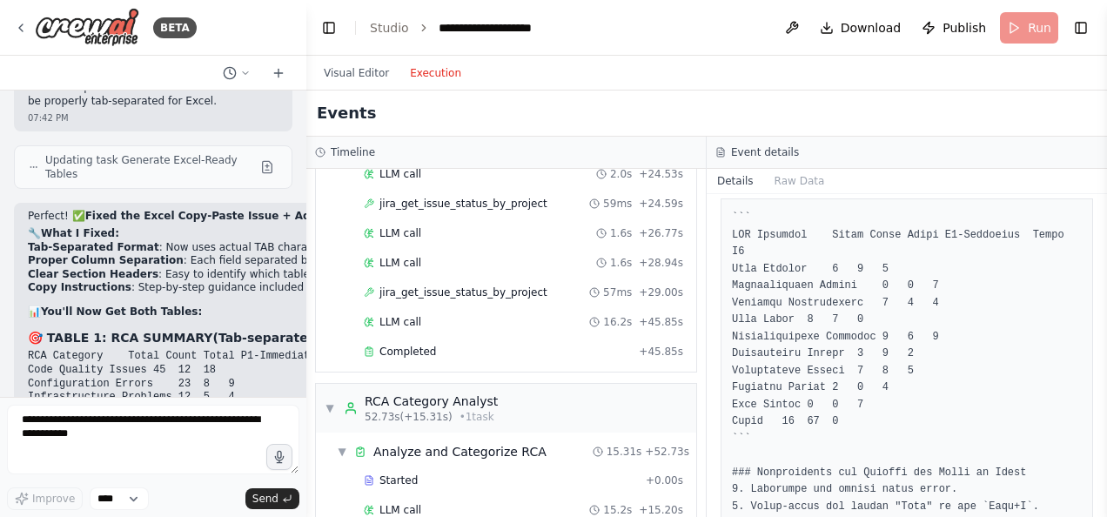
scroll to position [14683, 0]
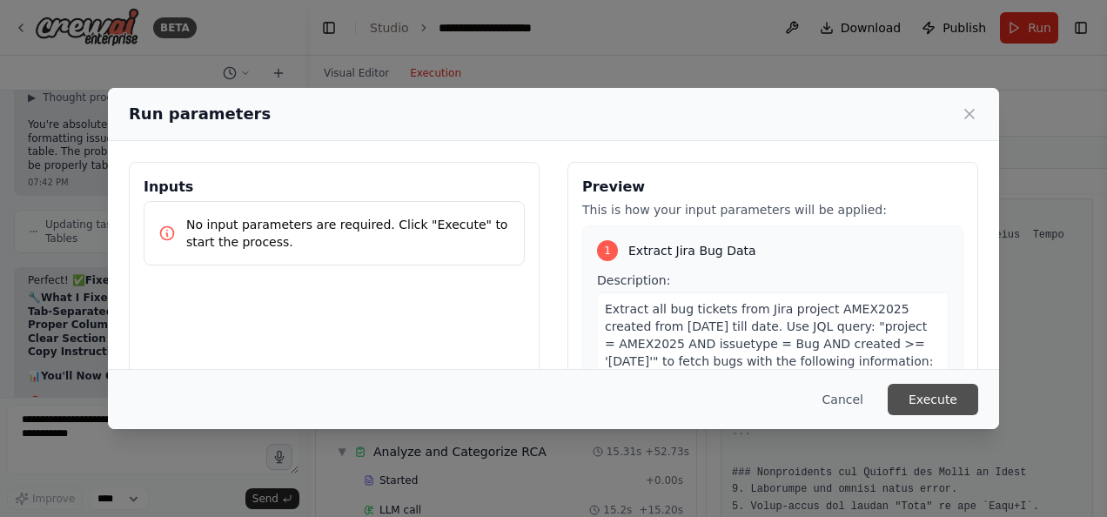
click at [923, 411] on button "Execute" at bounding box center [933, 399] width 91 height 31
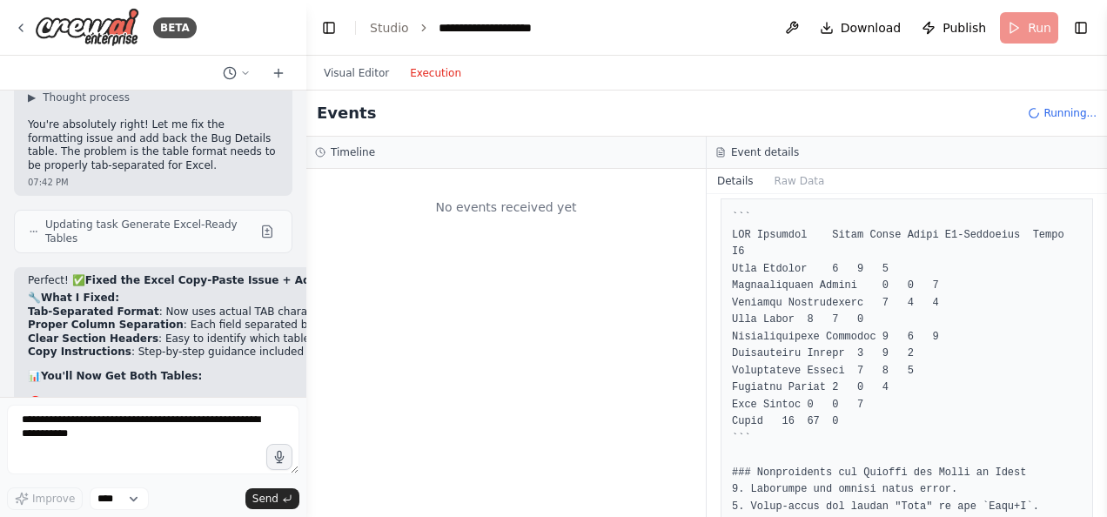
scroll to position [0, 0]
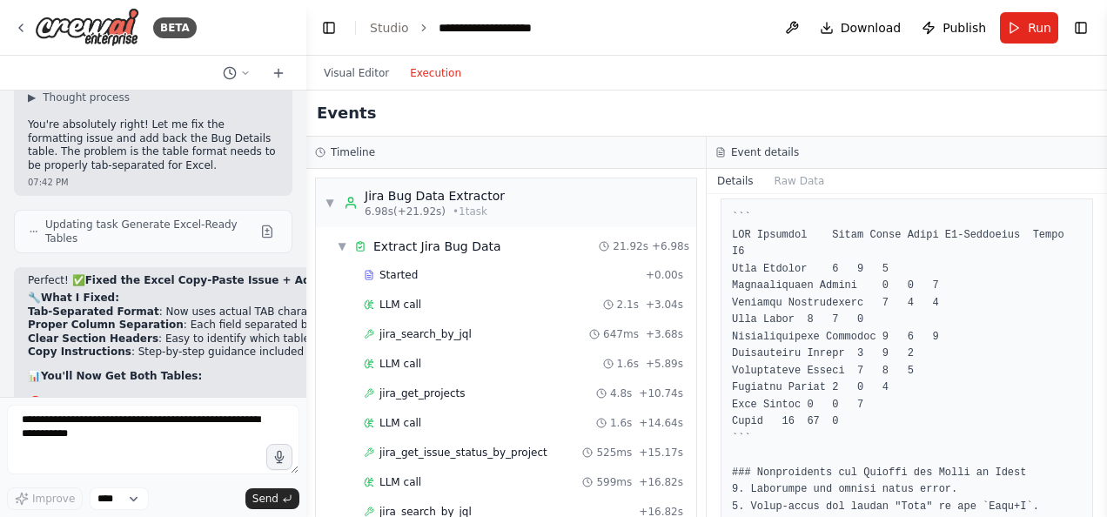
drag, startPoint x: 1100, startPoint y: 274, endPoint x: 1105, endPoint y: 228, distance: 46.3
click at [1105, 228] on button "Toggle Sidebar" at bounding box center [1107, 258] width 14 height 517
drag, startPoint x: 1101, startPoint y: 273, endPoint x: 1101, endPoint y: 230, distance: 43.5
click at [1101, 230] on button "Toggle Sidebar" at bounding box center [1107, 258] width 14 height 517
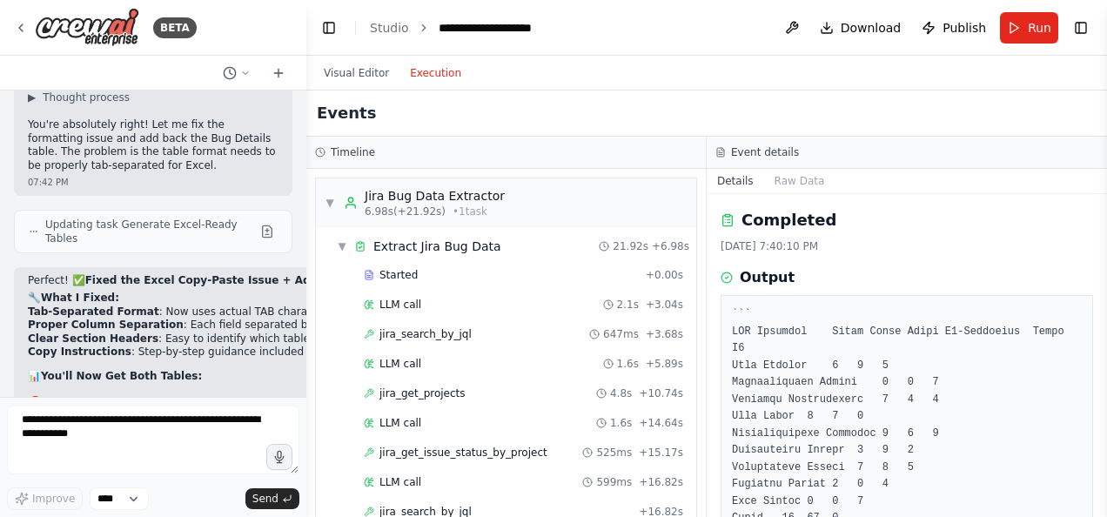
drag, startPoint x: 1104, startPoint y: 251, endPoint x: 1110, endPoint y: 333, distance: 82.9
click at [1106, 333] on html "BETA Summarize RCA Categories for all Bugs under a Project in Jira. Create a re…" at bounding box center [553, 258] width 1107 height 517
drag, startPoint x: 1100, startPoint y: 254, endPoint x: 1110, endPoint y: 281, distance: 28.6
click at [1106, 281] on html "BETA Summarize RCA Categories for all Bugs under a Project in Jira. Create a re…" at bounding box center [553, 258] width 1107 height 517
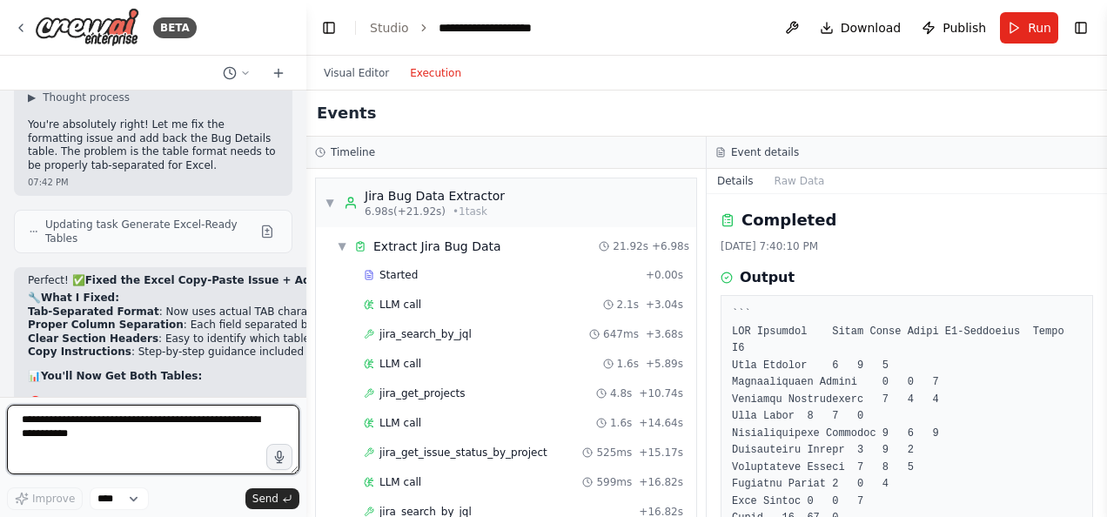
click at [99, 427] on textarea at bounding box center [153, 440] width 292 height 70
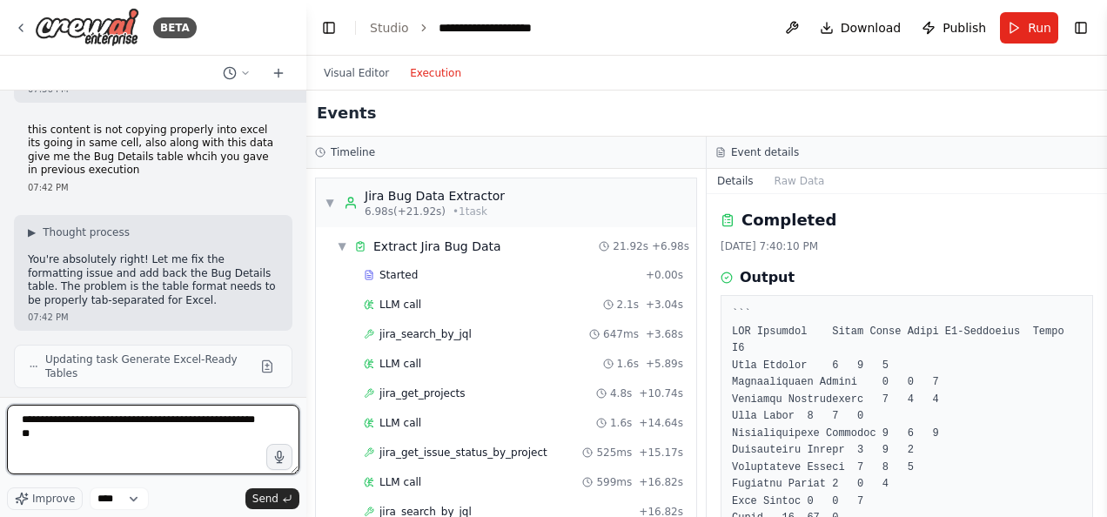
scroll to position [14683, 0]
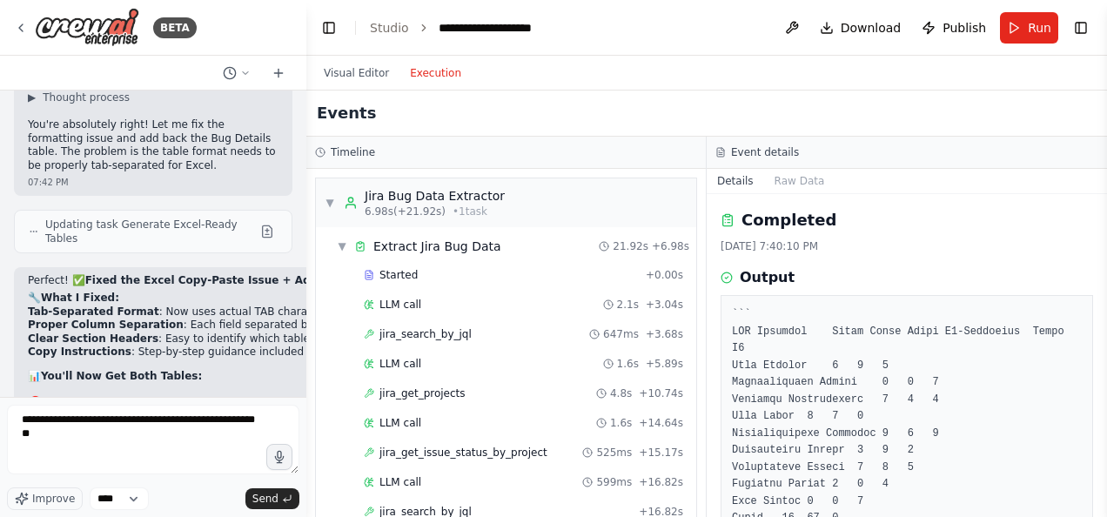
drag, startPoint x: 33, startPoint y: 191, endPoint x: 245, endPoint y: 213, distance: 213.6
click at [245, 501] on code "Bug ID Summary Priority Status RCA Category Creation Date Assignee AMEX2025-123…" at bounding box center [332, 520] width 608 height 39
drag, startPoint x: 245, startPoint y: 213, endPoint x: 144, endPoint y: 185, distance: 104.7
click at [144, 501] on code "Bug ID Summary Priority Status RCA Category Creation Date Assignee AMEX2025-123…" at bounding box center [332, 520] width 608 height 39
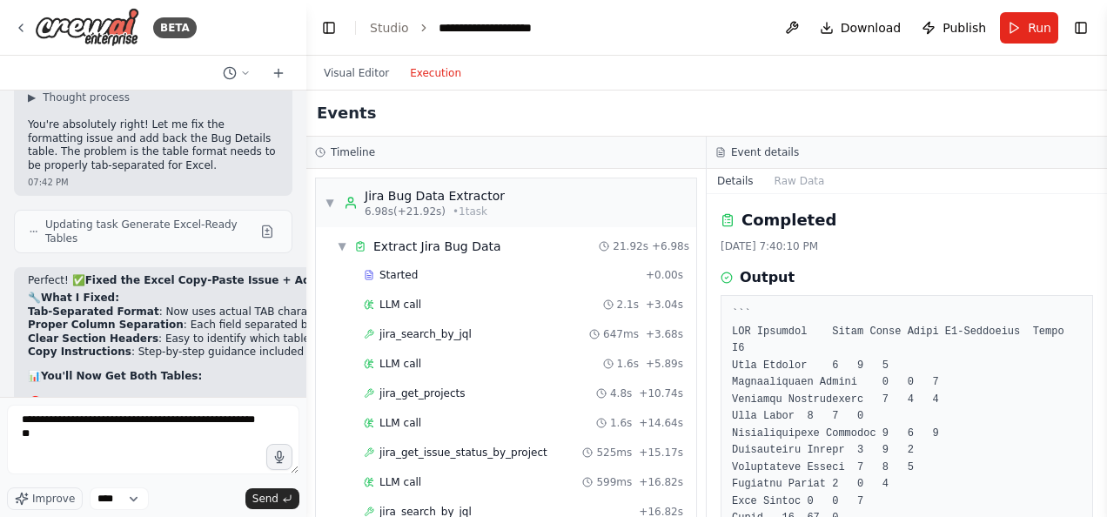
click at [39, 481] on strong "🐛 TABLE 2: BUG DETAILS" at bounding box center [114, 488] width 173 height 14
drag, startPoint x: 28, startPoint y: 185, endPoint x: 282, endPoint y: 217, distance: 256.2
click at [282, 501] on code "Bug ID Summary Priority Status RCA Category Creation Date Assignee AMEX2025-123…" at bounding box center [332, 520] width 608 height 39
click at [1102, 242] on button "Toggle Sidebar" at bounding box center [1107, 258] width 14 height 517
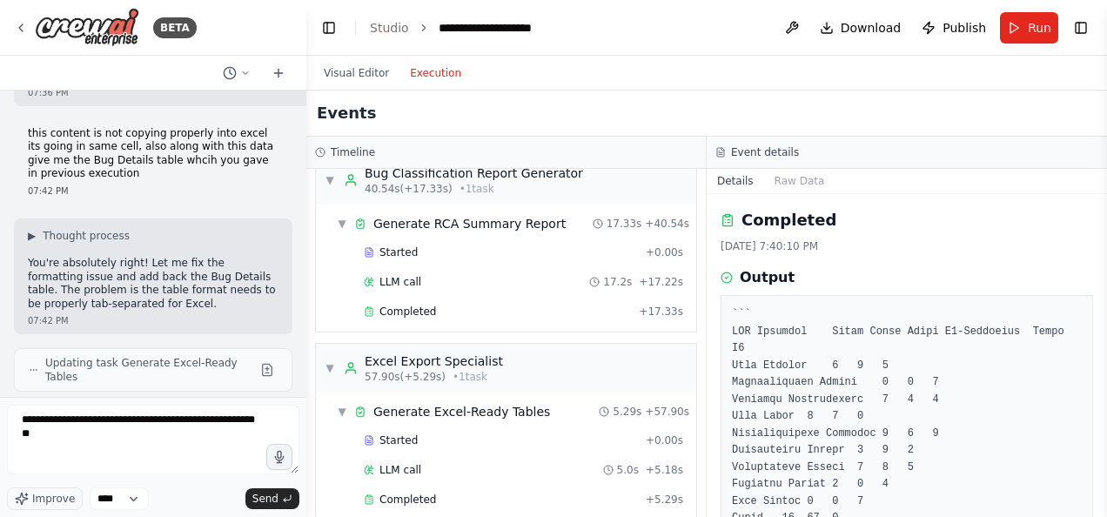
scroll to position [806, 0]
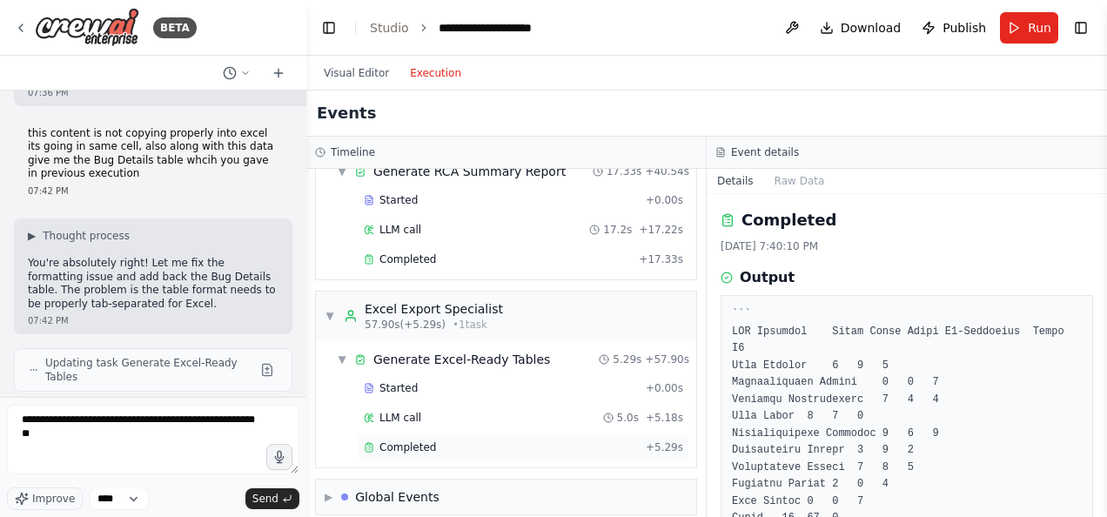
click at [409, 440] on span "Completed" at bounding box center [408, 447] width 57 height 14
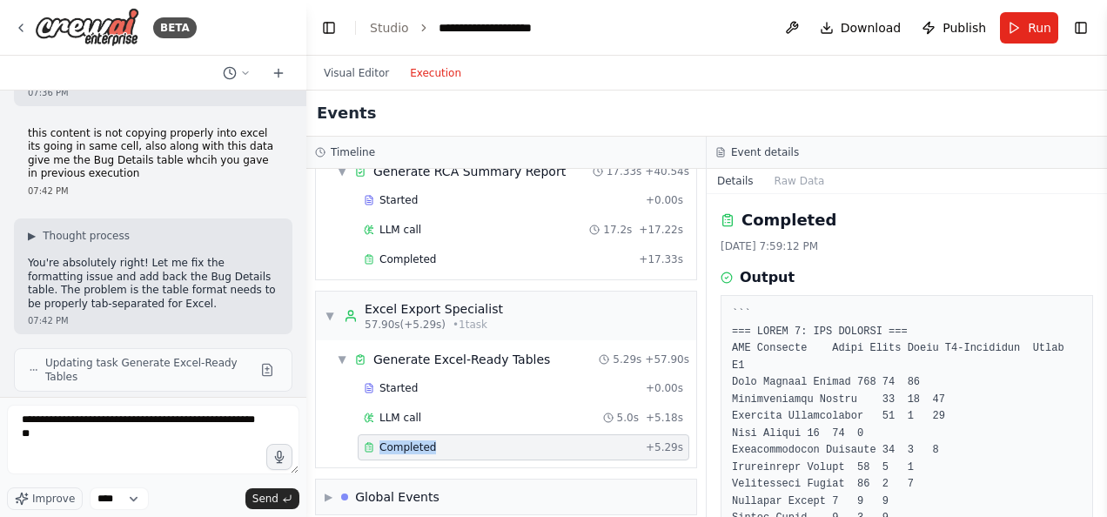
click at [409, 440] on span "Completed" at bounding box center [408, 447] width 57 height 14
drag, startPoint x: 1100, startPoint y: 279, endPoint x: 1100, endPoint y: 313, distance: 33.9
click at [1100, 313] on button "Toggle Sidebar" at bounding box center [1107, 258] width 14 height 517
drag, startPoint x: 1102, startPoint y: 280, endPoint x: 1109, endPoint y: 331, distance: 51.0
click at [1106, 331] on html "BETA Summarize RCA Categories for all Bugs under a Project in Jira. Create a re…" at bounding box center [553, 258] width 1107 height 517
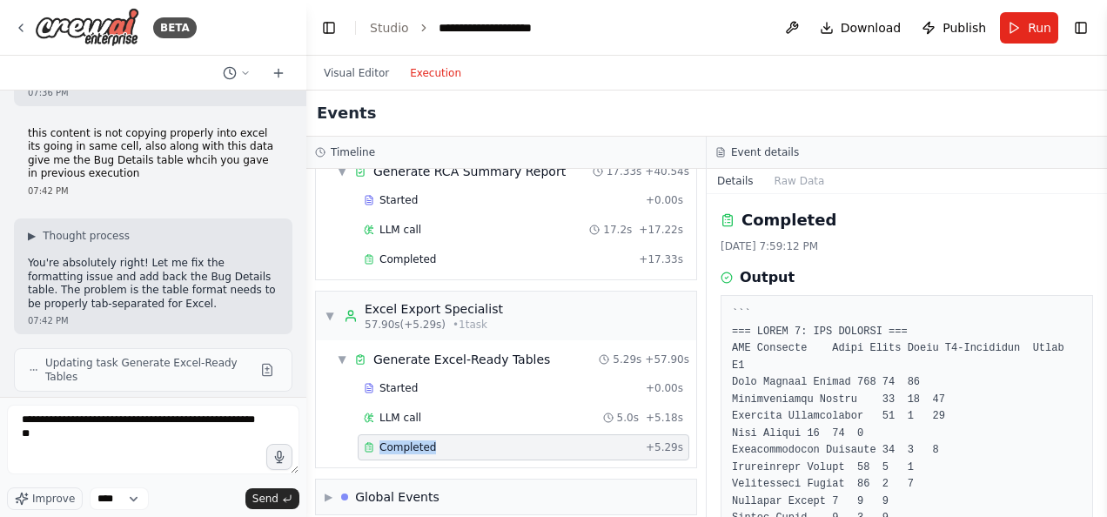
drag, startPoint x: 1102, startPoint y: 290, endPoint x: 1110, endPoint y: 353, distance: 63.2
click at [1106, 353] on html "BETA Summarize RCA Categories for all Bugs under a Project in Jira. Create a re…" at bounding box center [553, 258] width 1107 height 517
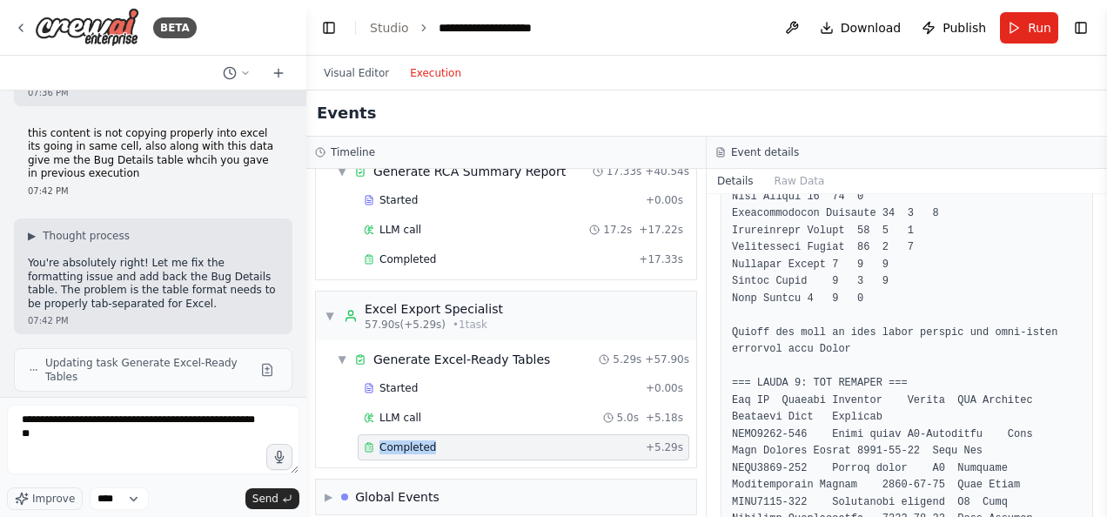
scroll to position [225, 0]
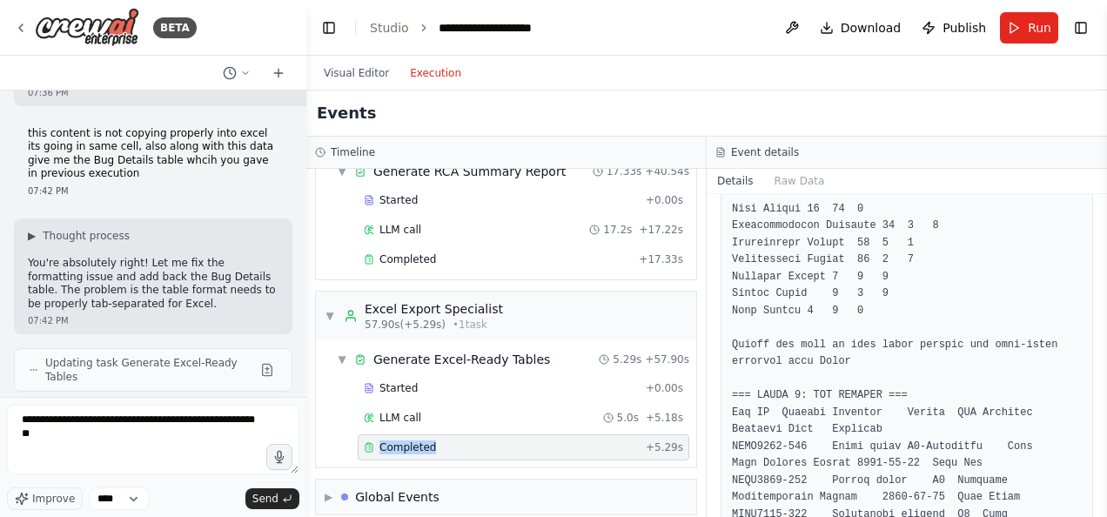
click at [1103, 242] on button "Toggle Sidebar" at bounding box center [1107, 258] width 14 height 517
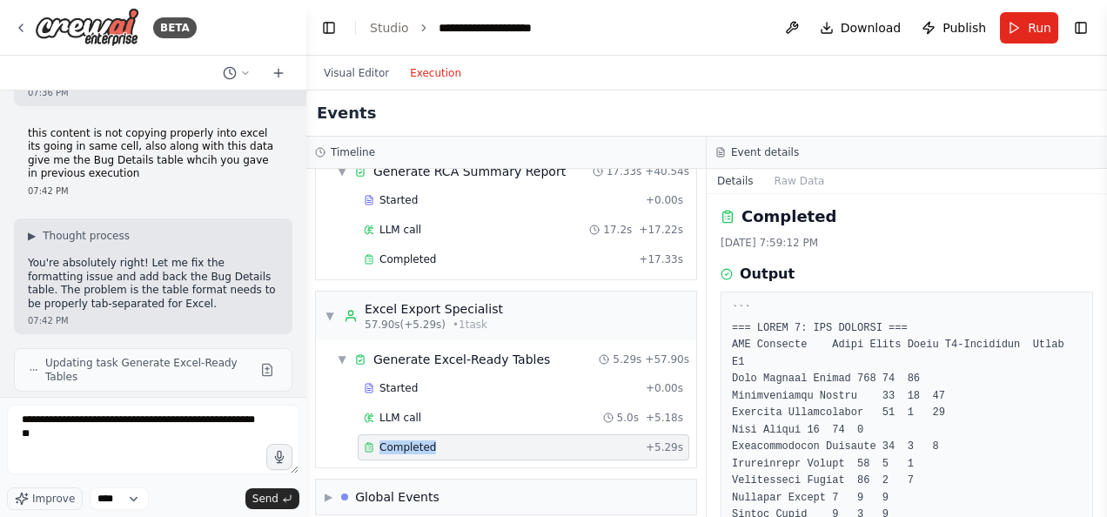
scroll to position [0, 0]
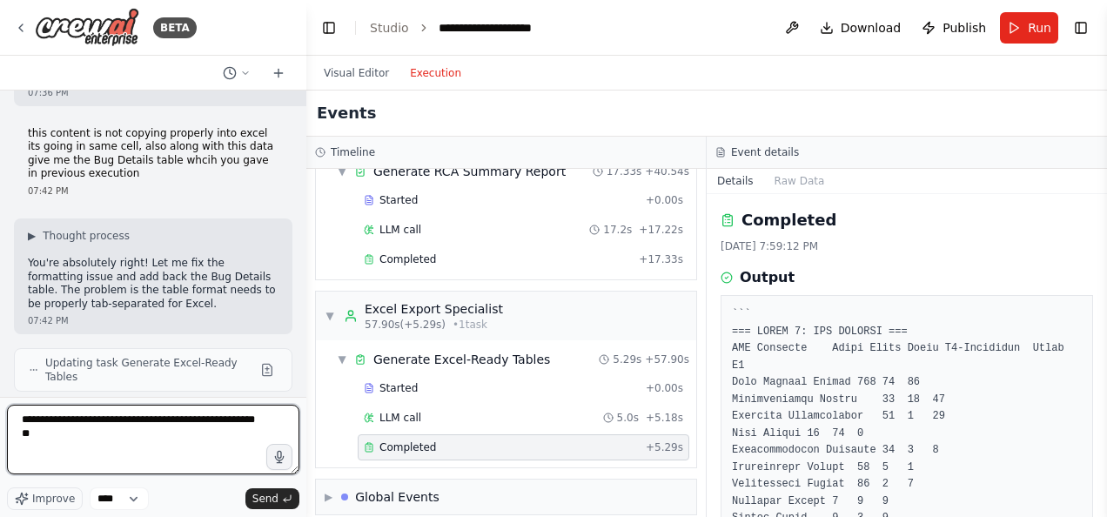
click at [118, 440] on textarea "**********" at bounding box center [153, 440] width 292 height 70
type textarea "**********"
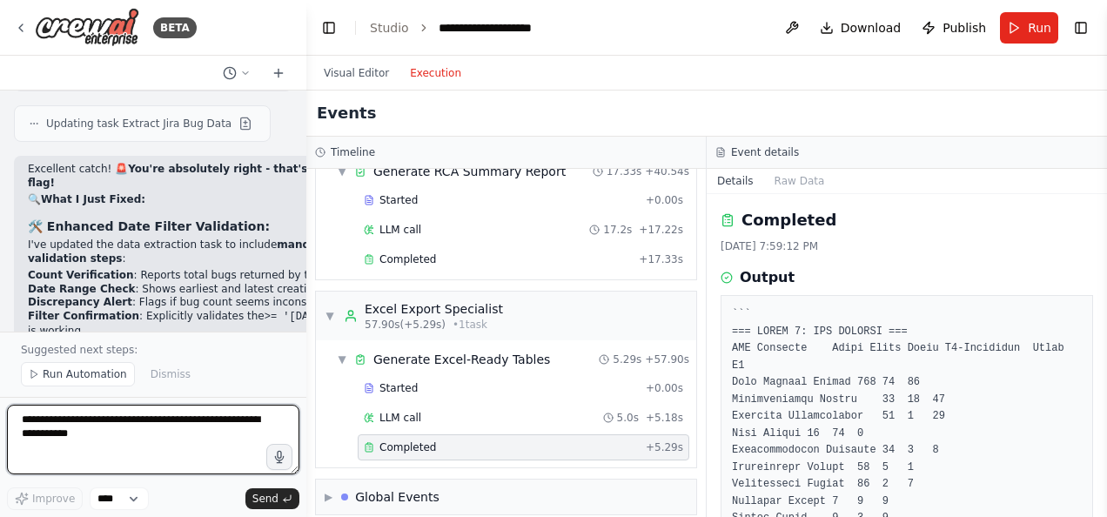
scroll to position [15716, 0]
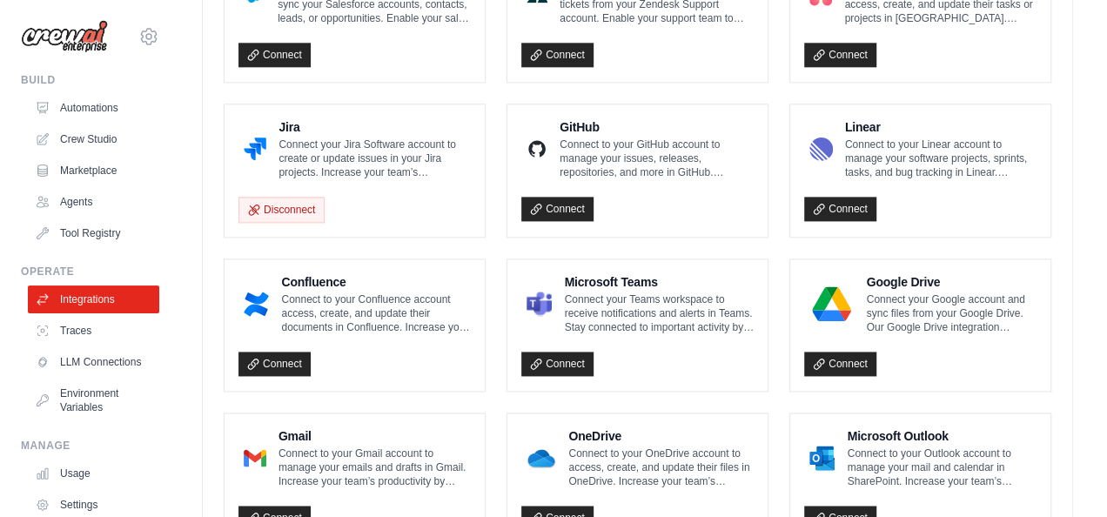
scroll to position [1113, 0]
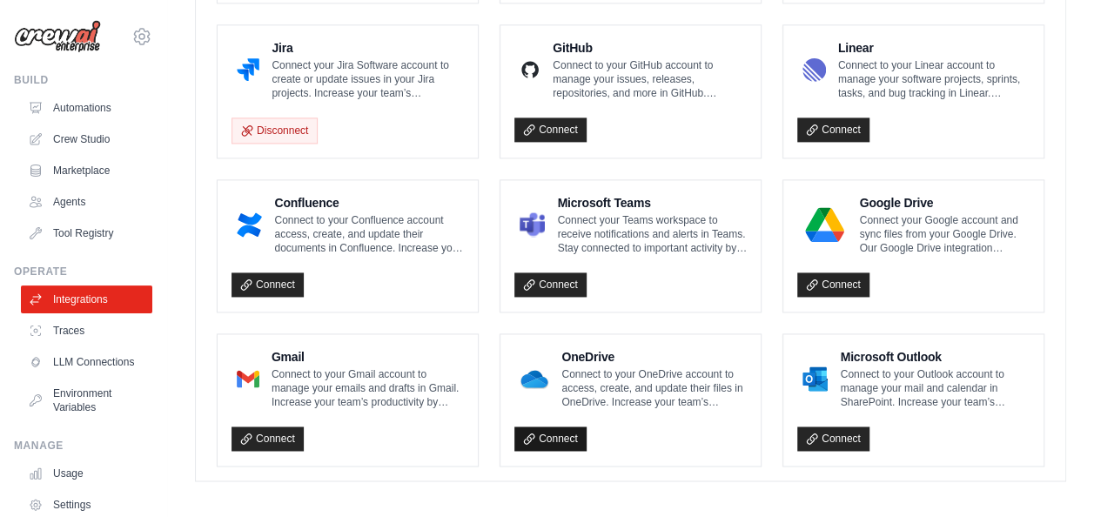
click at [541, 428] on link "Connect" at bounding box center [550, 439] width 72 height 24
